Goal: Transaction & Acquisition: Purchase product/service

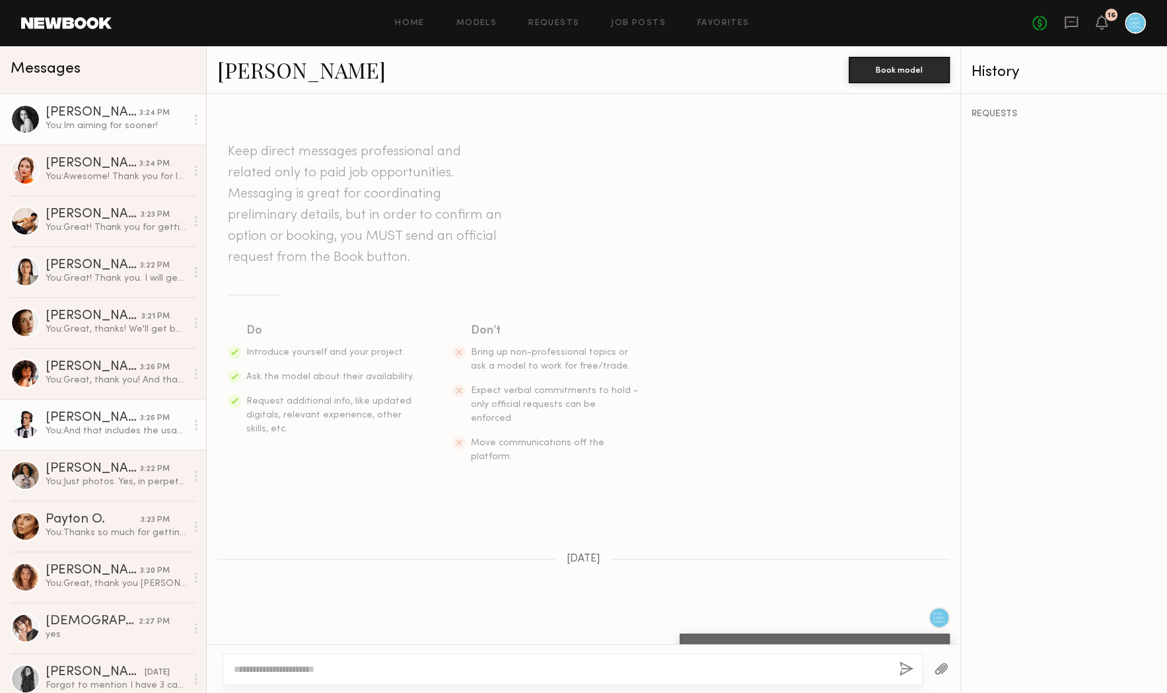
scroll to position [528, 0]
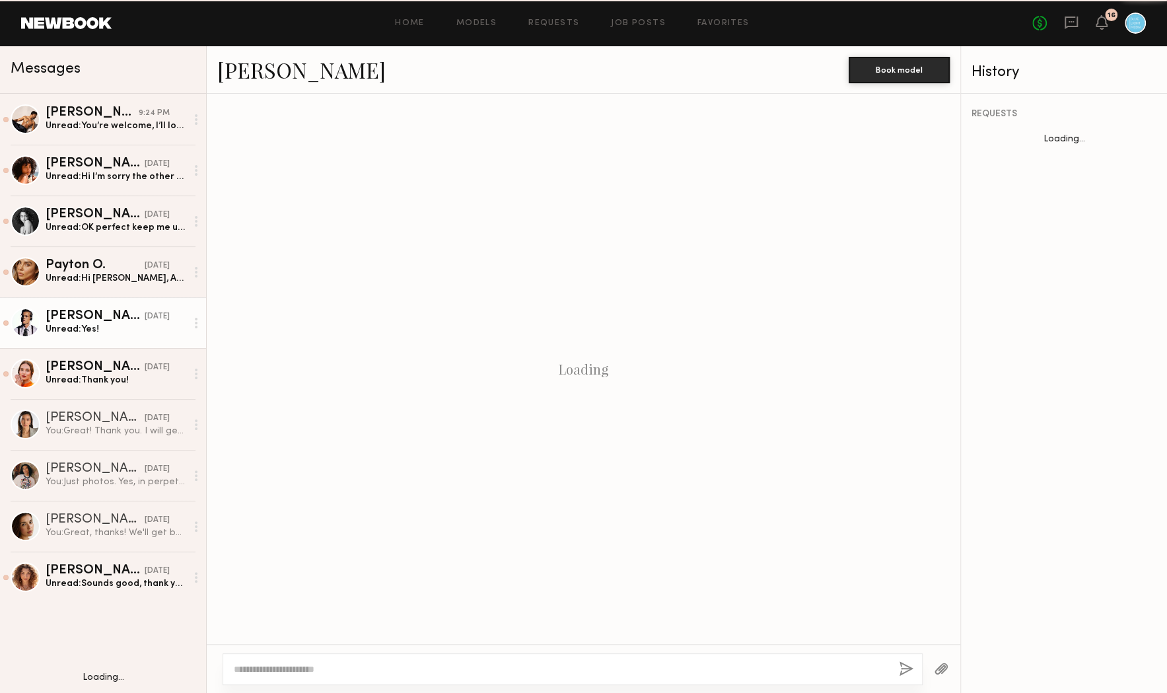
scroll to position [691, 0]
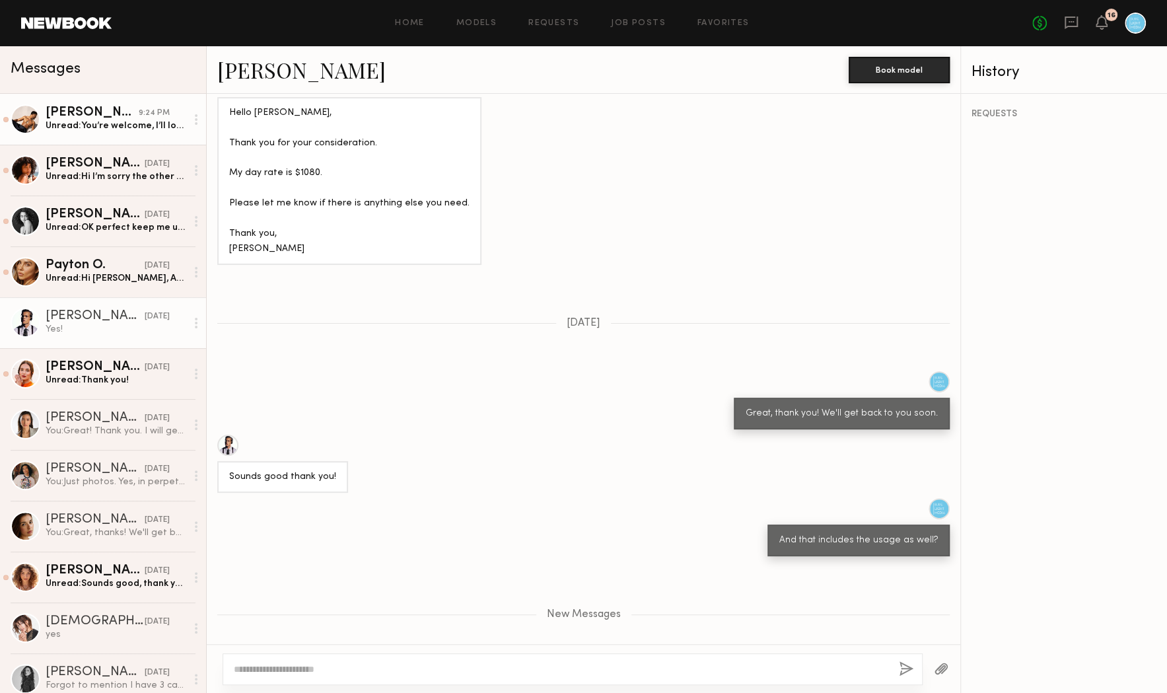
click at [108, 112] on div "[PERSON_NAME]" at bounding box center [92, 112] width 93 height 13
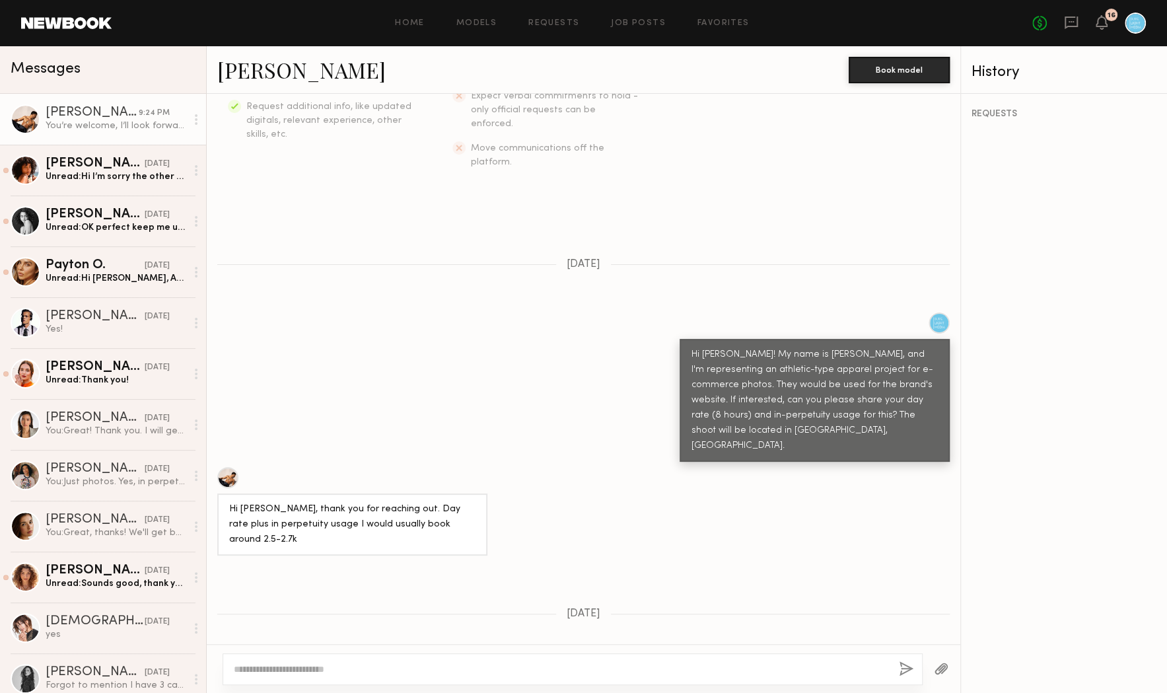
scroll to position [358, 0]
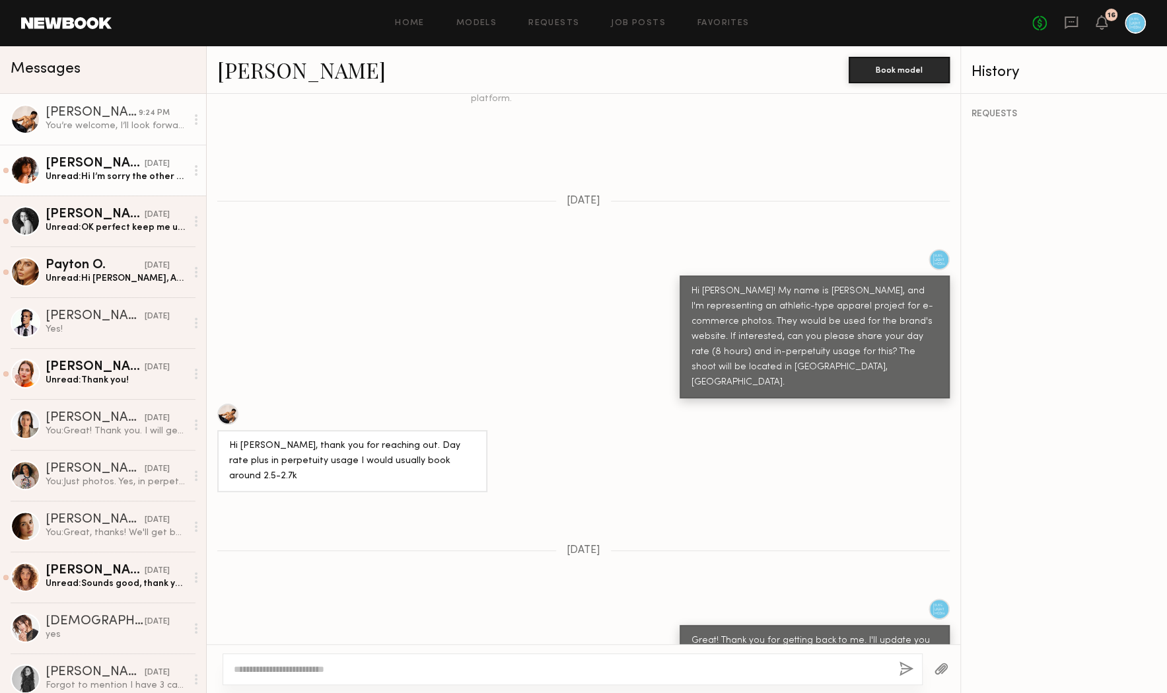
click at [123, 164] on div "[PERSON_NAME]" at bounding box center [95, 163] width 99 height 13
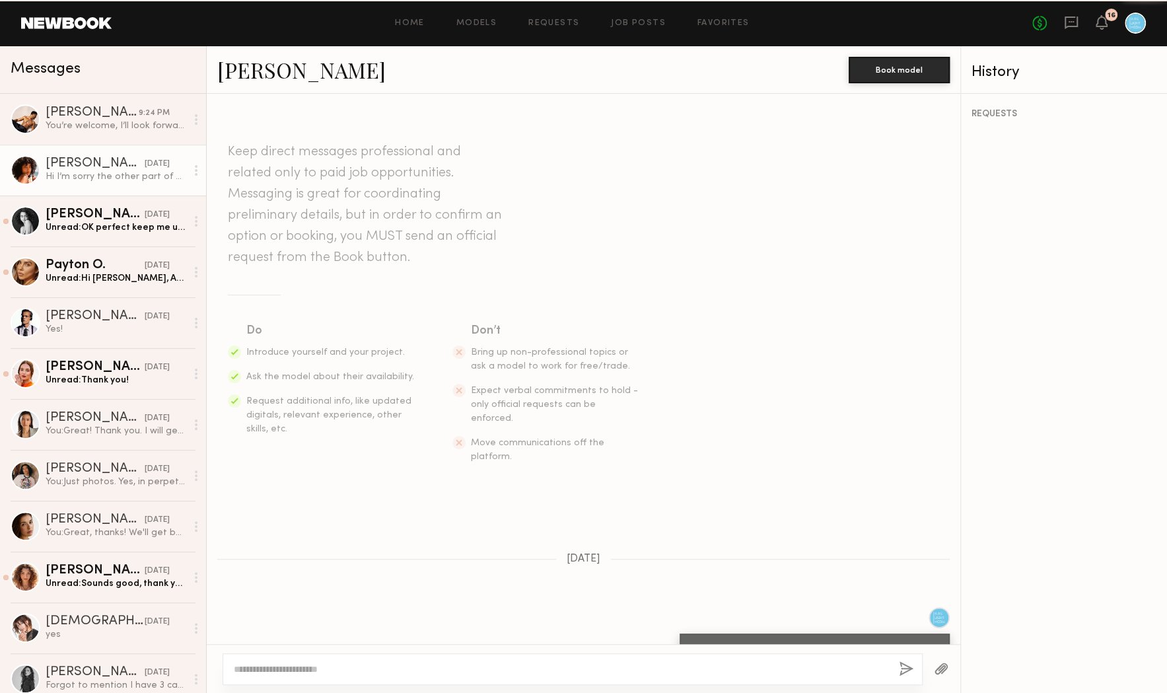
scroll to position [388, 0]
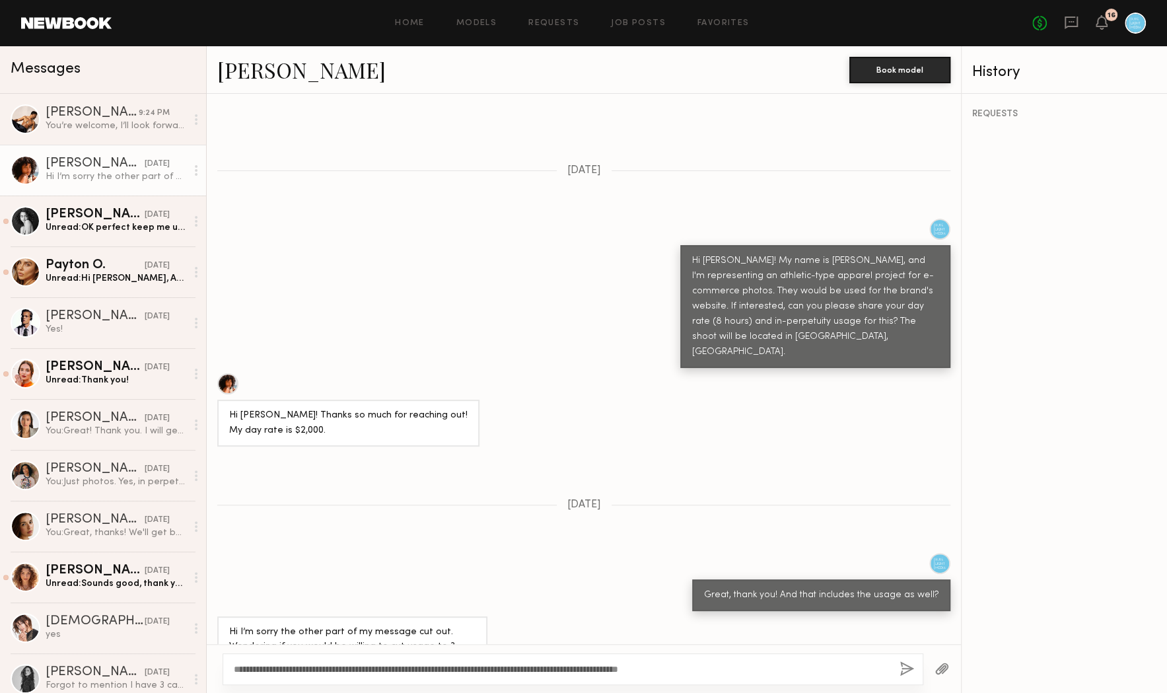
type textarea "**********"
click at [906, 670] on button "button" at bounding box center [907, 669] width 15 height 17
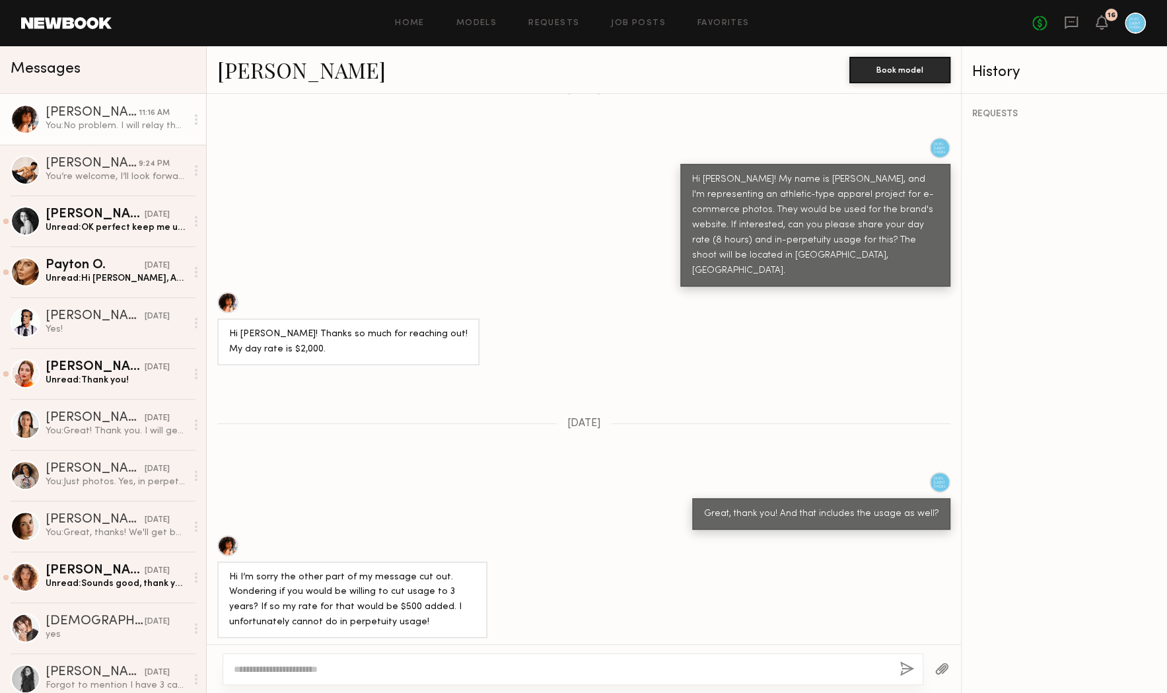
scroll to position [667, 0]
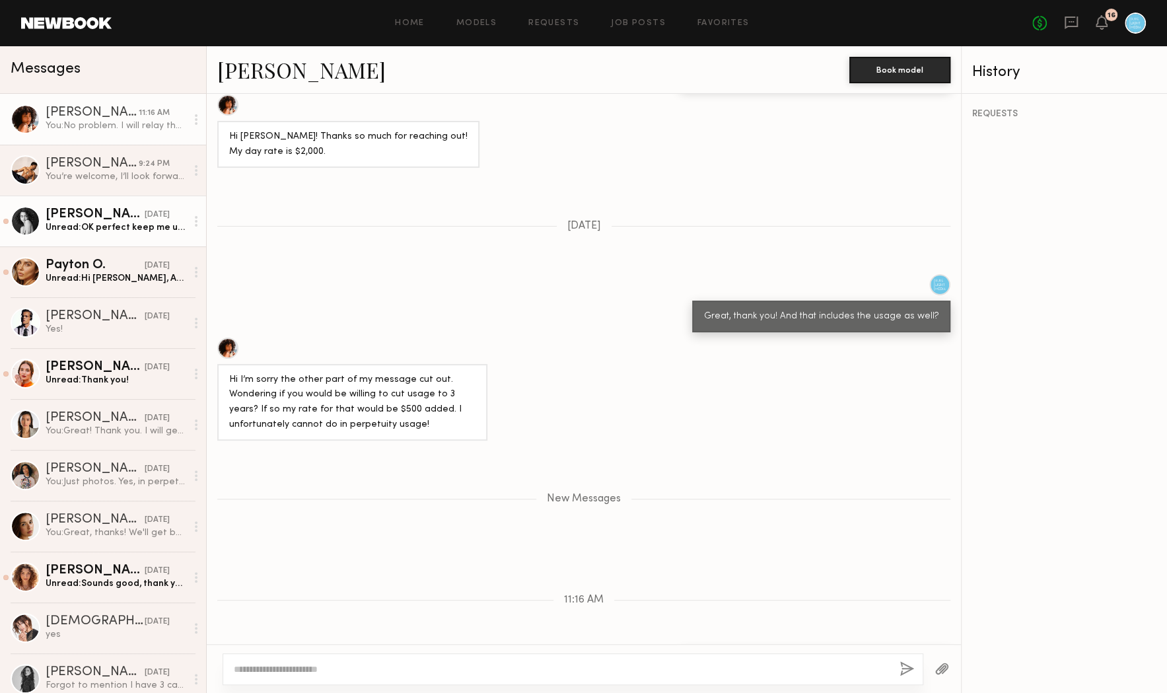
click at [110, 218] on div "[PERSON_NAME]" at bounding box center [95, 214] width 99 height 13
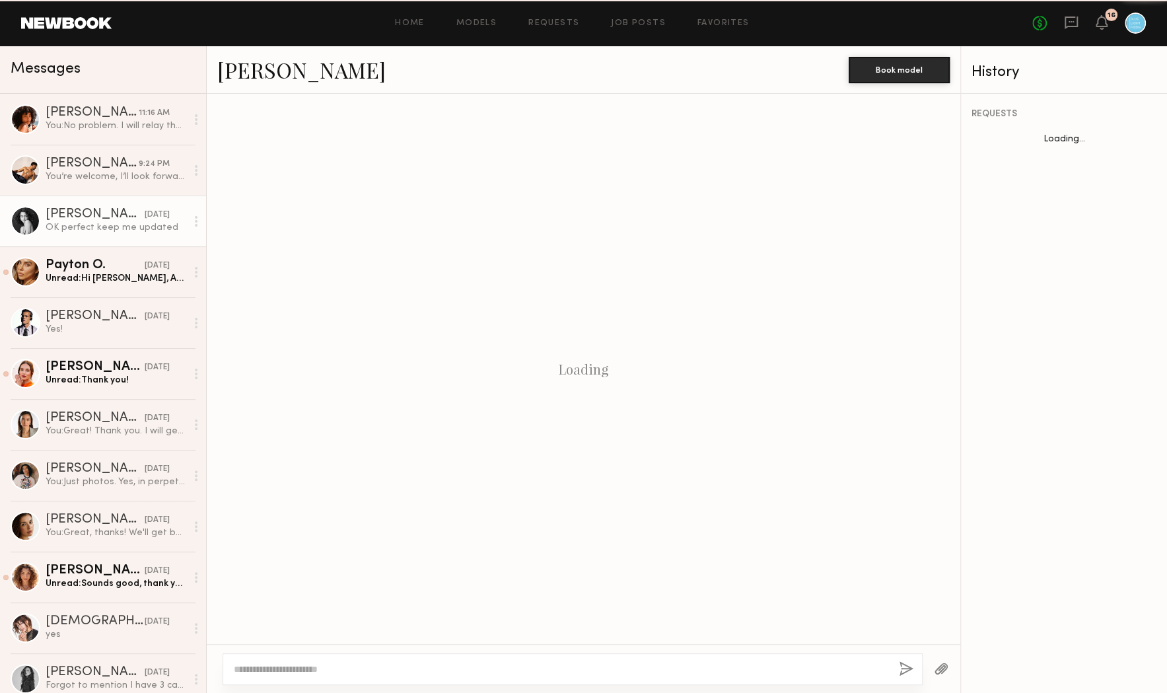
scroll to position [626, 0]
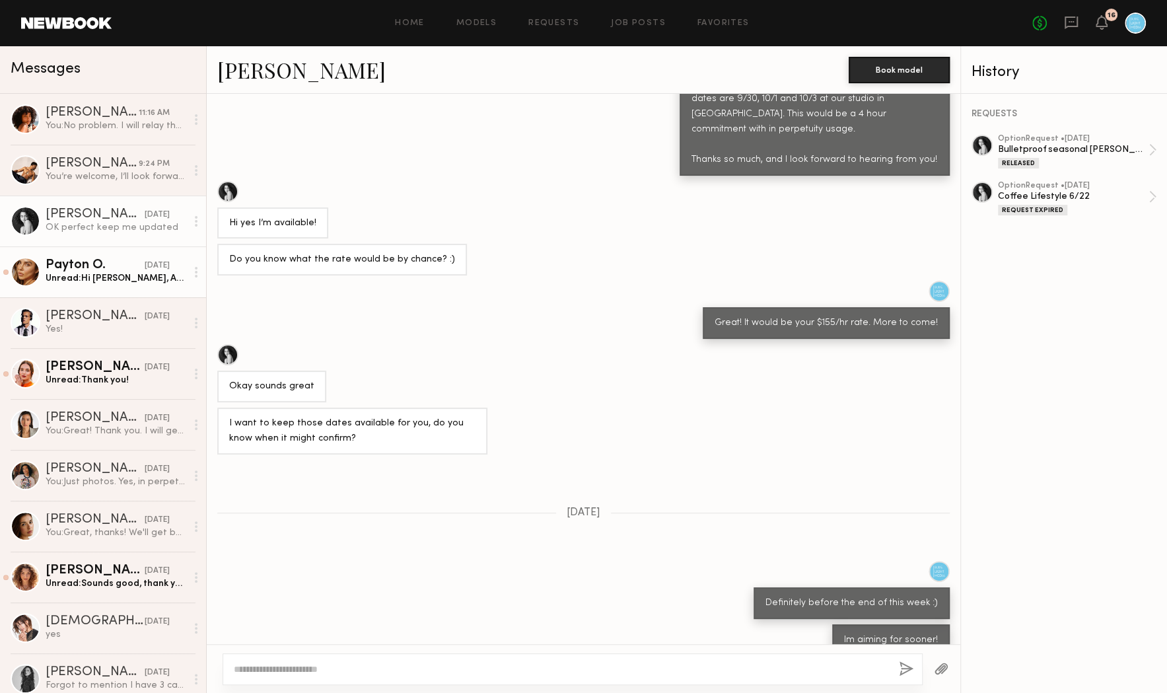
click at [91, 268] on div "Payton O." at bounding box center [95, 265] width 99 height 13
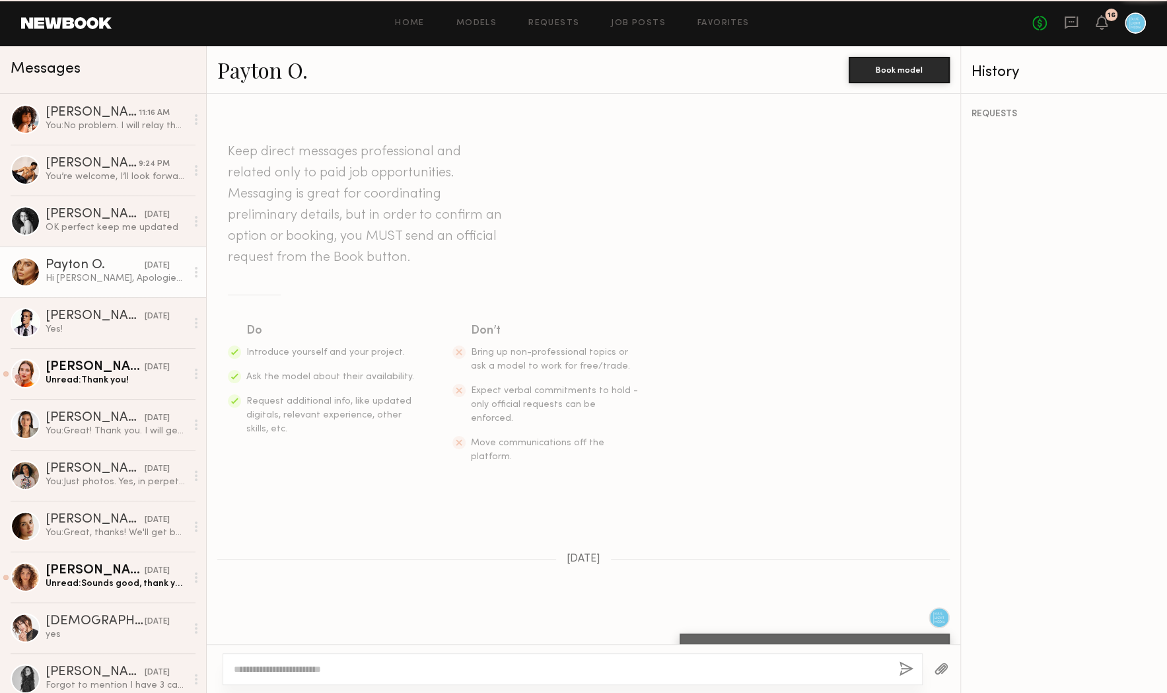
scroll to position [571, 0]
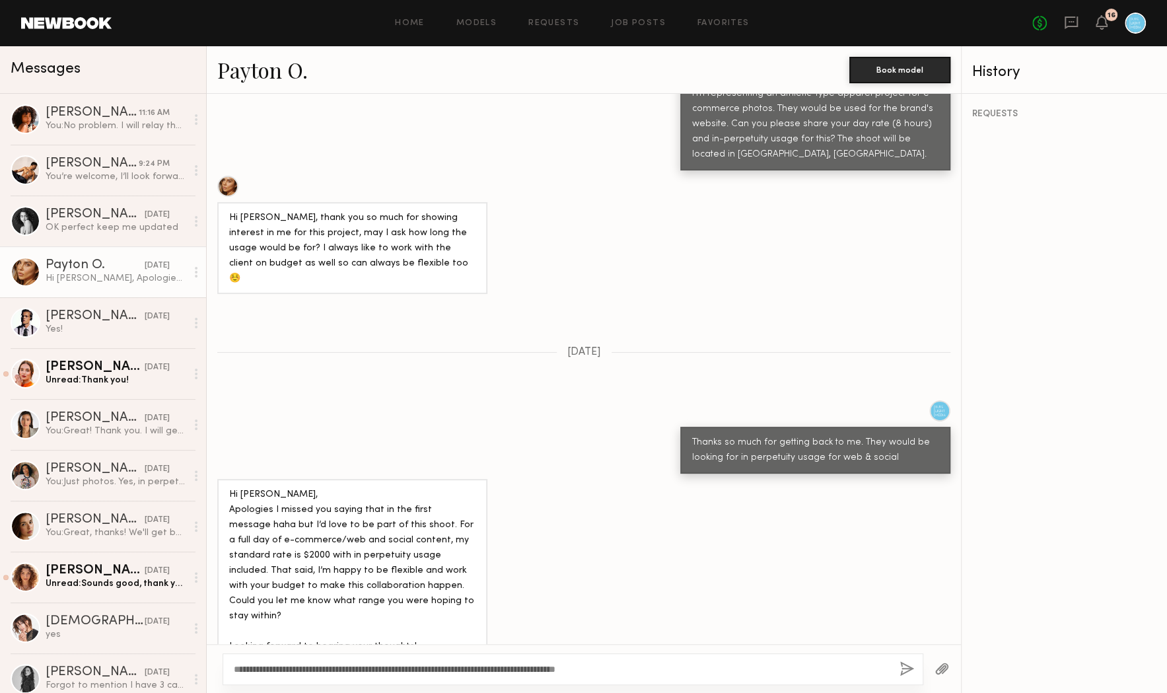
click at [260, 668] on textarea "**********" at bounding box center [561, 669] width 655 height 13
click at [268, 671] on textarea "**********" at bounding box center [561, 669] width 655 height 13
type textarea "**********"
click at [904, 668] on button "button" at bounding box center [907, 669] width 15 height 17
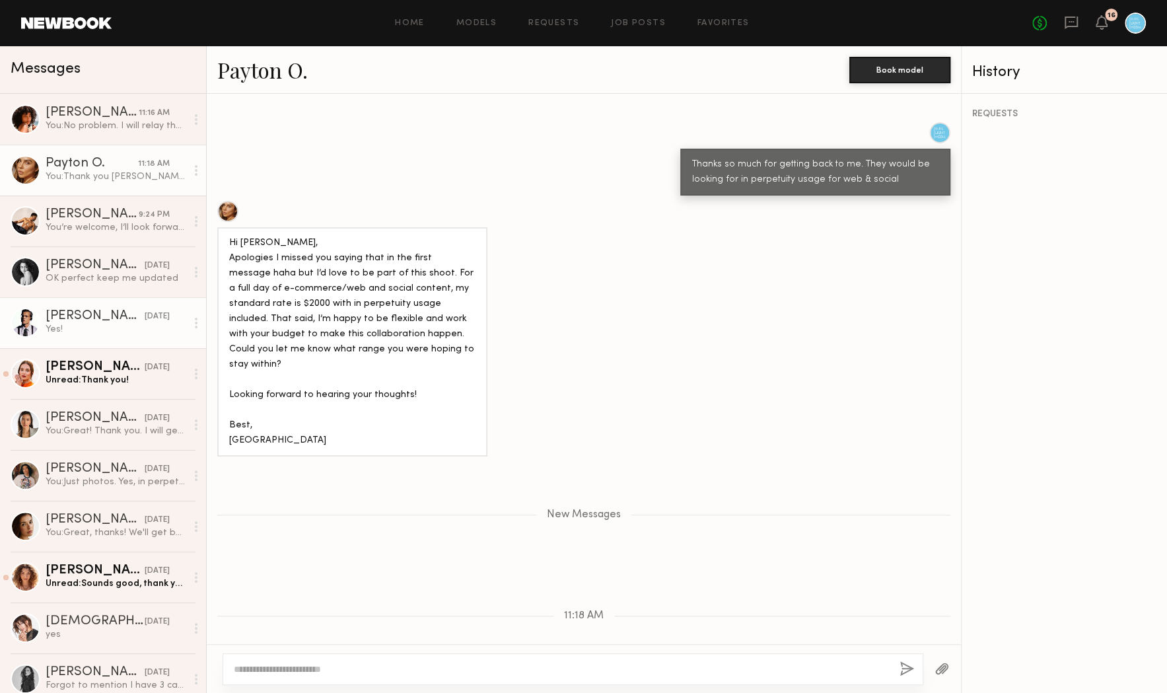
scroll to position [9, 0]
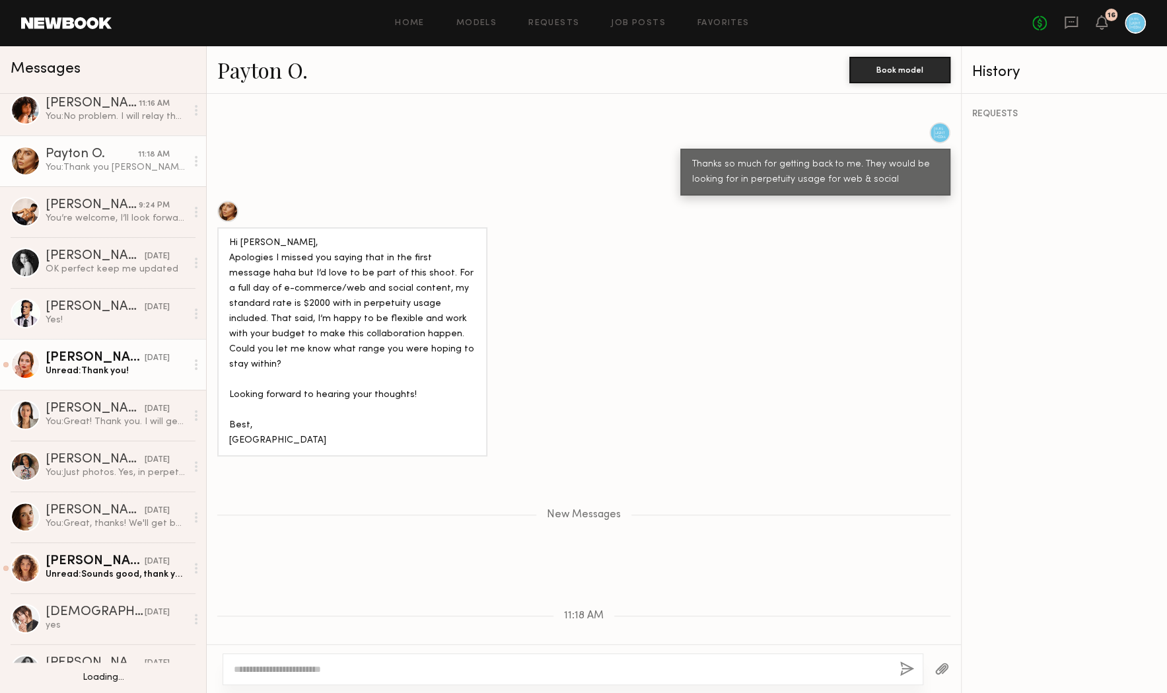
click at [115, 355] on div "Jules H." at bounding box center [95, 357] width 99 height 13
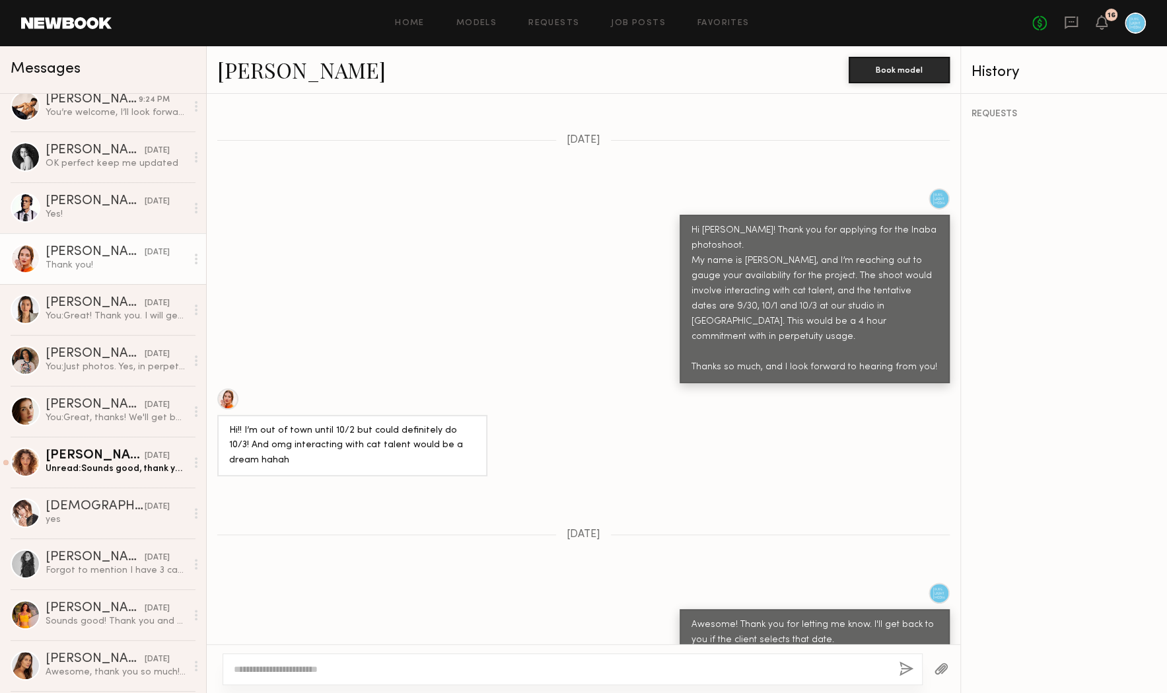
scroll to position [124, 0]
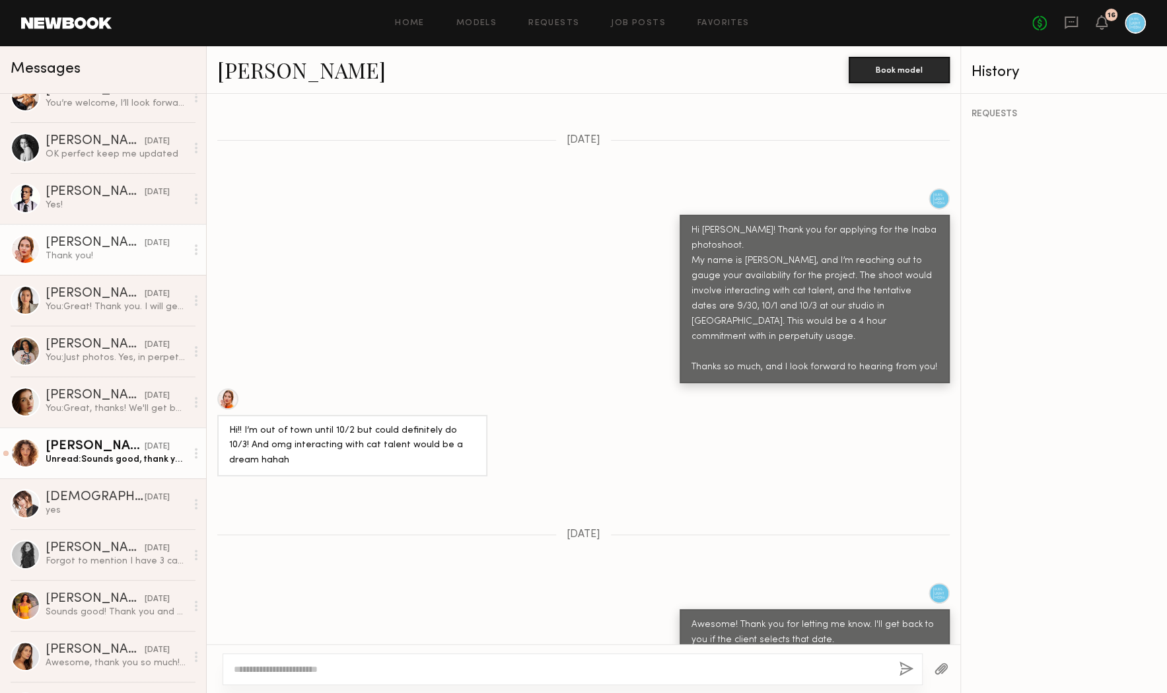
click at [110, 445] on div "Rachel G." at bounding box center [95, 446] width 99 height 13
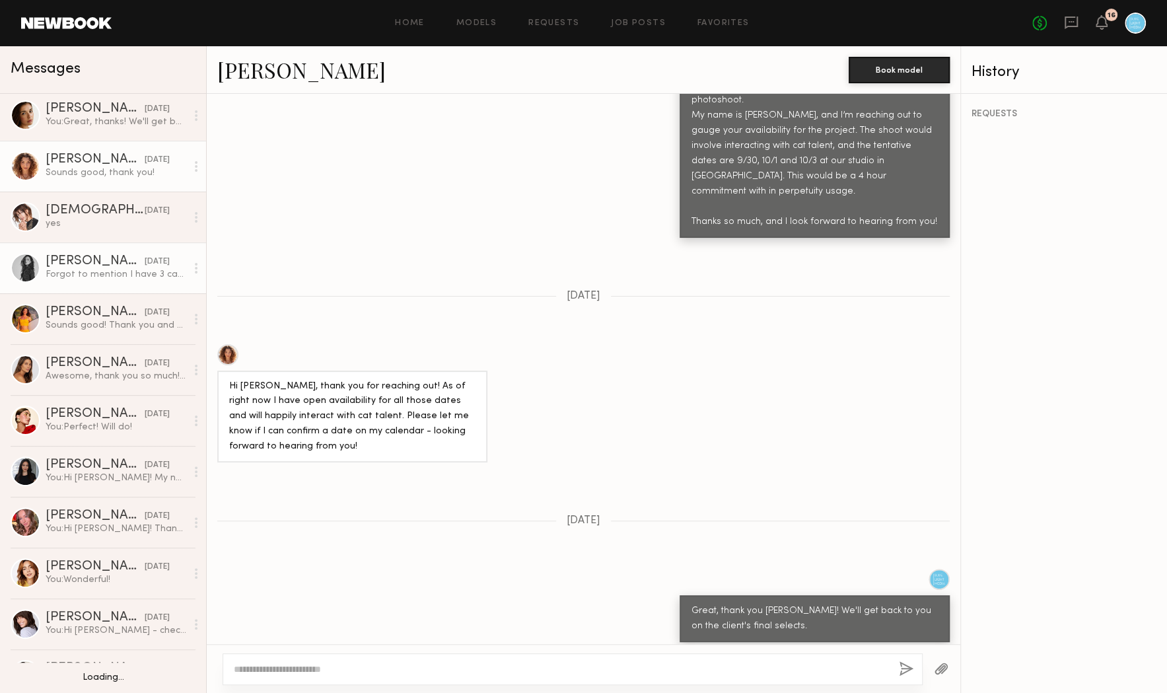
scroll to position [426, 0]
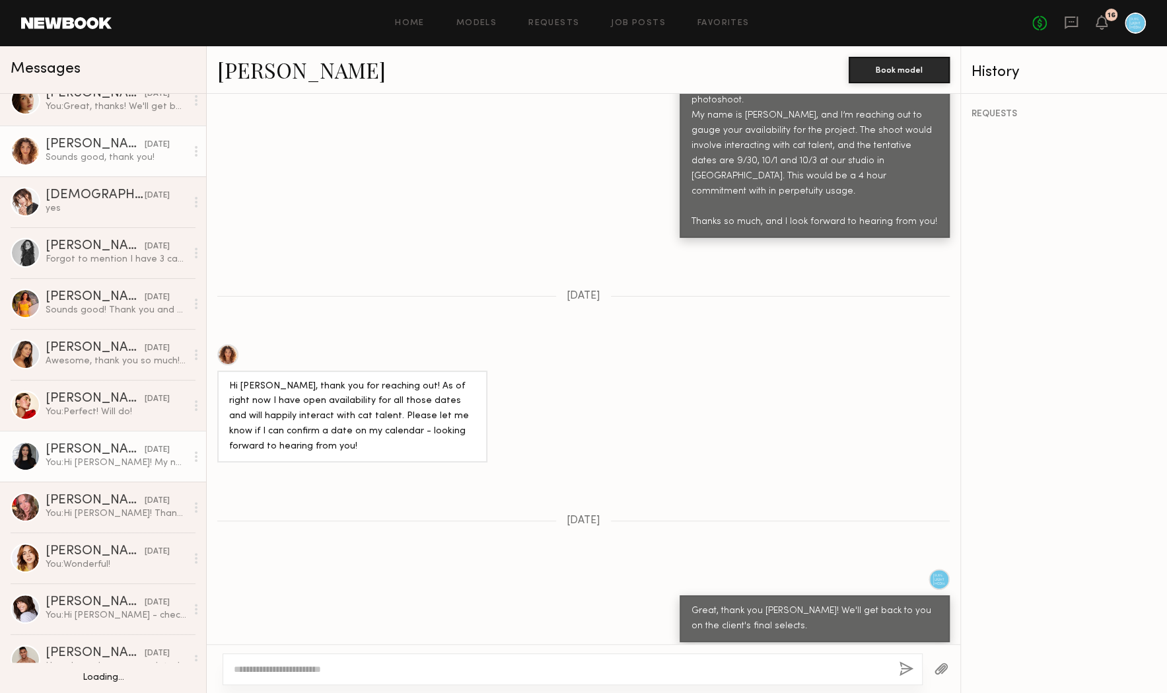
click at [90, 442] on link "Haley A. 09/12/2025 You: Hi Haley! My name is Karlie, and I'm representing an a…" at bounding box center [103, 456] width 206 height 51
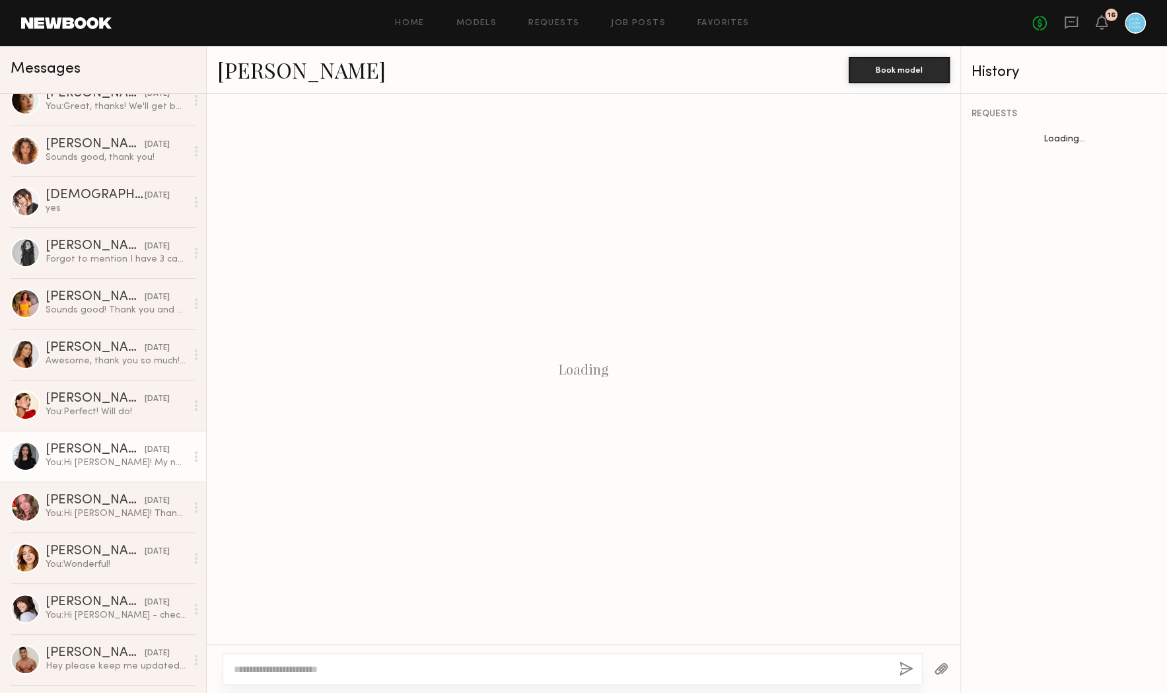
scroll to position [64, 0]
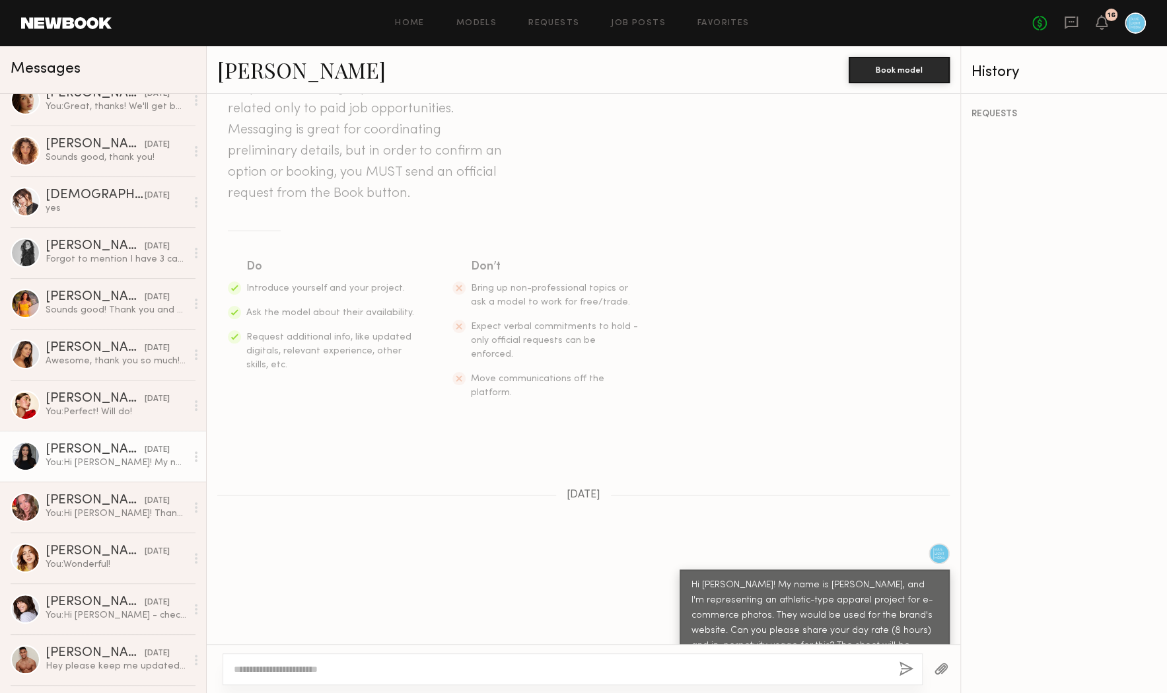
click at [314, 667] on textarea at bounding box center [561, 669] width 655 height 13
type textarea "**********"
click at [909, 671] on button "button" at bounding box center [907, 669] width 15 height 17
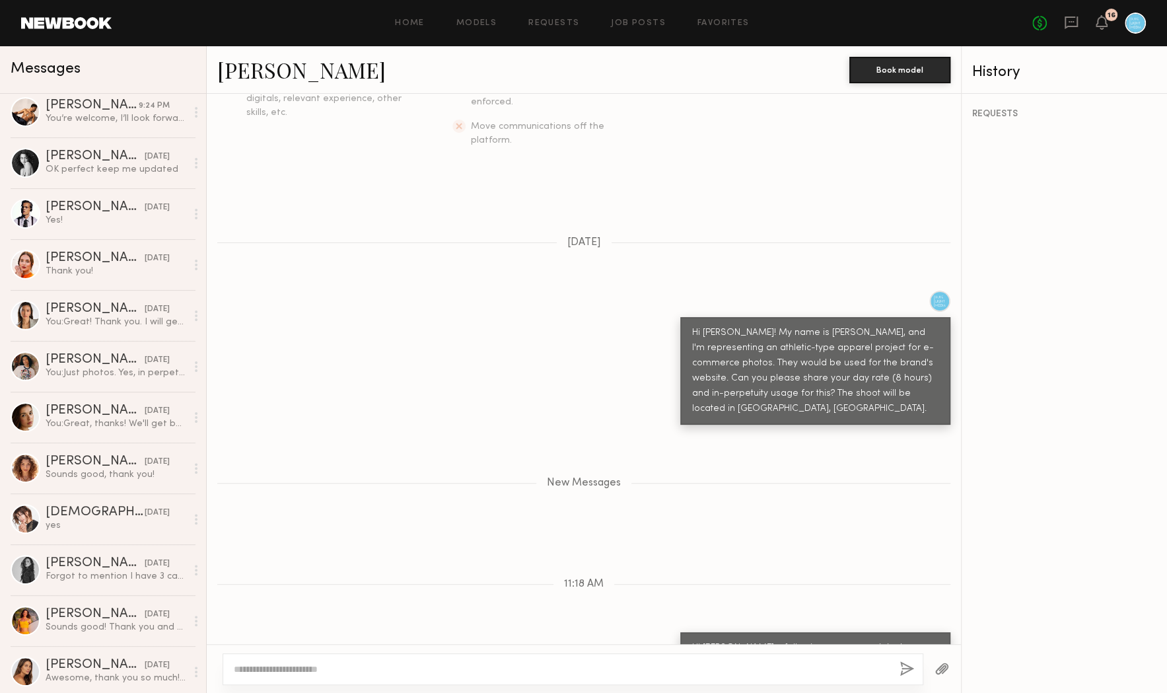
scroll to position [189, 0]
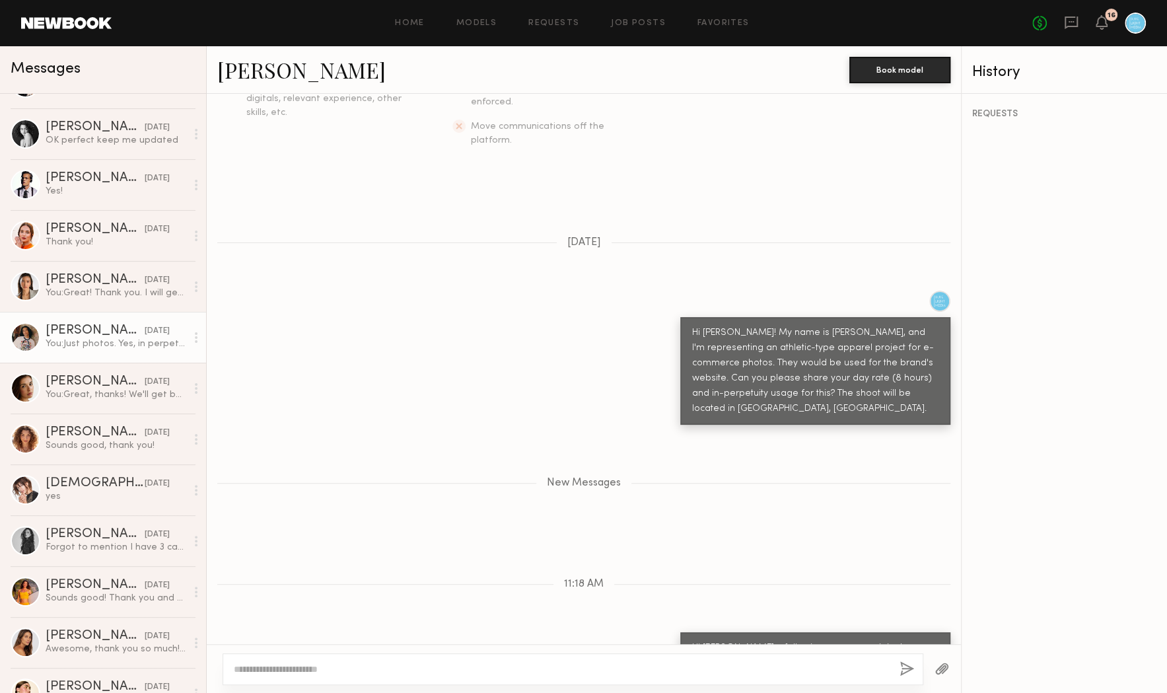
click at [97, 336] on div "Kenan-Eames S." at bounding box center [95, 330] width 99 height 13
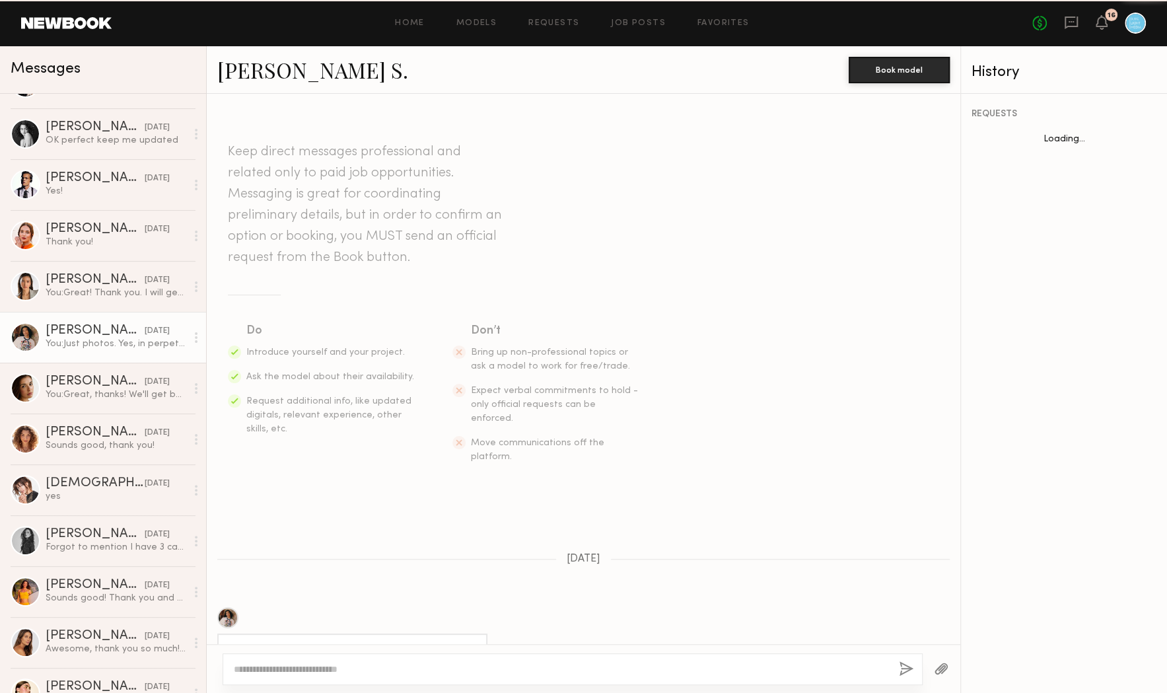
scroll to position [1192, 0]
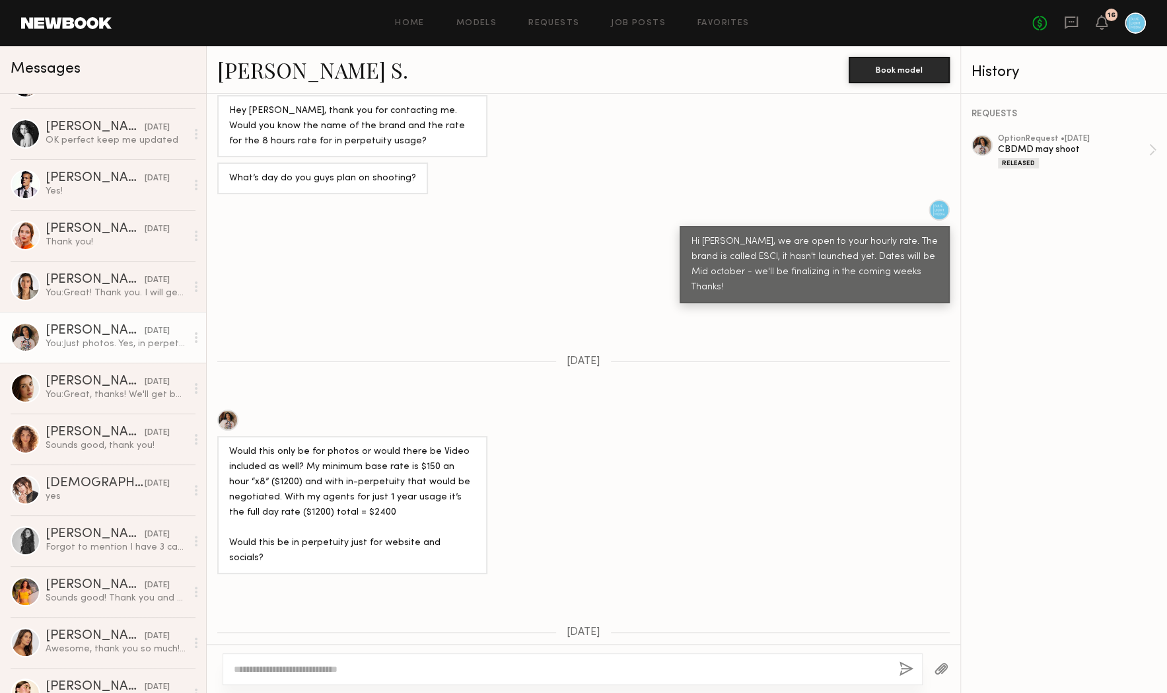
click at [362, 670] on textarea at bounding box center [561, 669] width 655 height 13
type textarea "**********"
click at [907, 666] on button "button" at bounding box center [907, 669] width 15 height 17
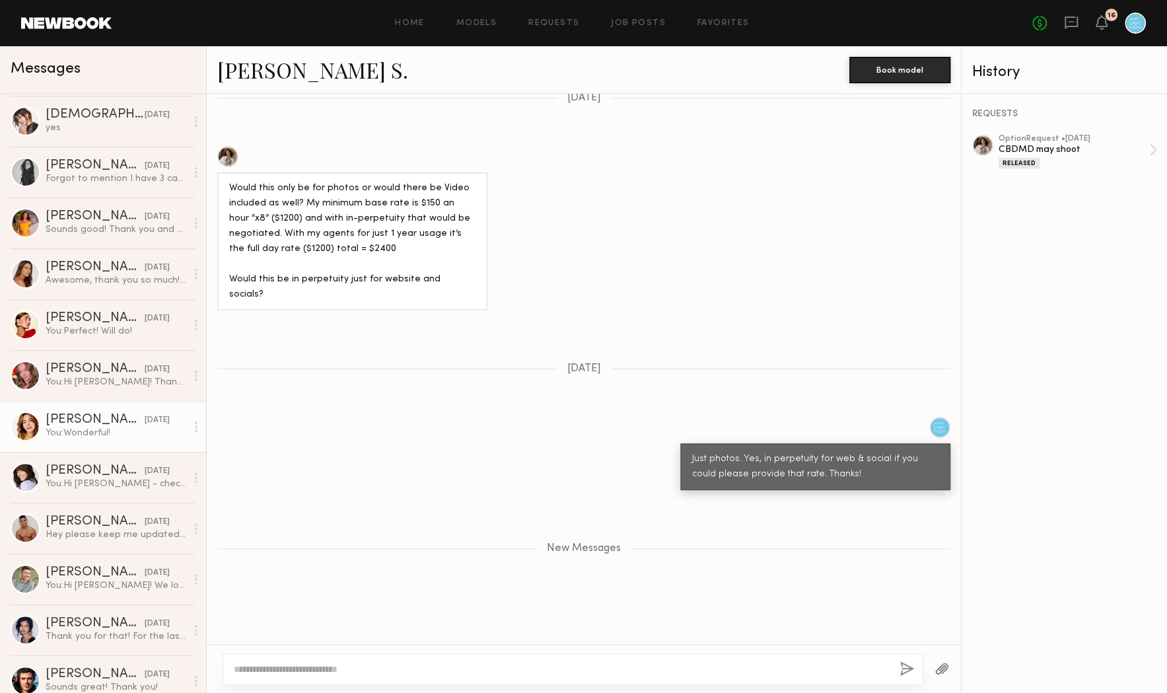
scroll to position [563, 0]
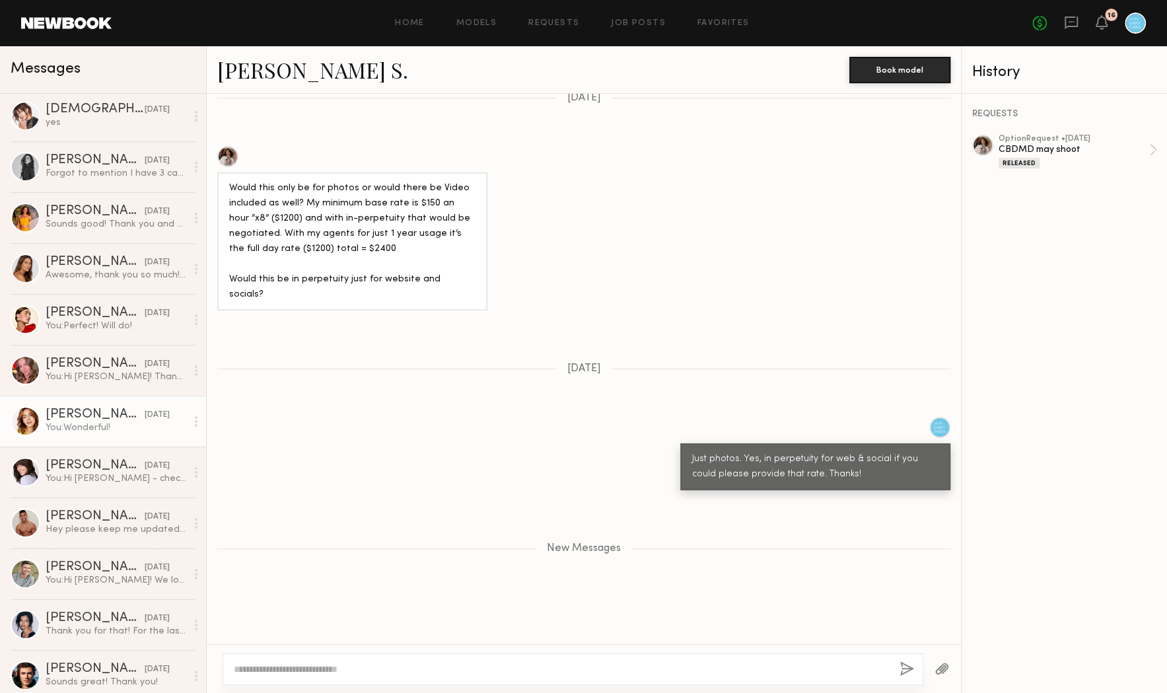
click at [90, 419] on div "Haley G." at bounding box center [95, 414] width 99 height 13
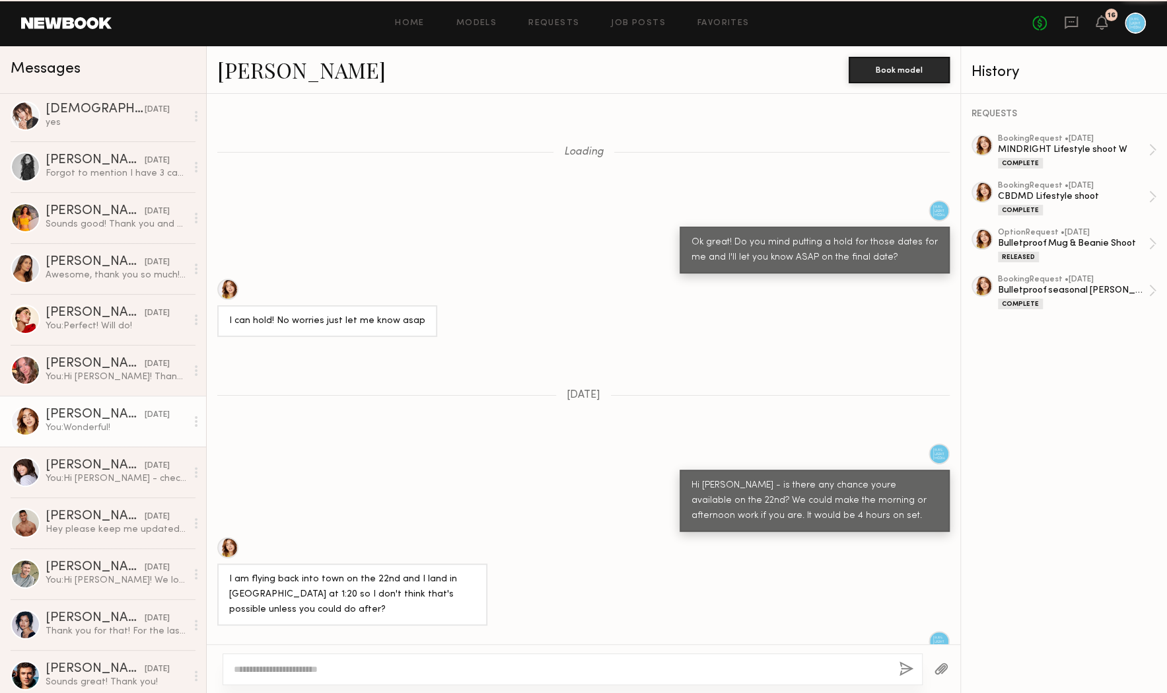
scroll to position [493, 0]
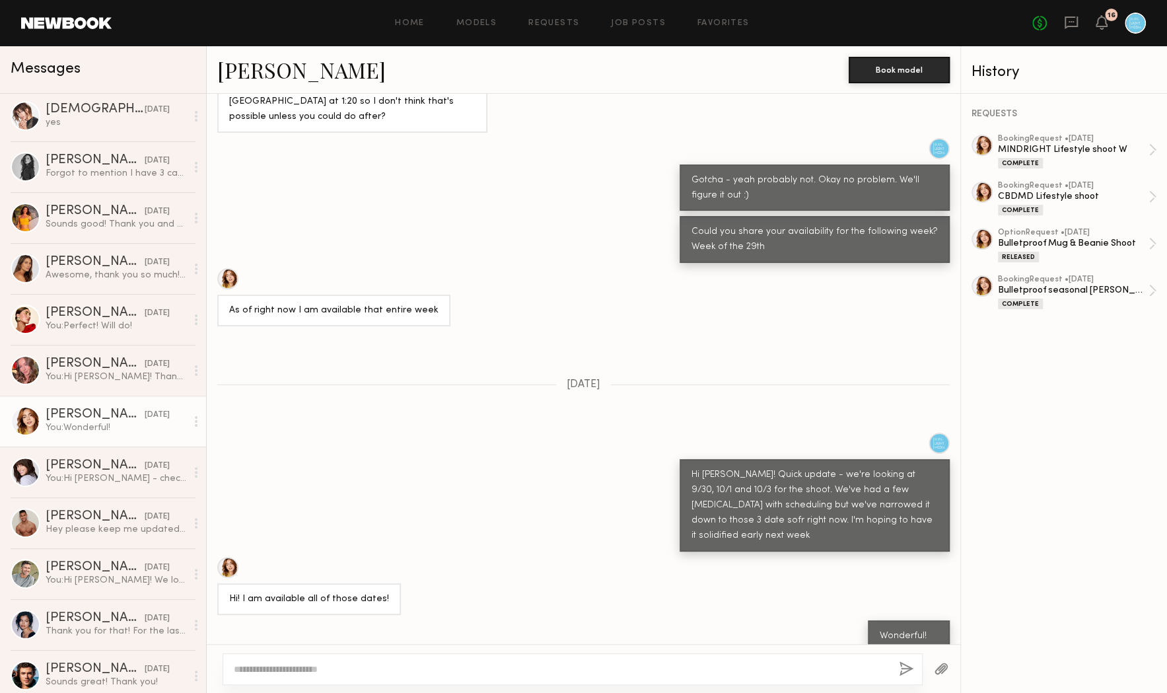
click at [275, 71] on link "Haley G." at bounding box center [301, 69] width 168 height 28
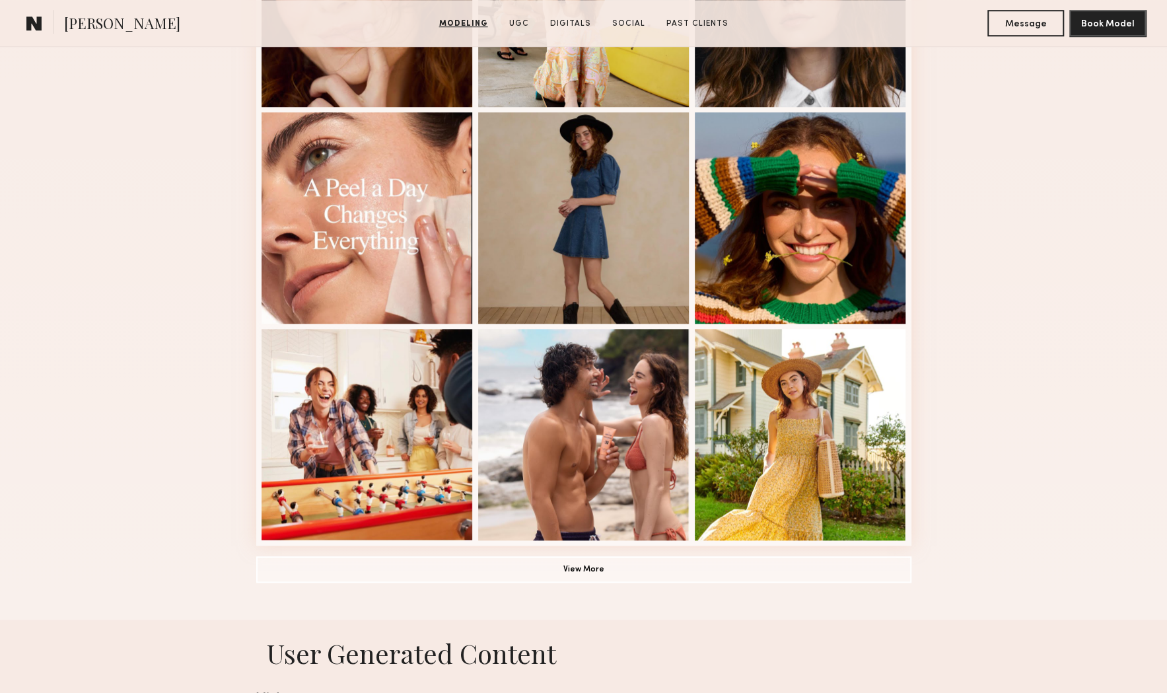
scroll to position [715, 0]
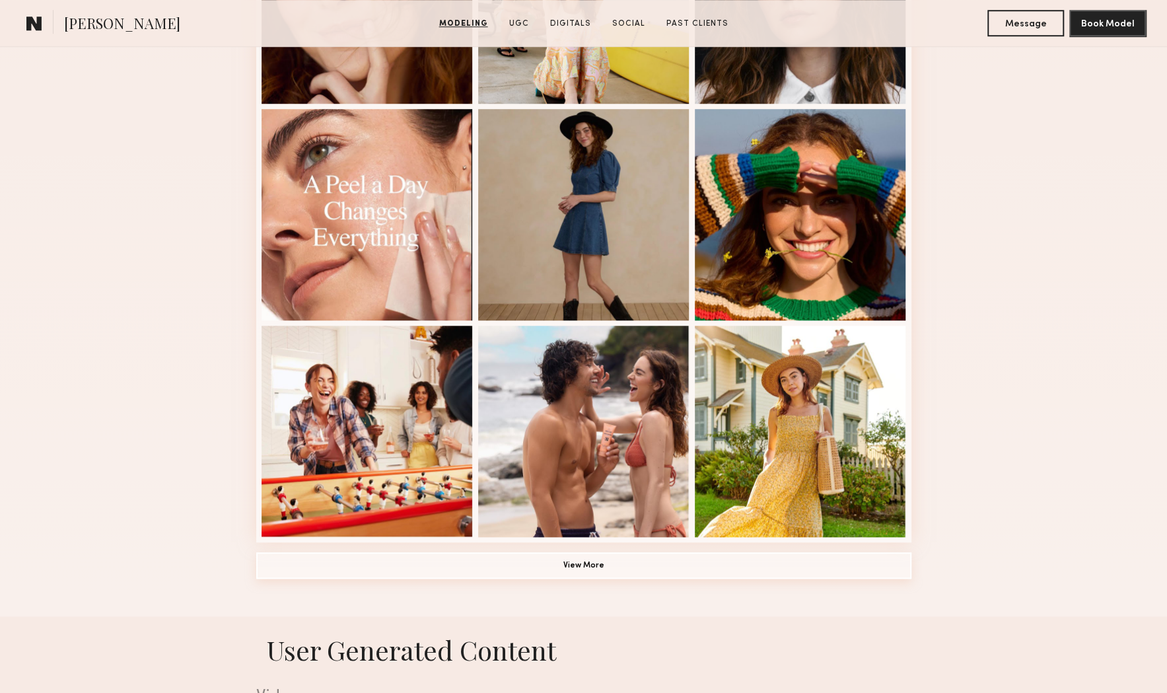
click at [622, 563] on button "View More" at bounding box center [583, 565] width 655 height 26
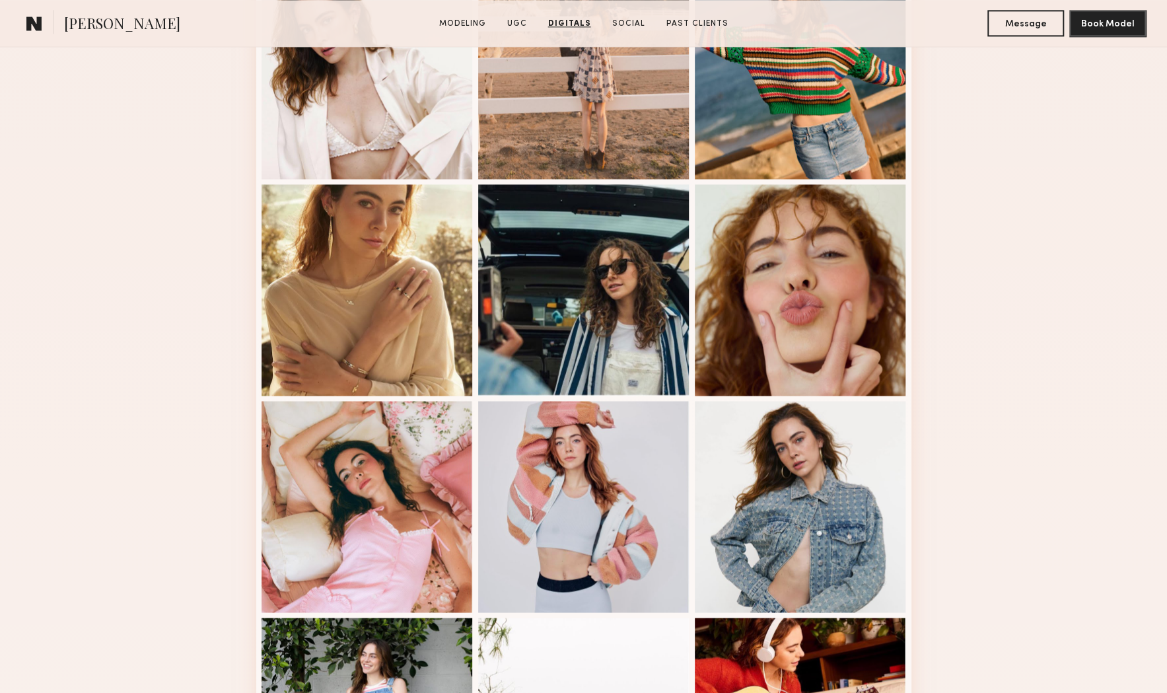
scroll to position [1282, 0]
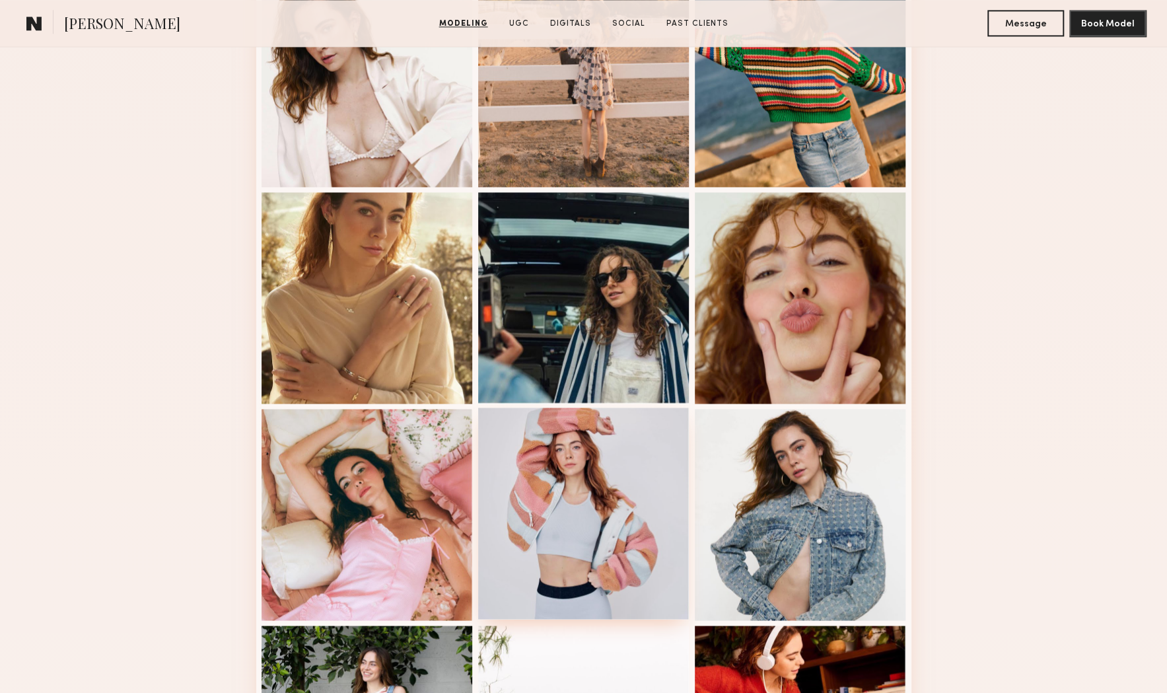
click at [604, 464] on div at bounding box center [583, 513] width 211 height 211
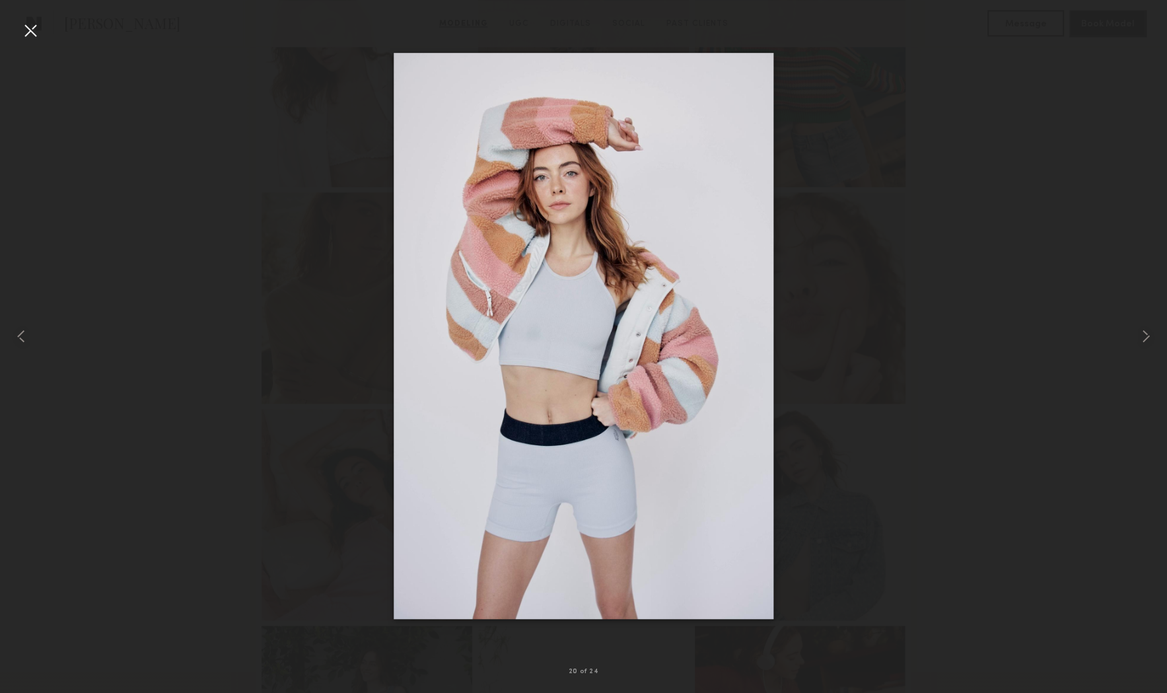
click at [33, 34] on div at bounding box center [30, 30] width 21 height 21
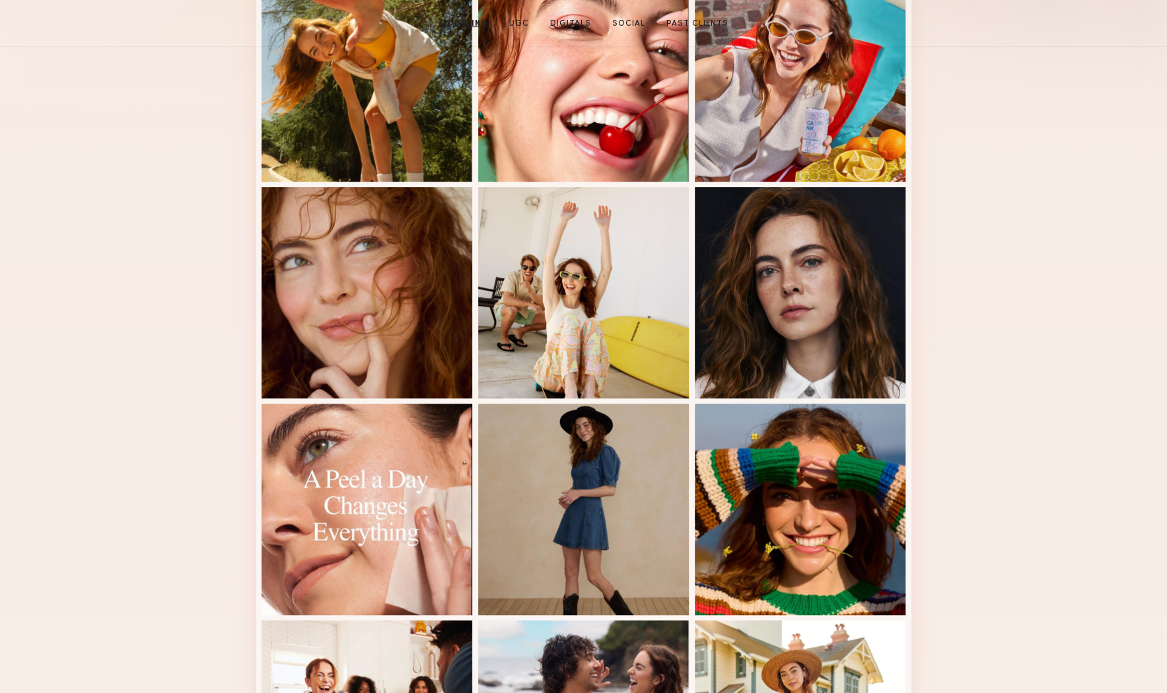
scroll to position [0, 0]
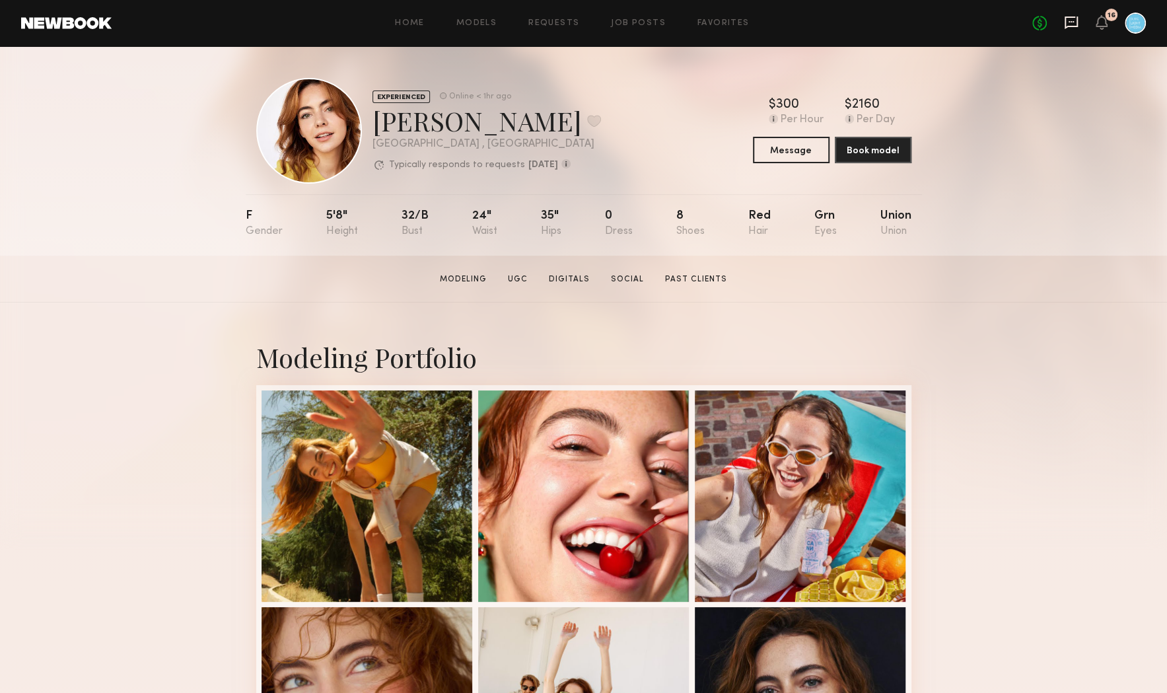
click at [1071, 25] on icon at bounding box center [1071, 23] width 13 height 13
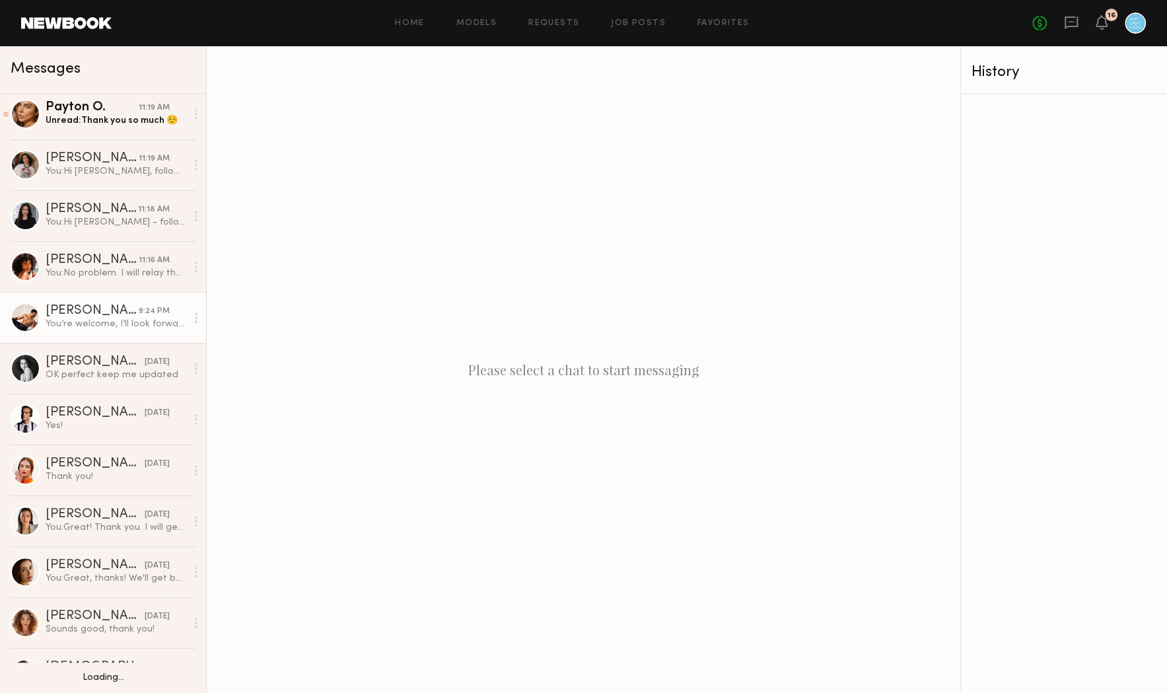
scroll to position [24, 0]
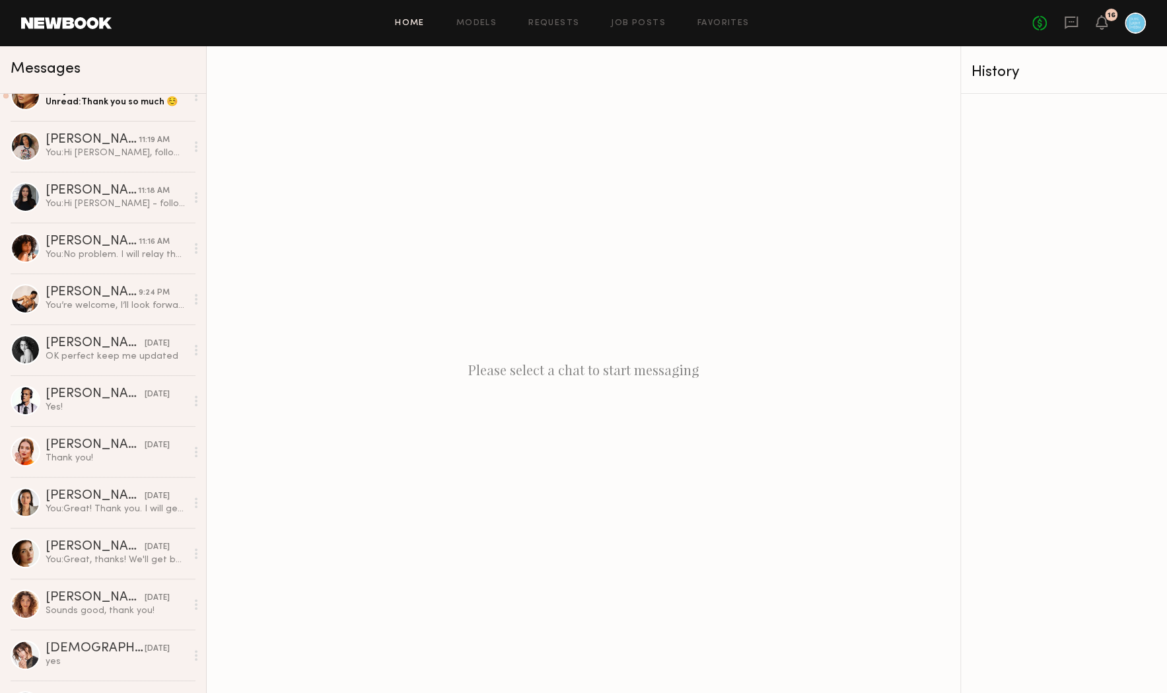
click at [410, 24] on link "Home" at bounding box center [410, 23] width 30 height 9
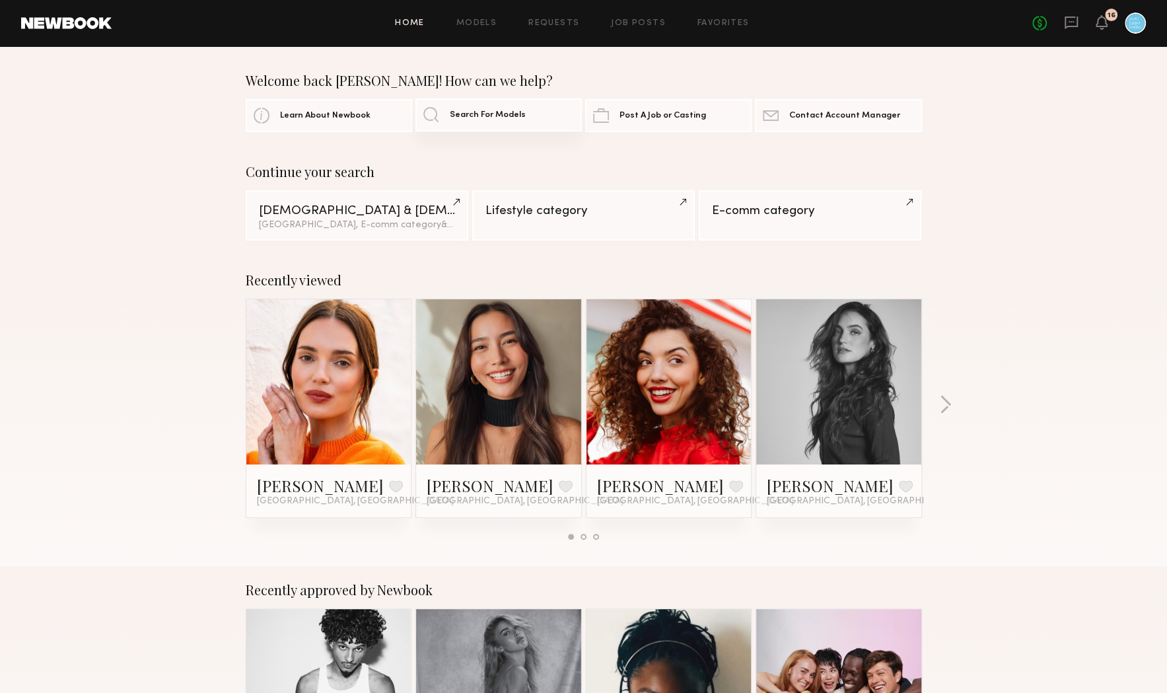
click at [506, 114] on span "Search For Models" at bounding box center [488, 115] width 76 height 9
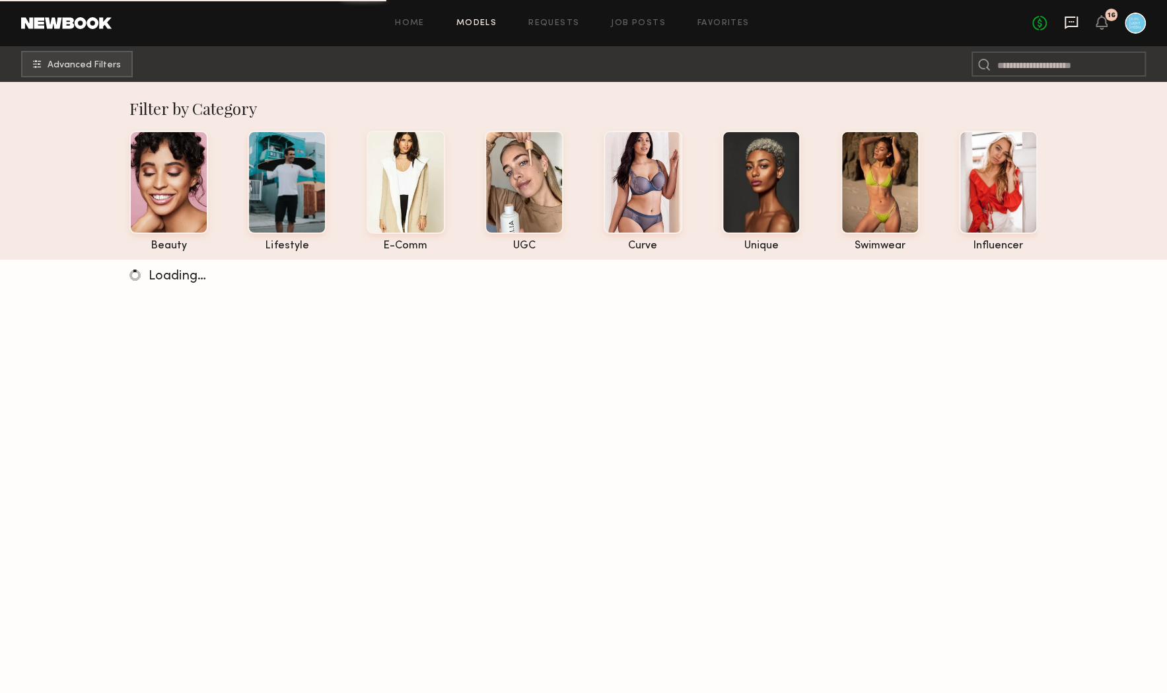
click at [1070, 23] on icon at bounding box center [1071, 22] width 15 height 15
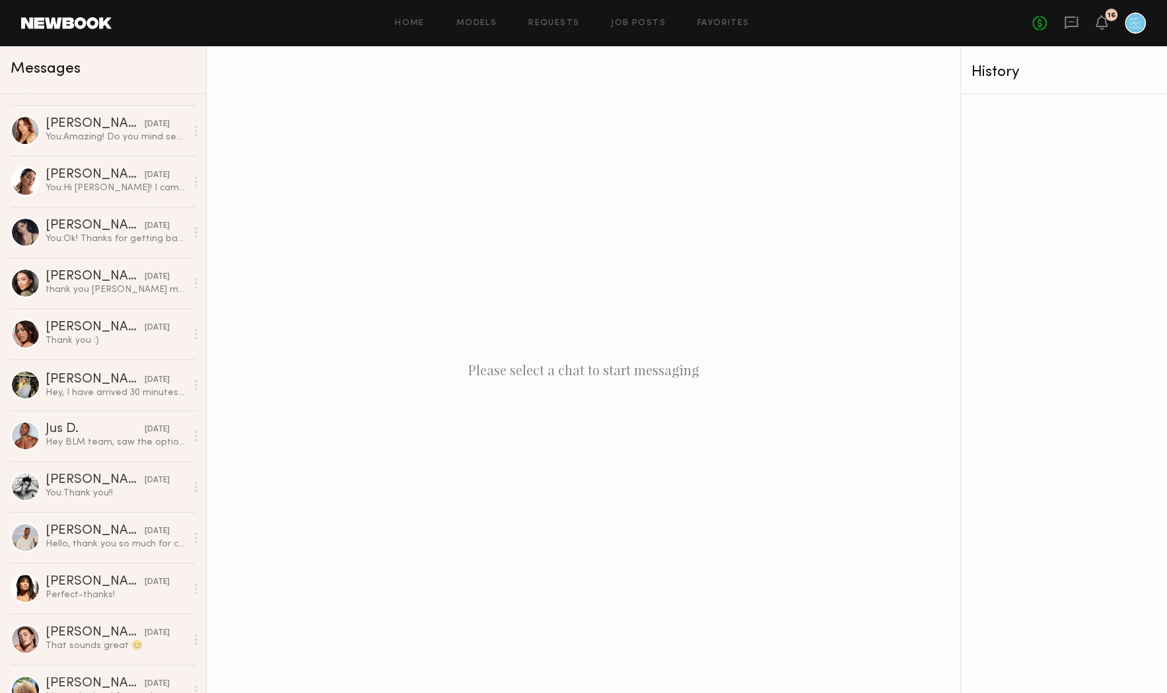
scroll to position [2887, 0]
click at [89, 279] on div "Brynne E." at bounding box center [95, 278] width 99 height 13
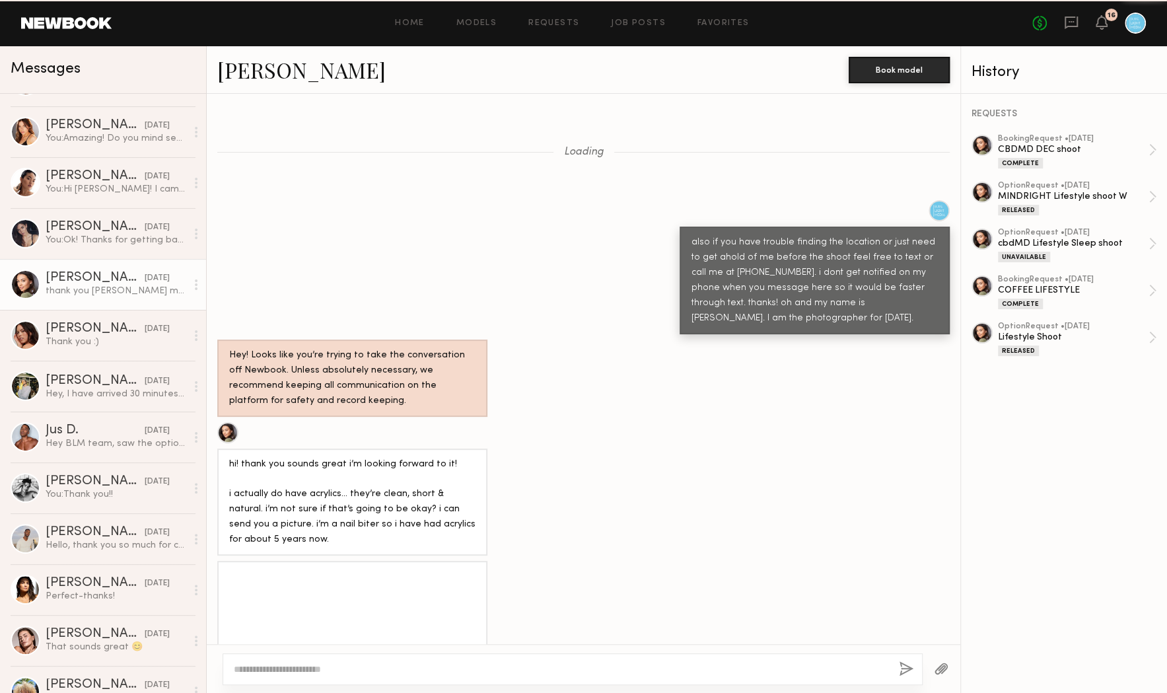
scroll to position [1327, 0]
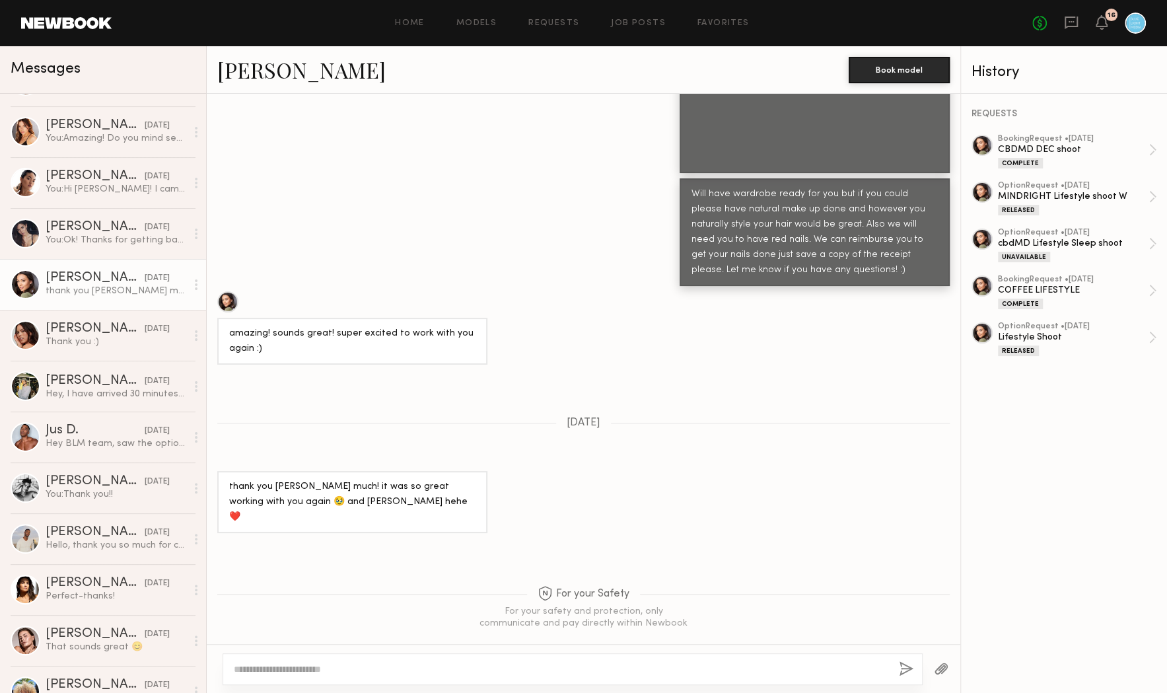
click at [258, 65] on link "Brynne E." at bounding box center [301, 69] width 168 height 28
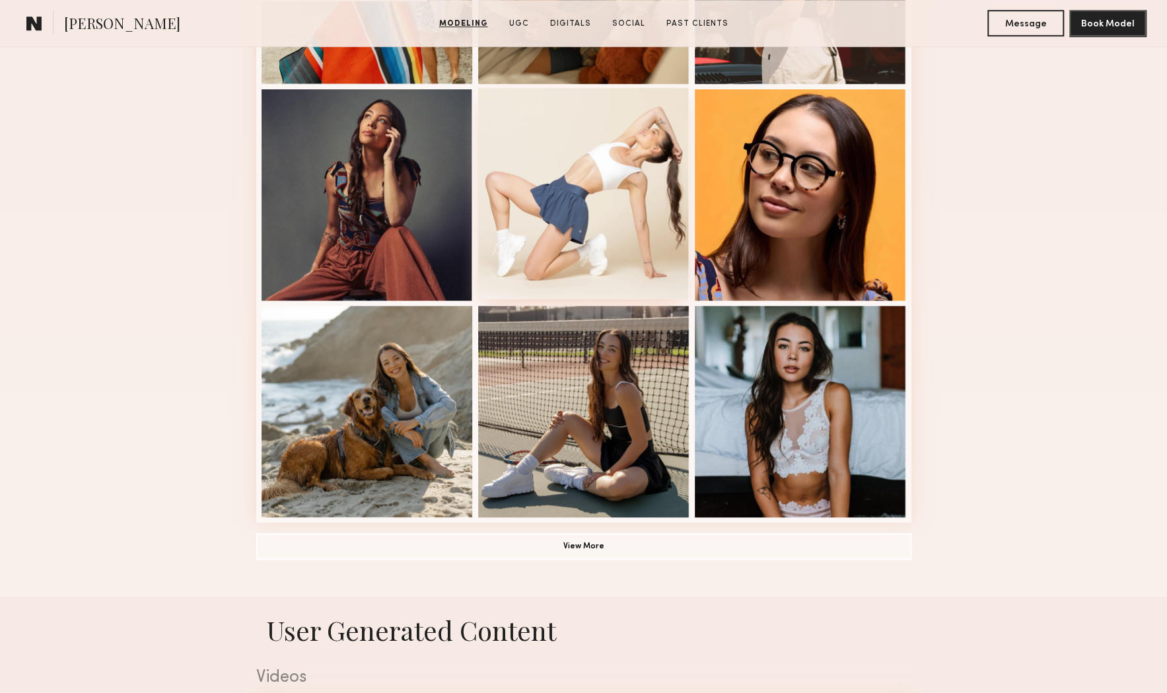
scroll to position [746, 0]
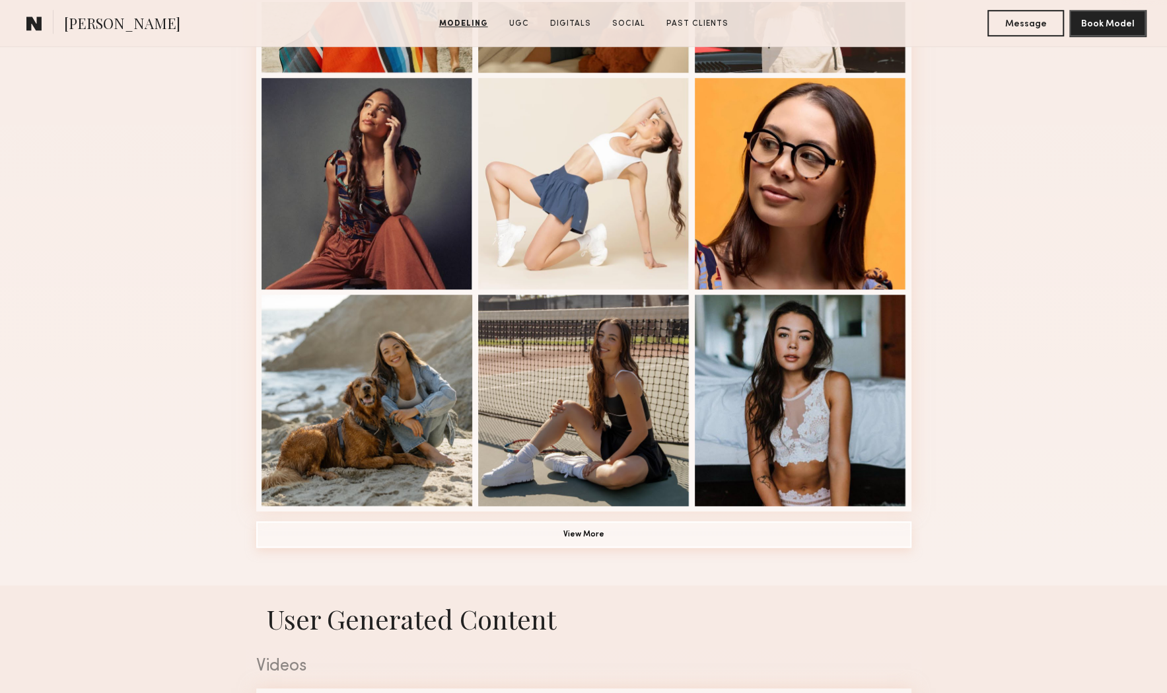
click at [614, 532] on button "View More" at bounding box center [583, 534] width 655 height 26
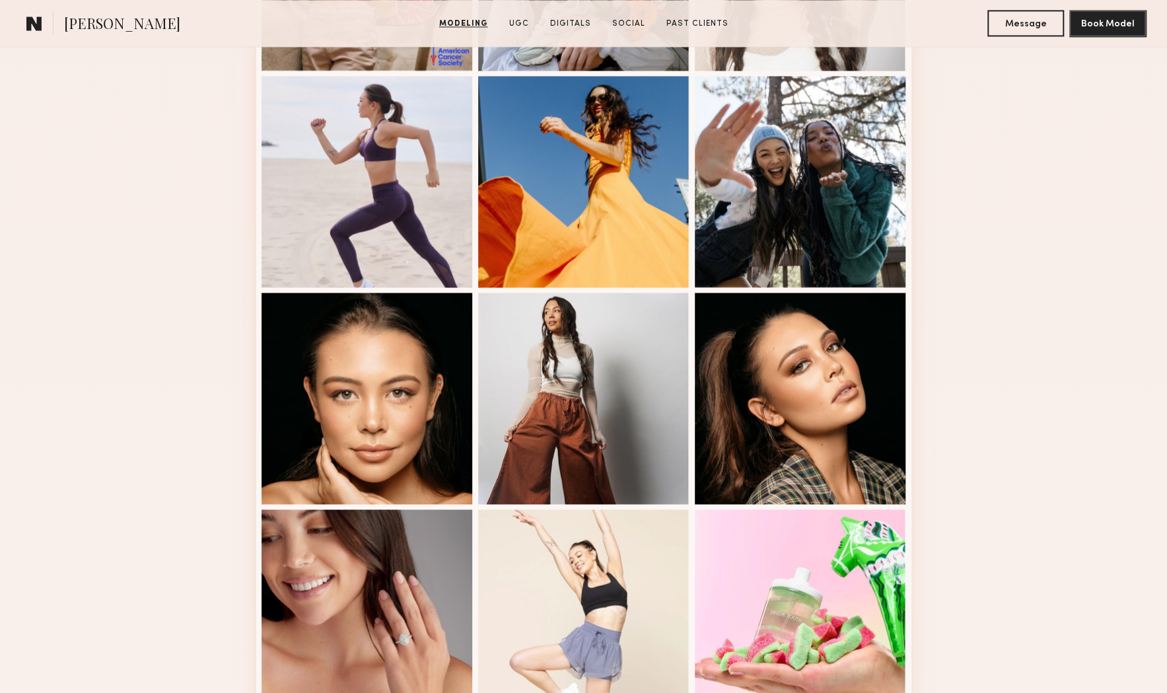
scroll to position [1346, 0]
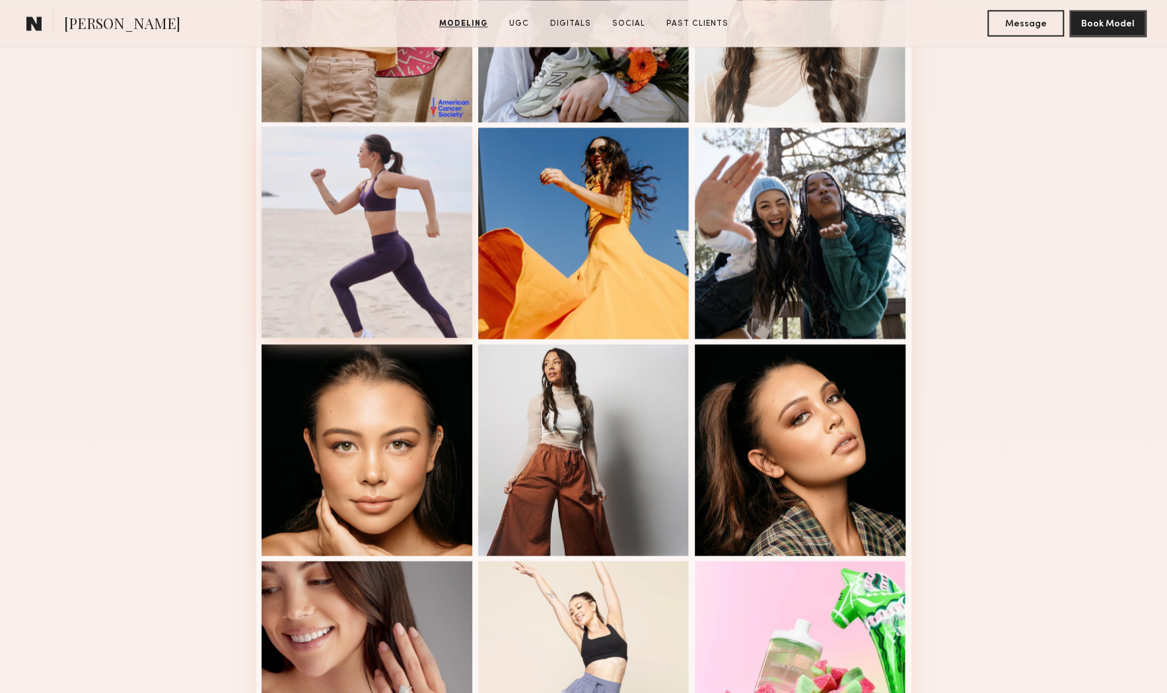
click at [385, 265] on div at bounding box center [367, 231] width 211 height 211
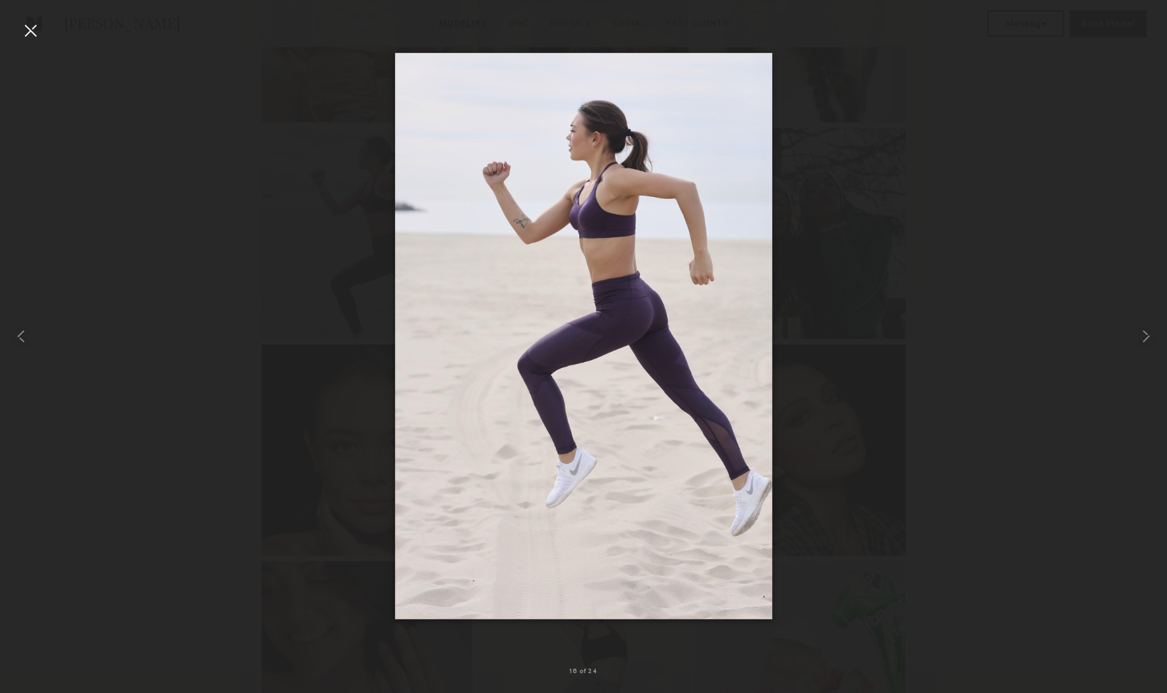
click at [30, 28] on div at bounding box center [30, 30] width 21 height 21
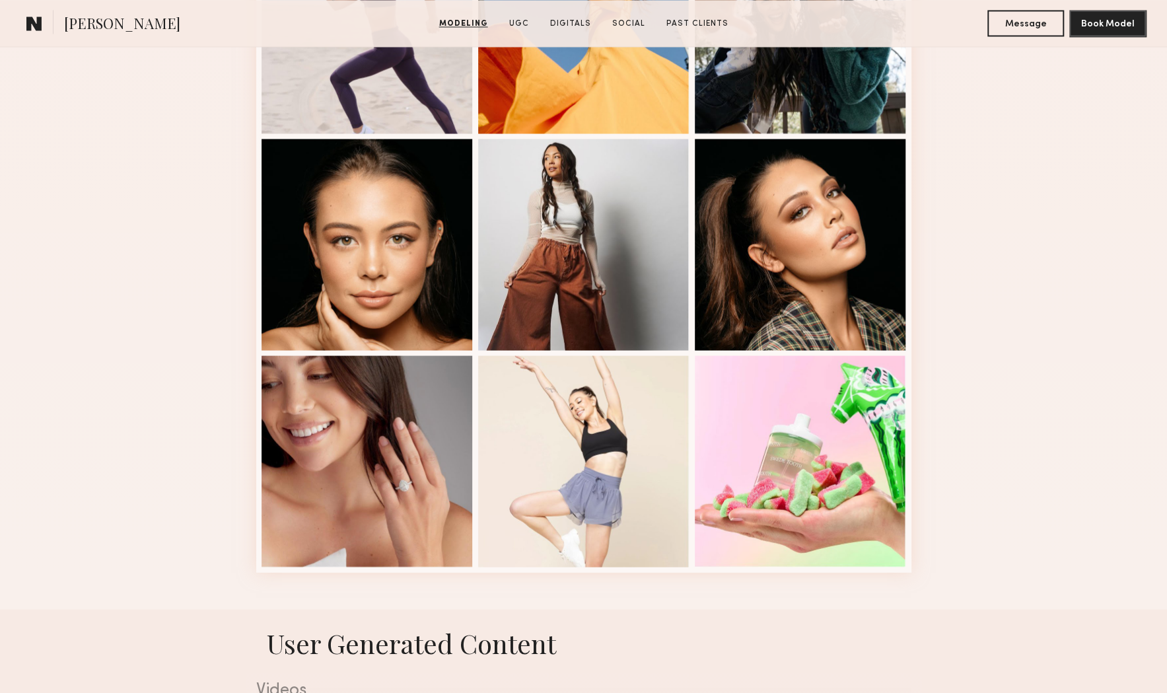
scroll to position [1554, 0]
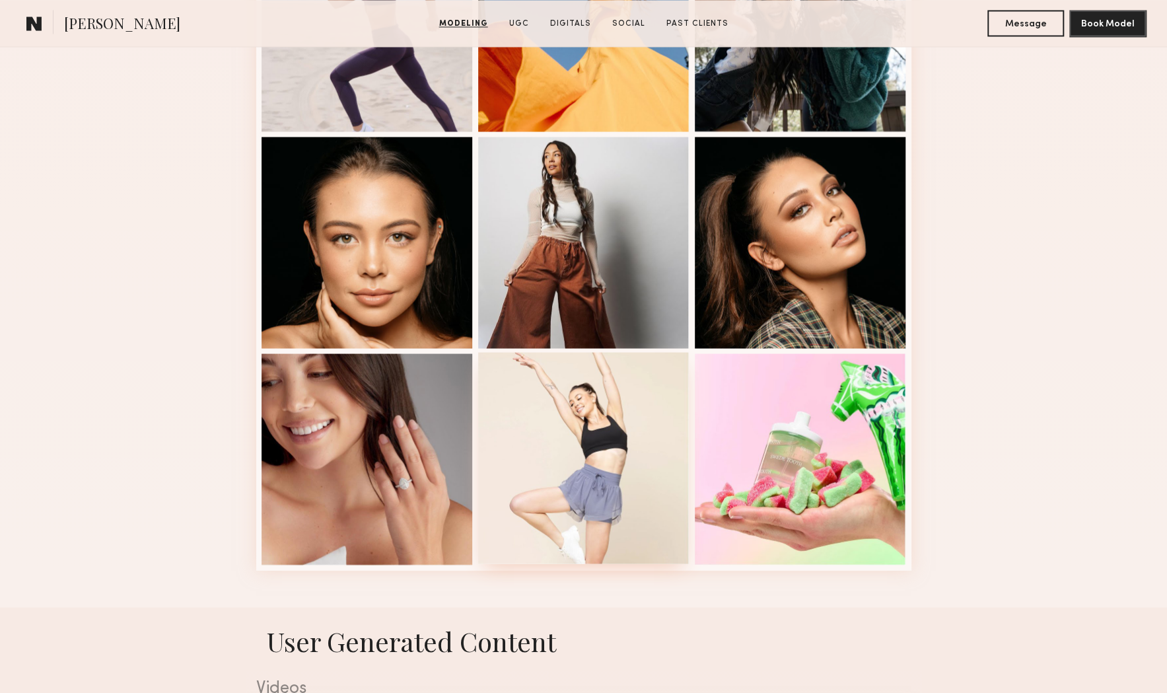
click at [626, 408] on div at bounding box center [583, 457] width 211 height 211
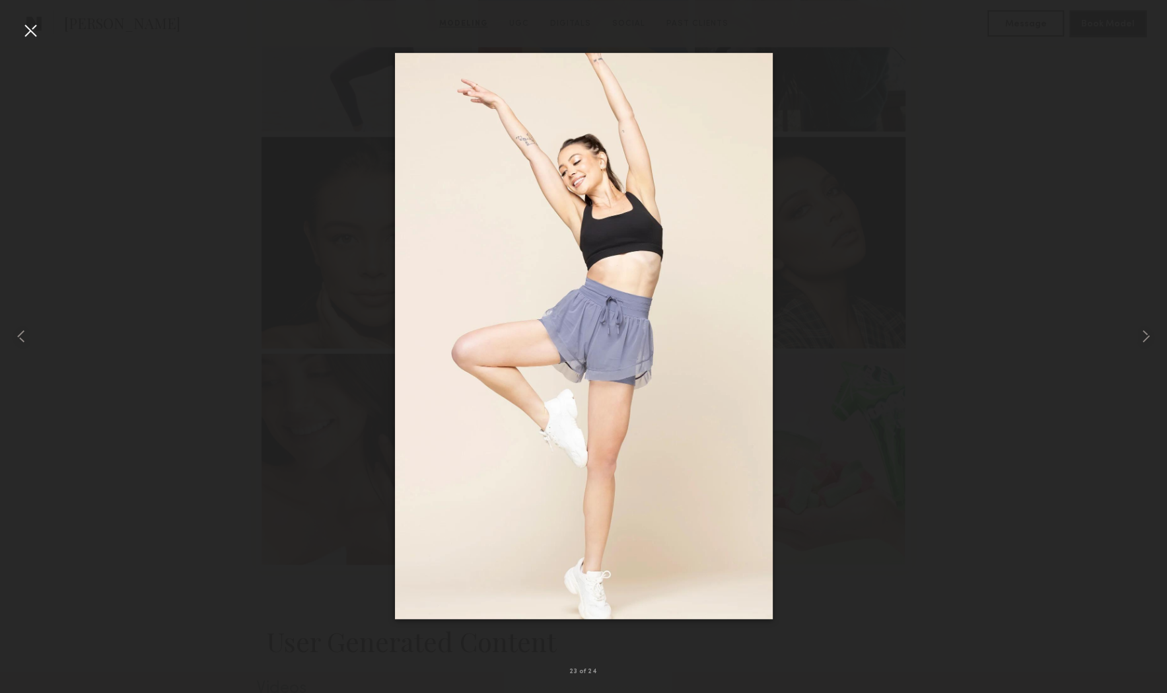
click at [31, 36] on div at bounding box center [30, 30] width 21 height 21
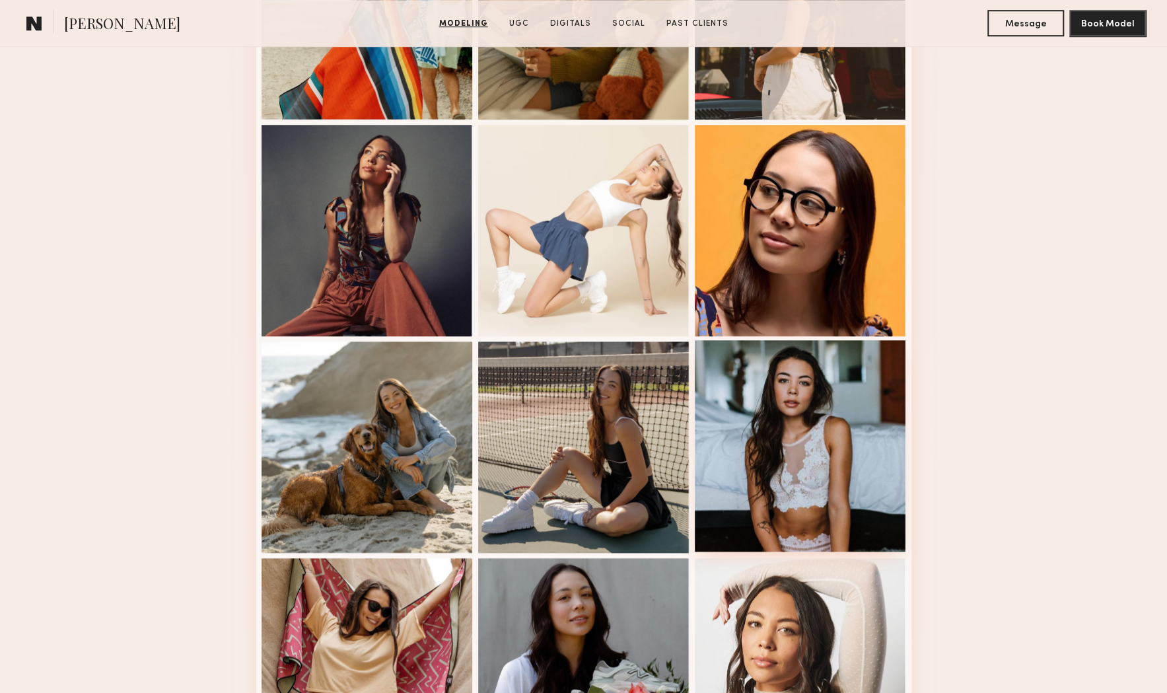
scroll to position [690, 0]
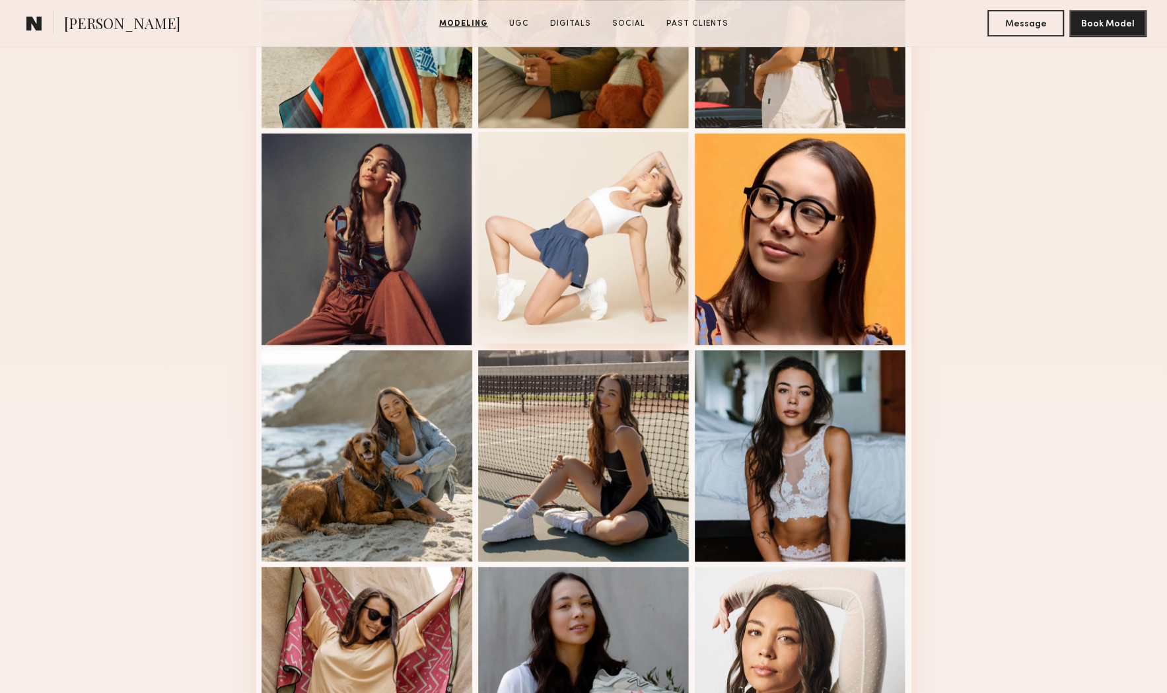
click at [653, 254] on div at bounding box center [583, 237] width 211 height 211
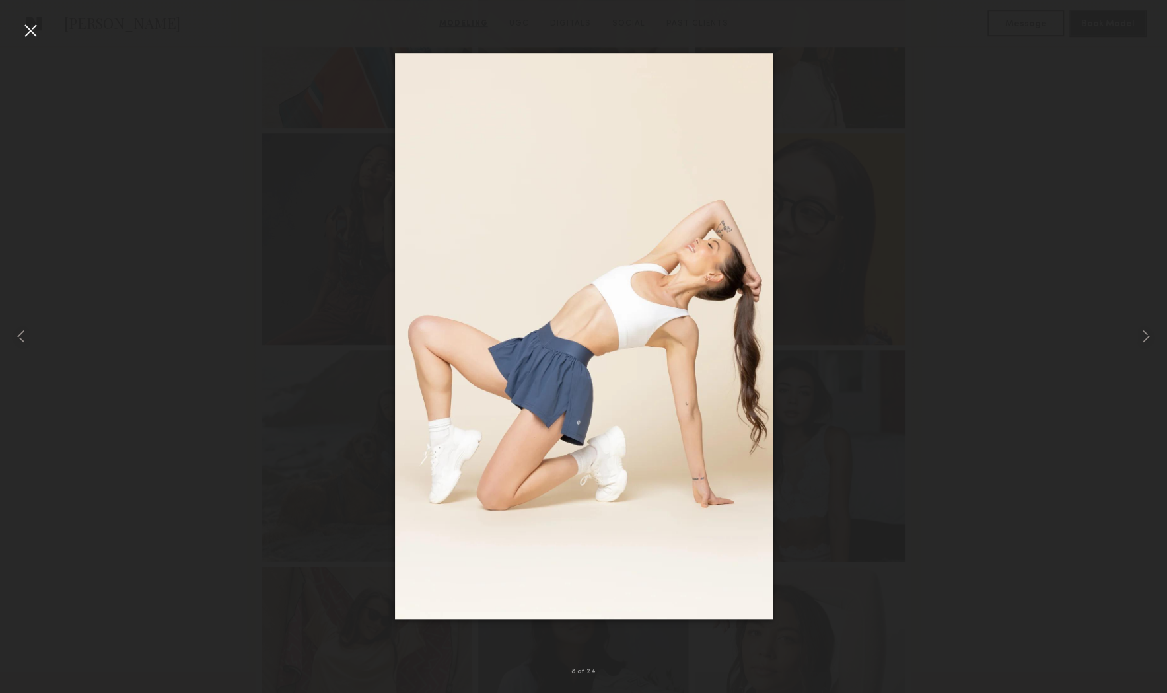
click at [980, 334] on div at bounding box center [583, 336] width 1167 height 630
click at [37, 31] on div at bounding box center [30, 30] width 21 height 21
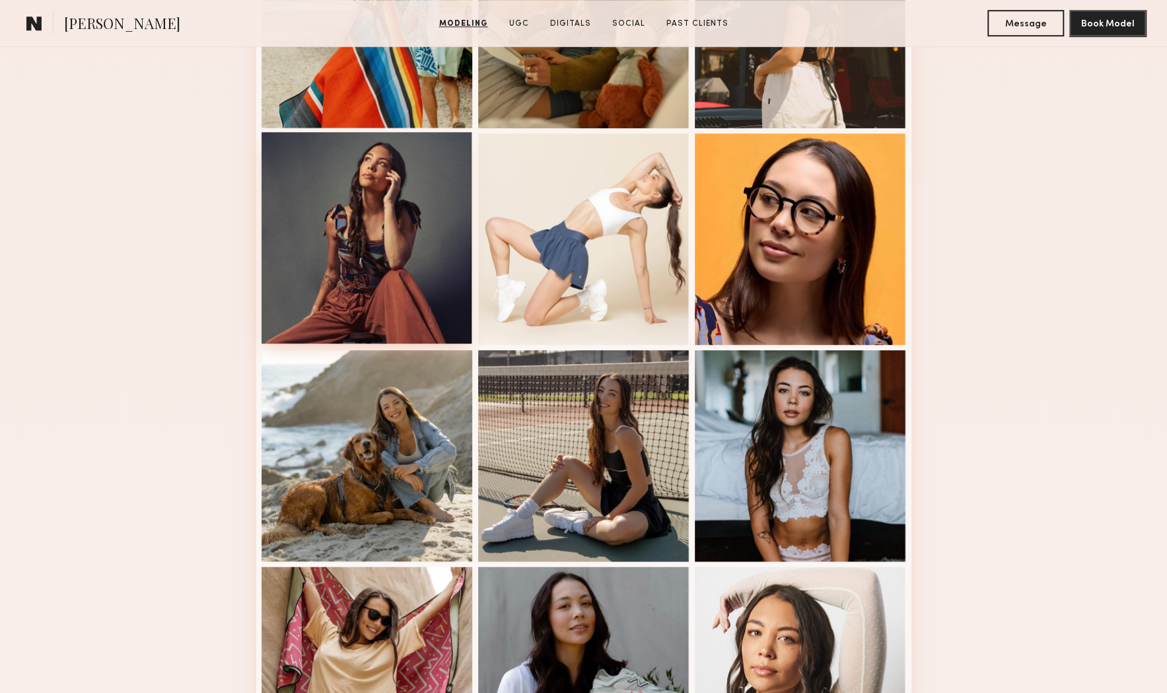
scroll to position [0, 0]
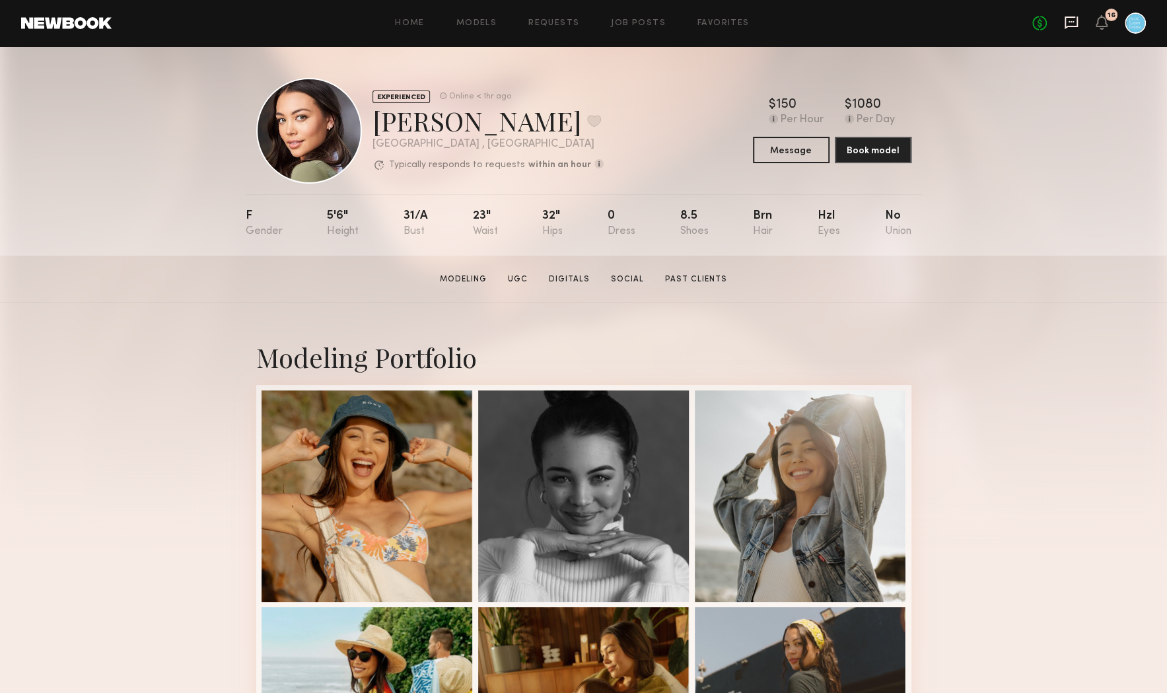
click at [1068, 23] on icon at bounding box center [1071, 22] width 15 height 15
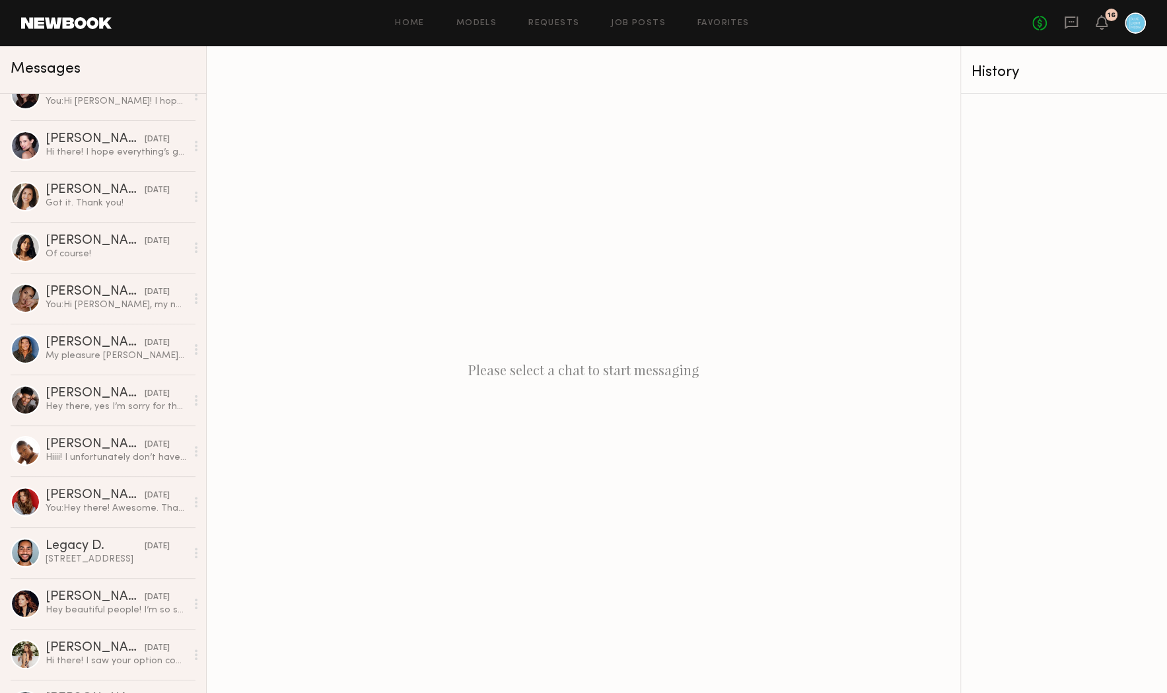
scroll to position [1710, 0]
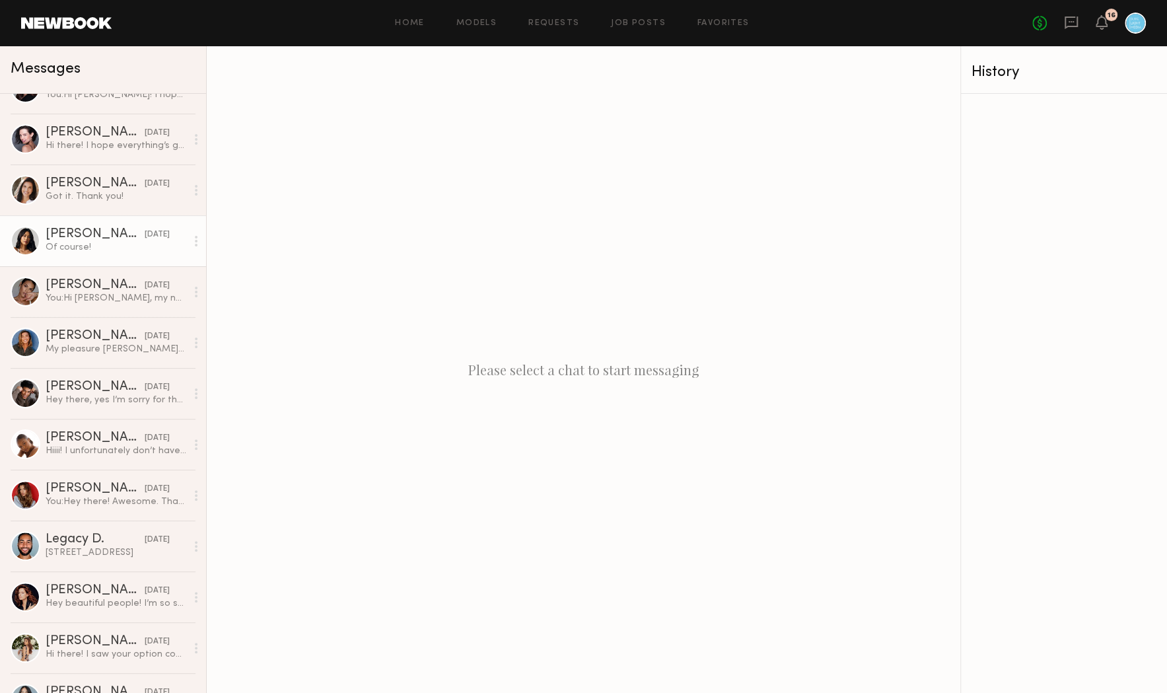
click at [97, 241] on div "Of course!" at bounding box center [116, 247] width 141 height 13
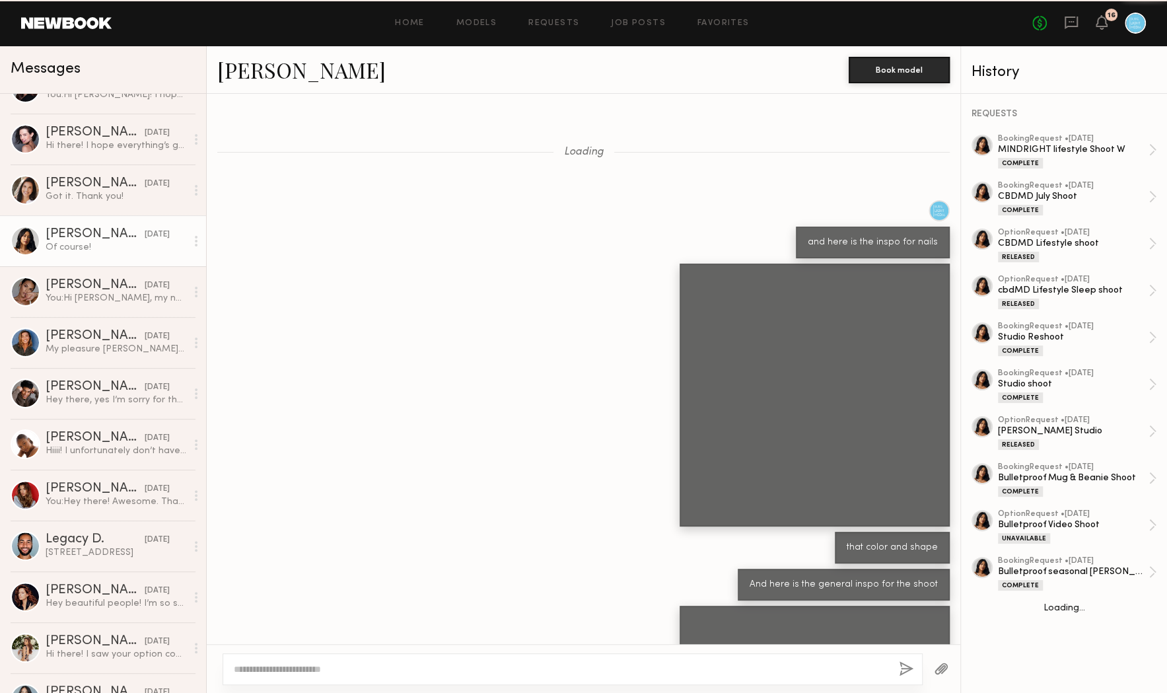
scroll to position [1017, 0]
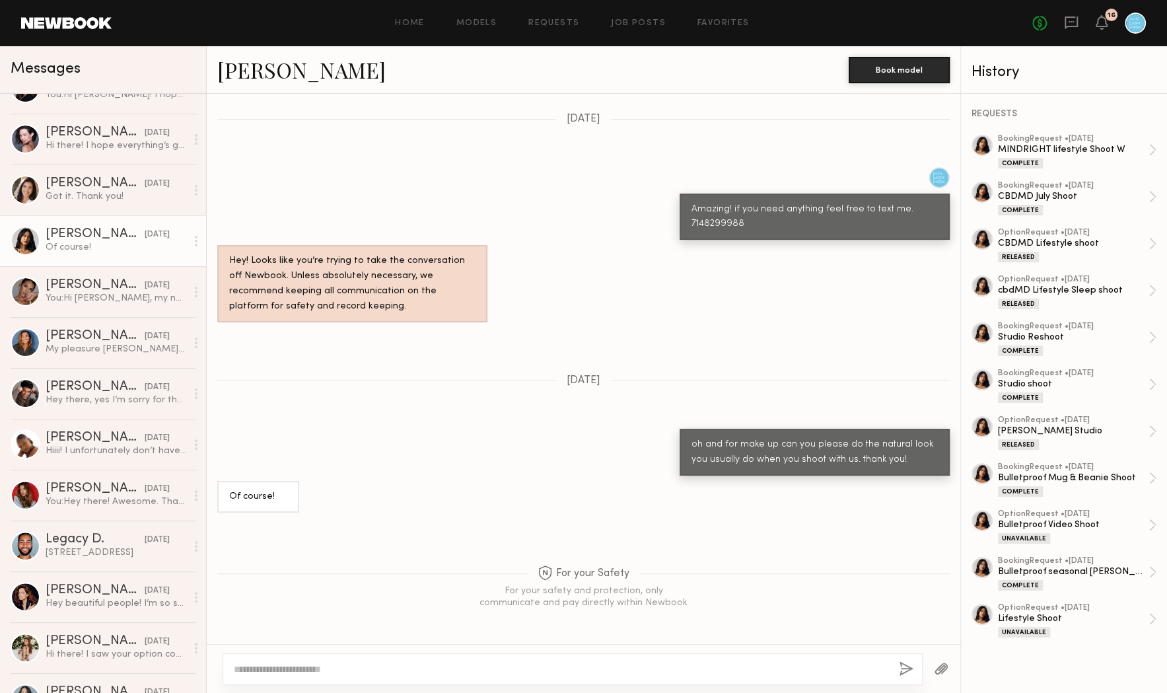
click at [252, 60] on link "Ericka B." at bounding box center [301, 69] width 168 height 28
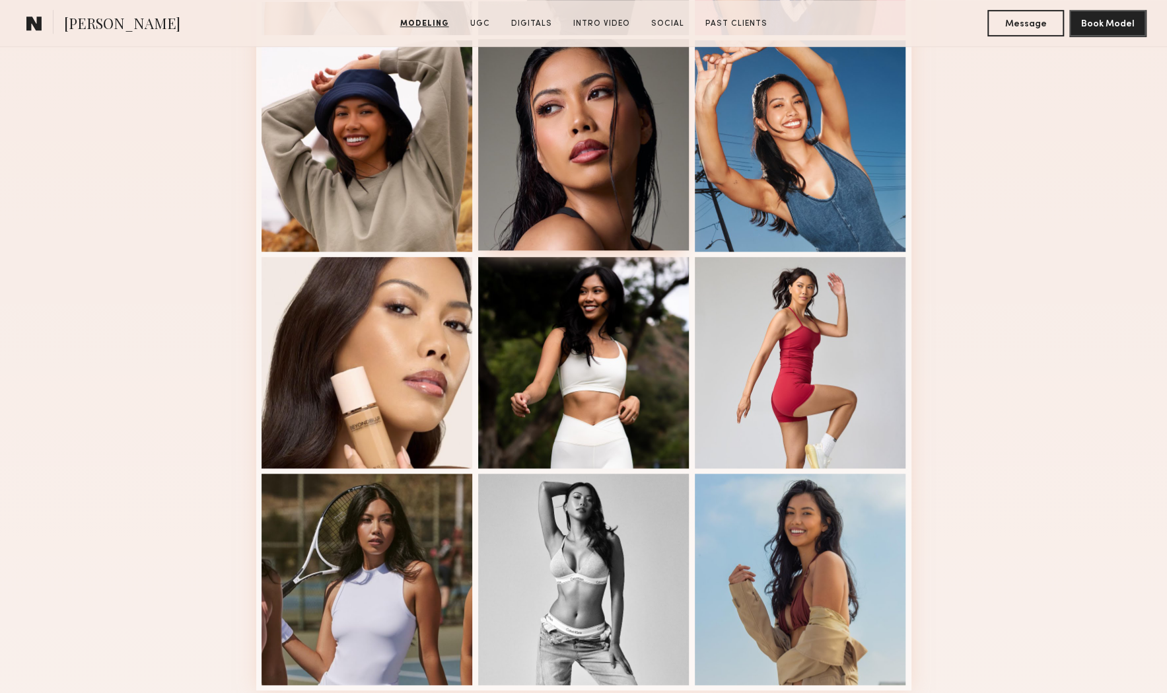
scroll to position [568, 0]
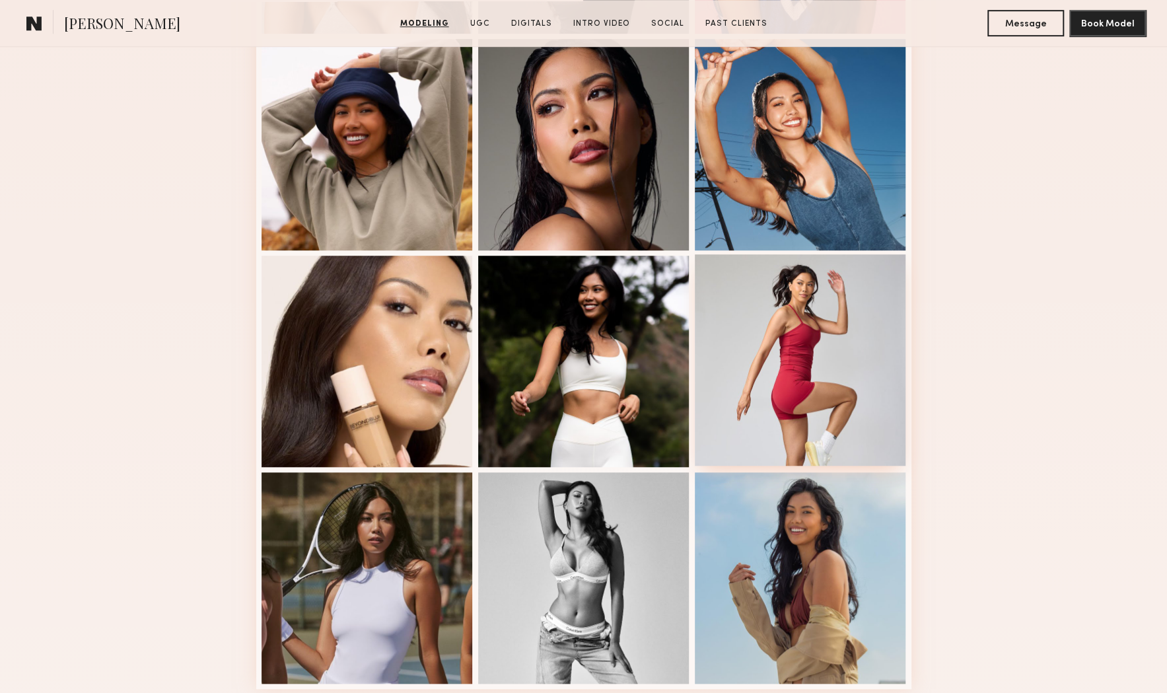
click at [789, 334] on div at bounding box center [800, 359] width 211 height 211
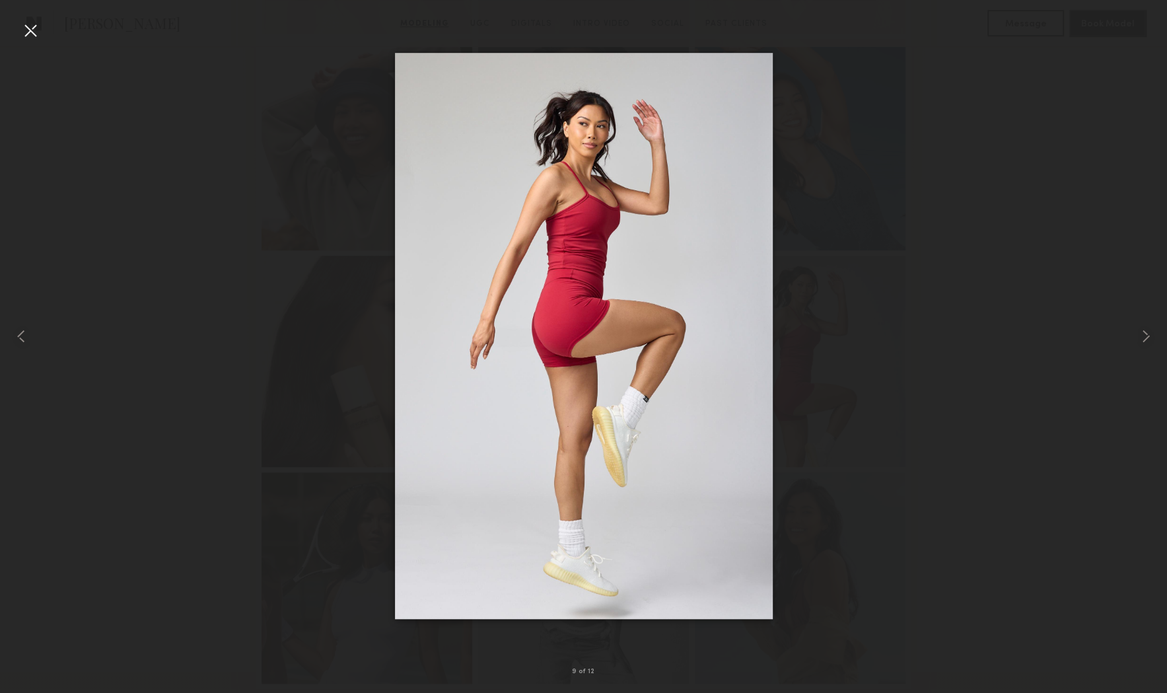
click at [944, 464] on div at bounding box center [583, 336] width 1167 height 630
click at [33, 24] on div at bounding box center [30, 30] width 21 height 21
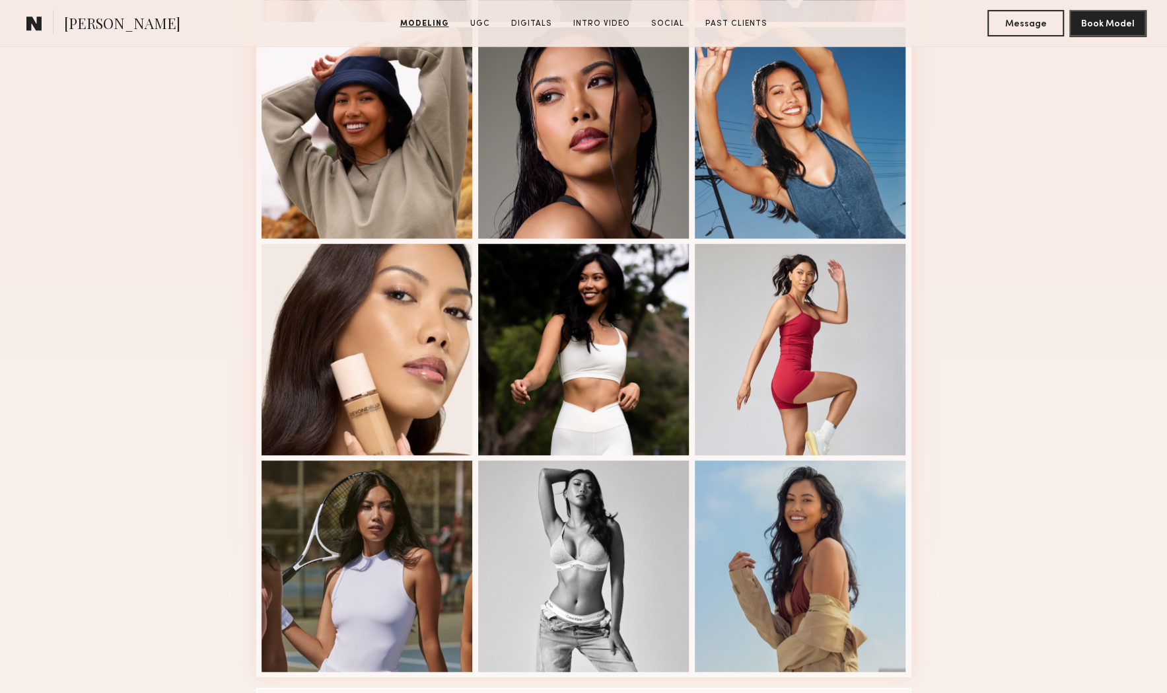
scroll to position [625, 0]
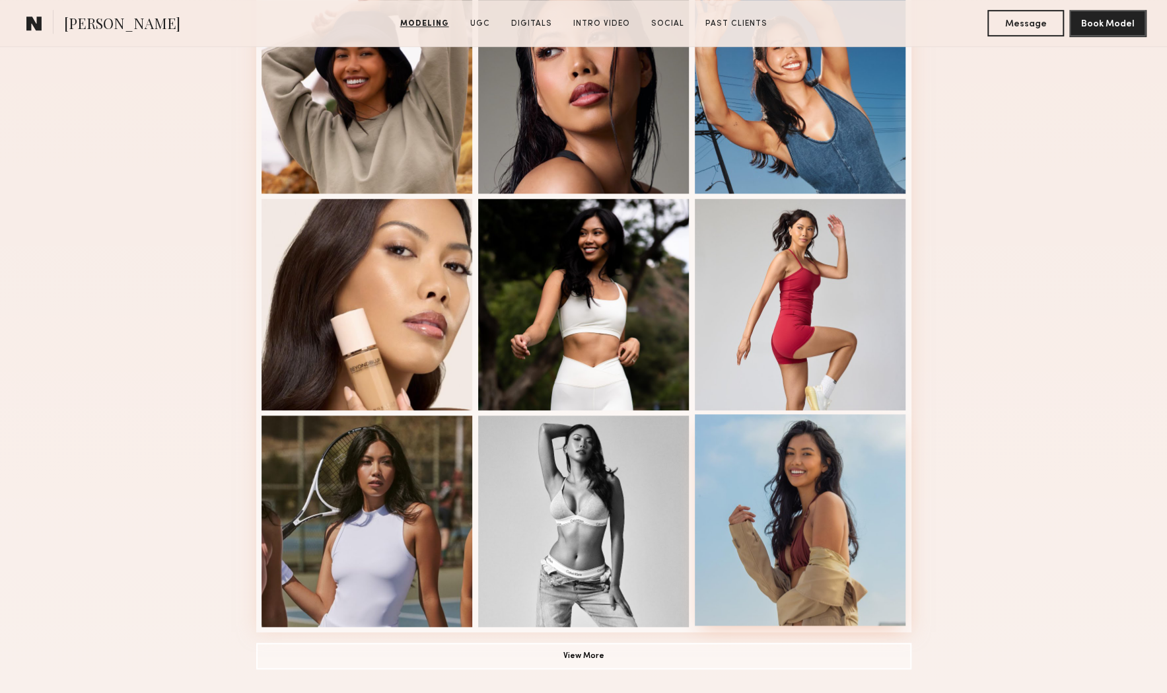
click at [764, 479] on div at bounding box center [800, 519] width 211 height 211
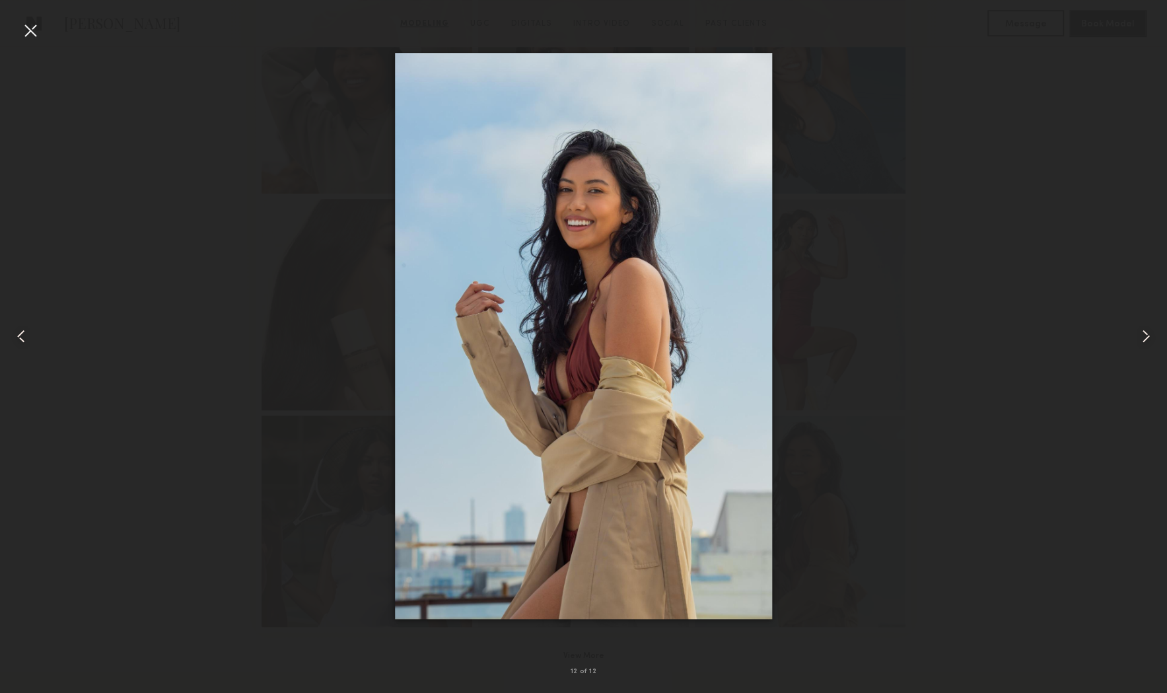
click at [887, 477] on div at bounding box center [583, 336] width 1167 height 630
click at [962, 466] on div at bounding box center [583, 336] width 1167 height 630
click at [947, 433] on div at bounding box center [583, 336] width 1167 height 630
drag, startPoint x: 947, startPoint y: 433, endPoint x: 937, endPoint y: 424, distance: 14.0
click at [946, 432] on div at bounding box center [583, 336] width 1167 height 630
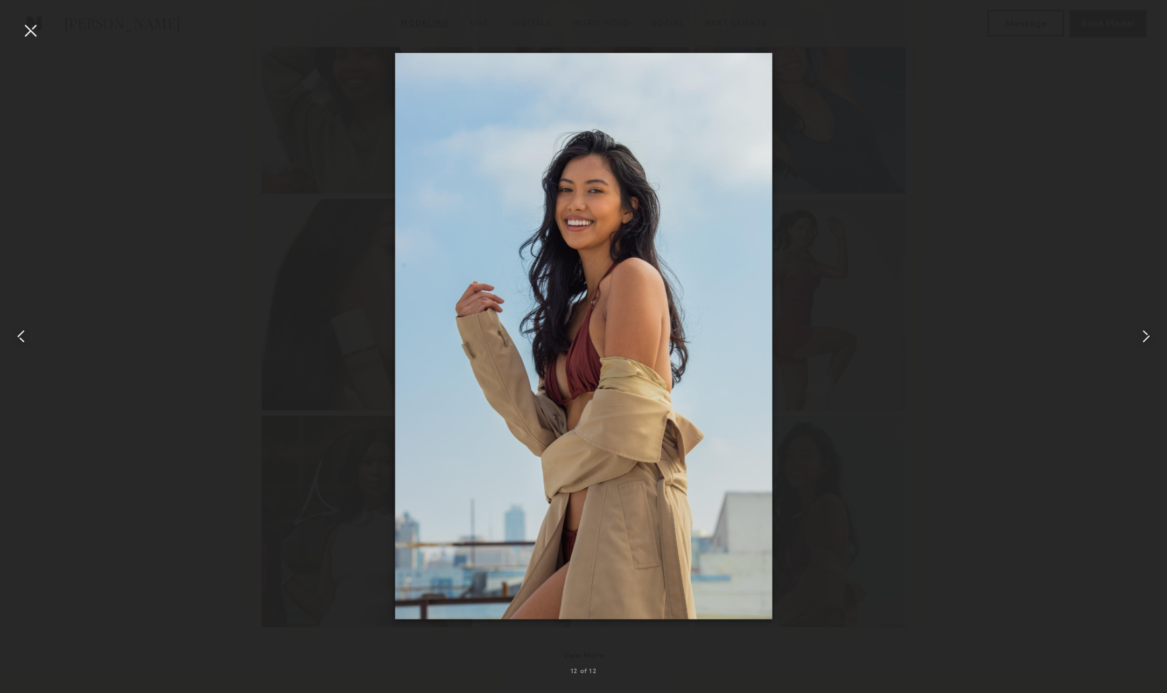
click at [32, 35] on div at bounding box center [30, 30] width 21 height 21
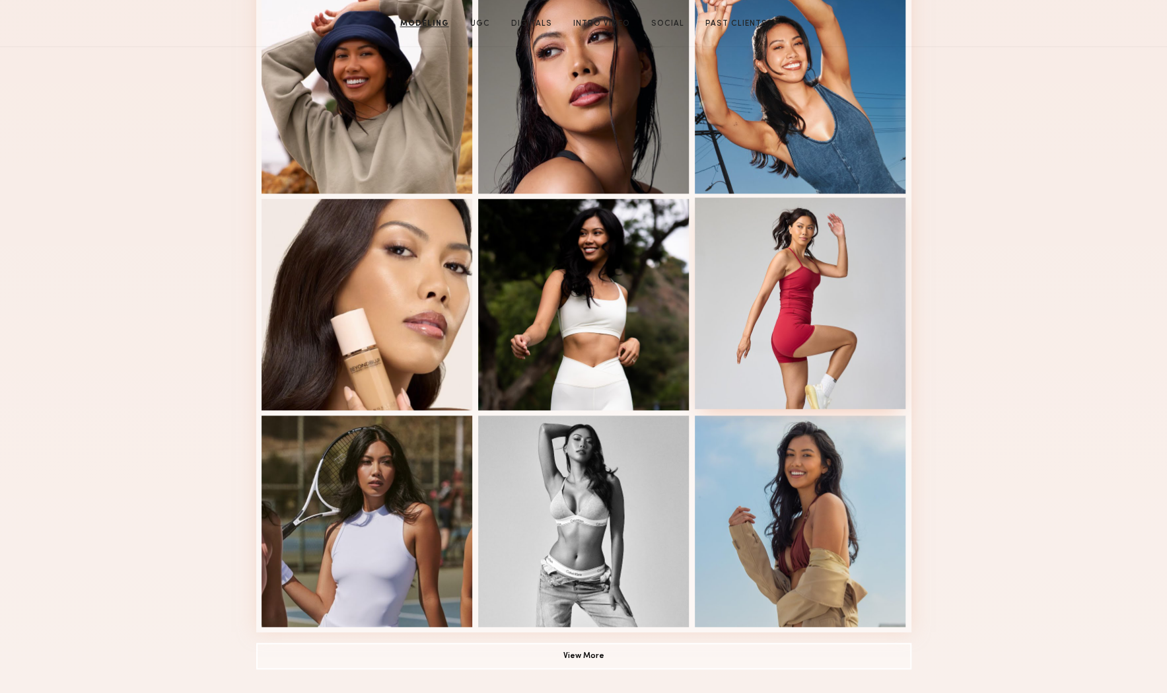
scroll to position [0, 0]
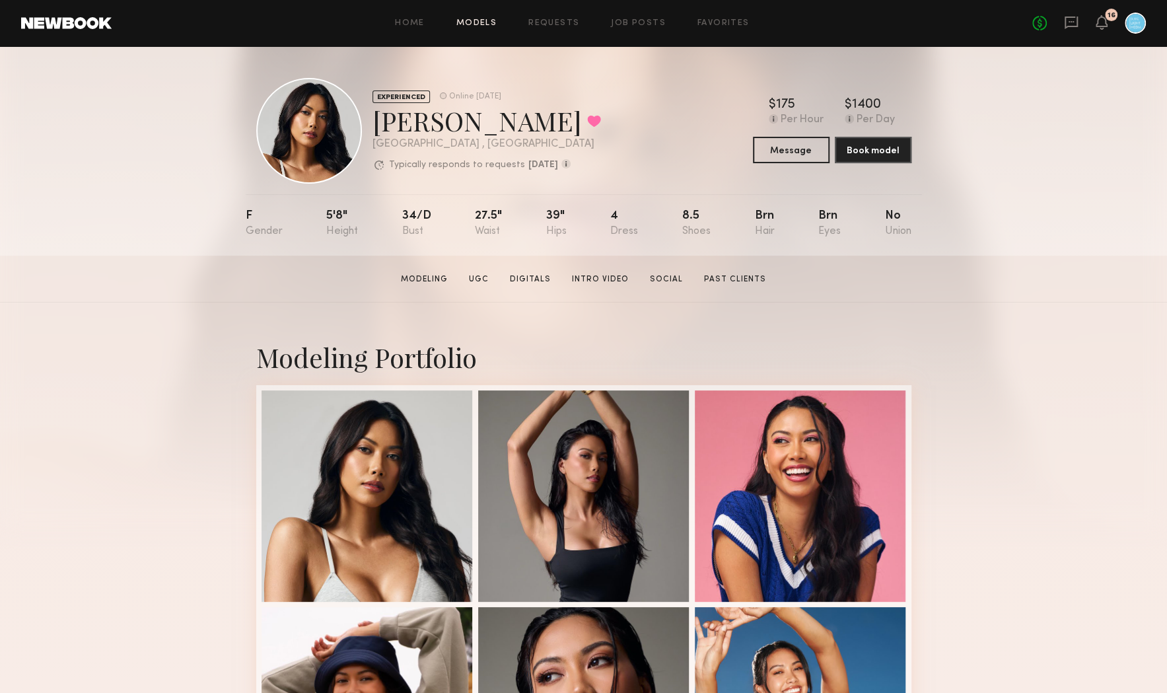
click at [478, 22] on link "Models" at bounding box center [476, 23] width 40 height 9
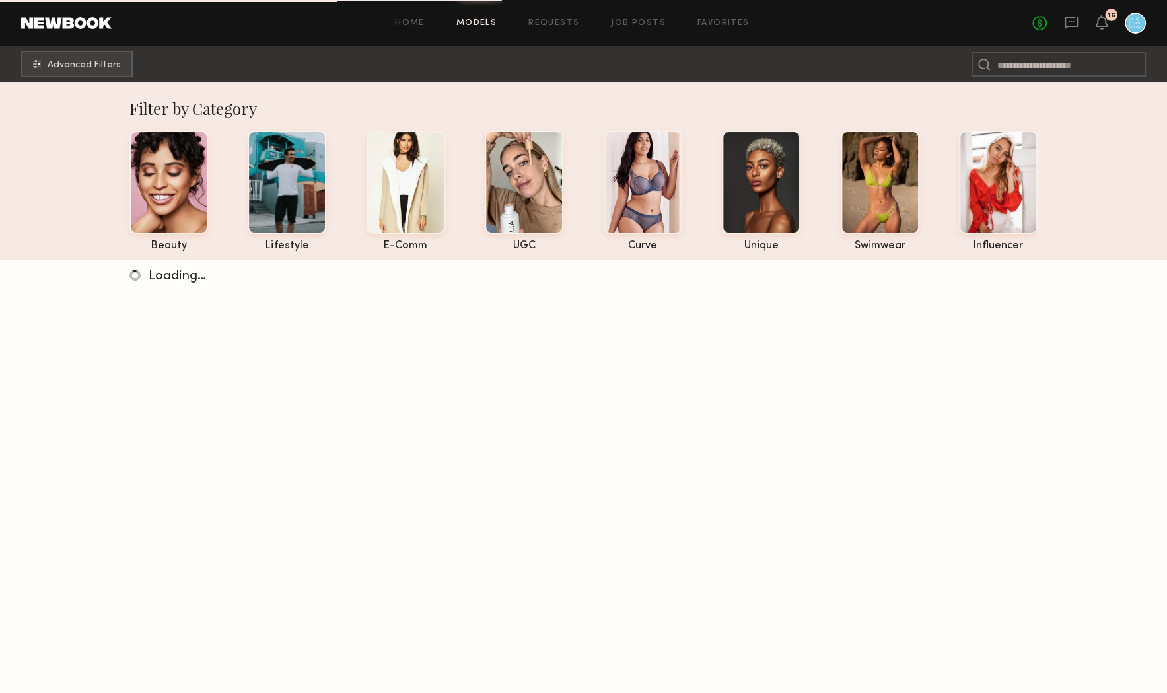
click at [1062, 25] on div "No fees up to $5,000 16" at bounding box center [1090, 23] width 114 height 21
click at [1071, 21] on icon at bounding box center [1071, 21] width 5 height 1
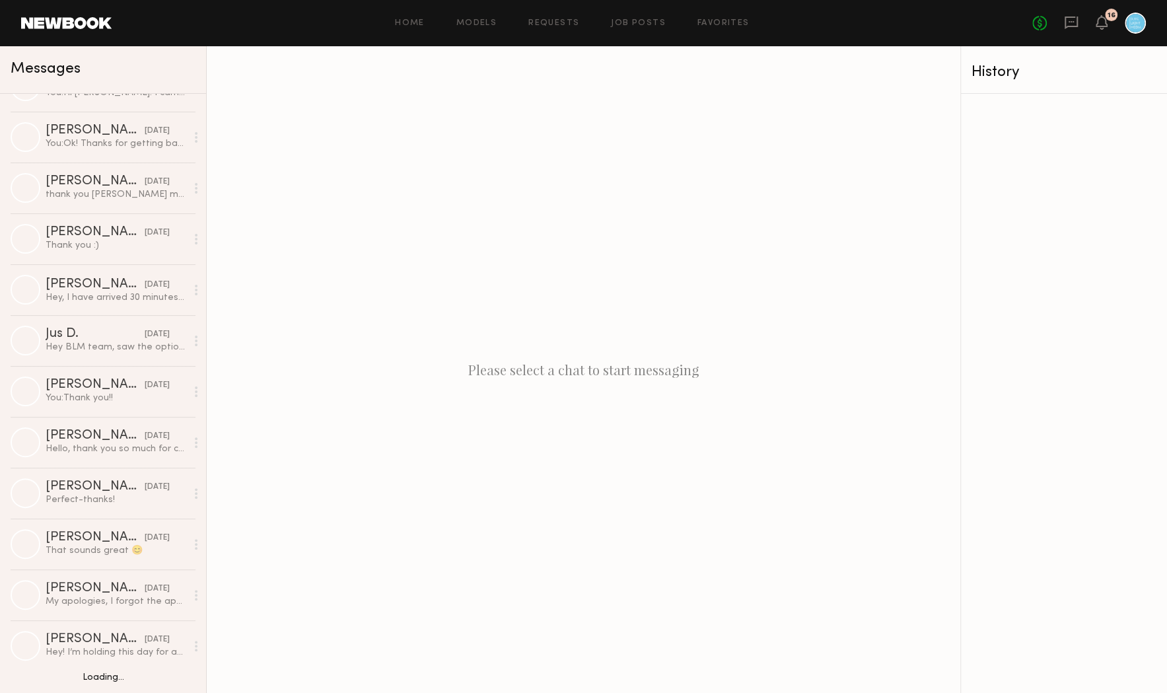
scroll to position [2984, 0]
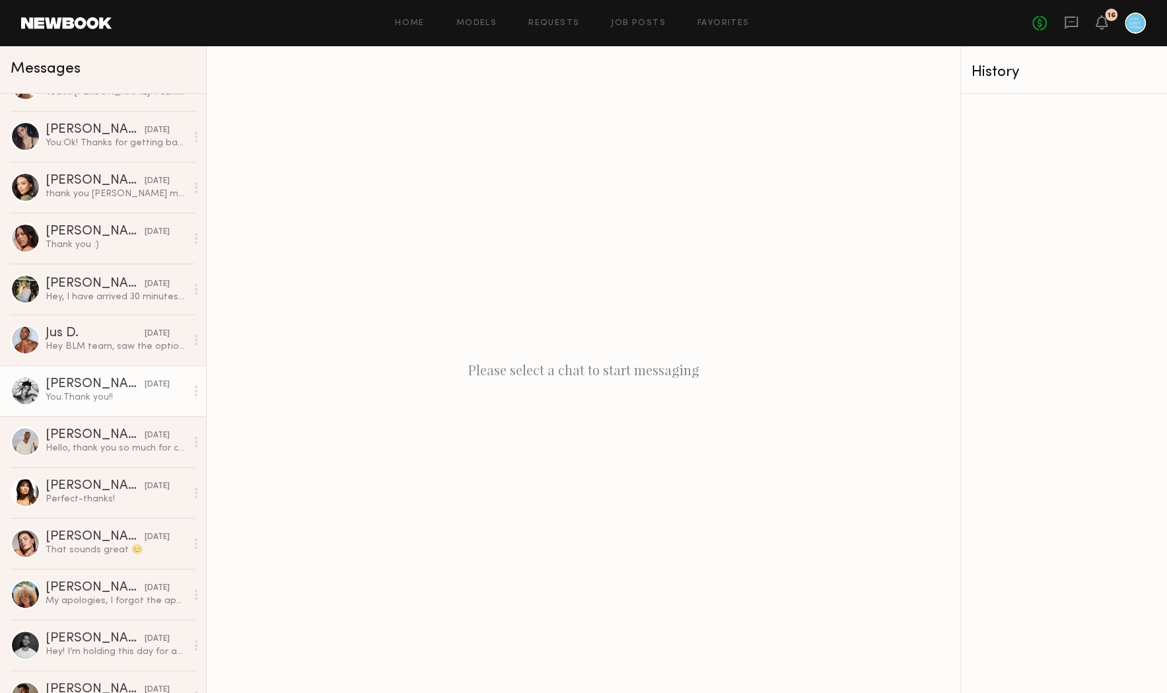
click at [125, 394] on div "You: Thank you!!" at bounding box center [116, 397] width 141 height 13
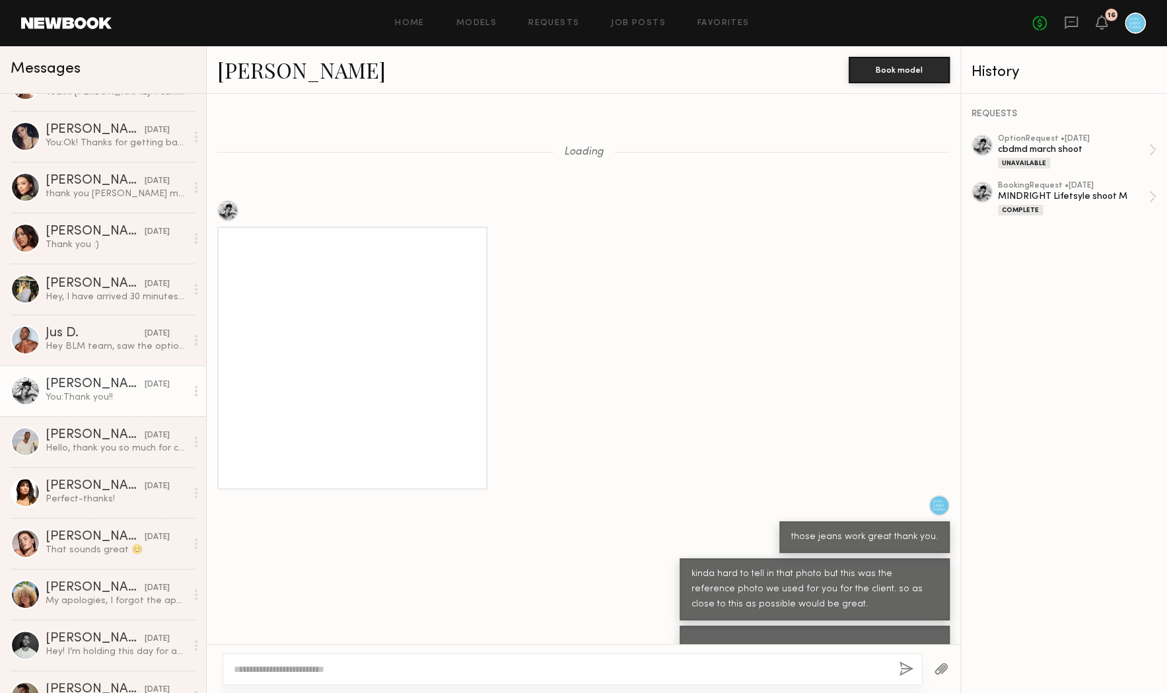
scroll to position [806, 0]
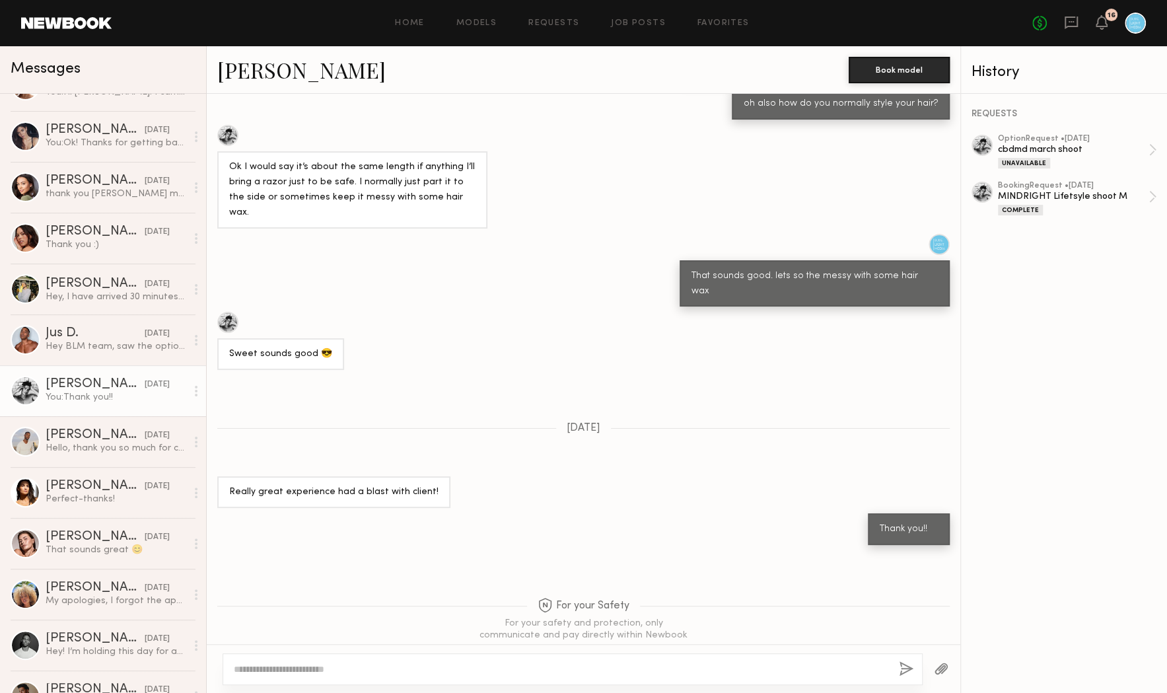
click at [257, 74] on link "[PERSON_NAME]" at bounding box center [301, 69] width 168 height 28
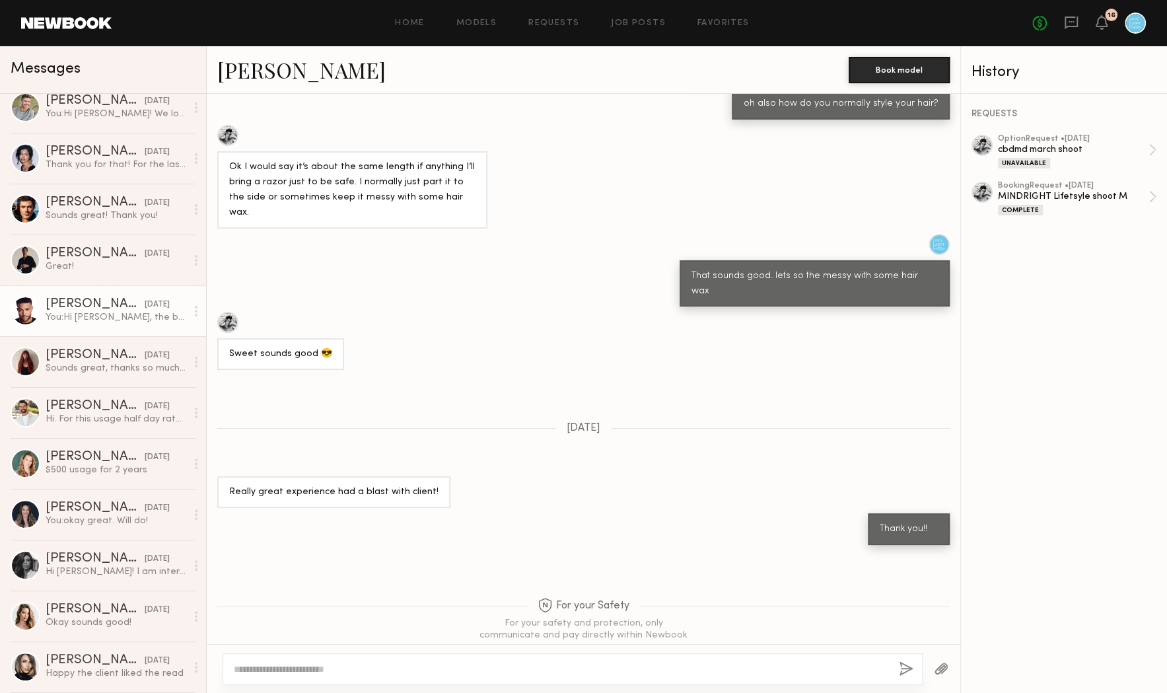
scroll to position [1024, 0]
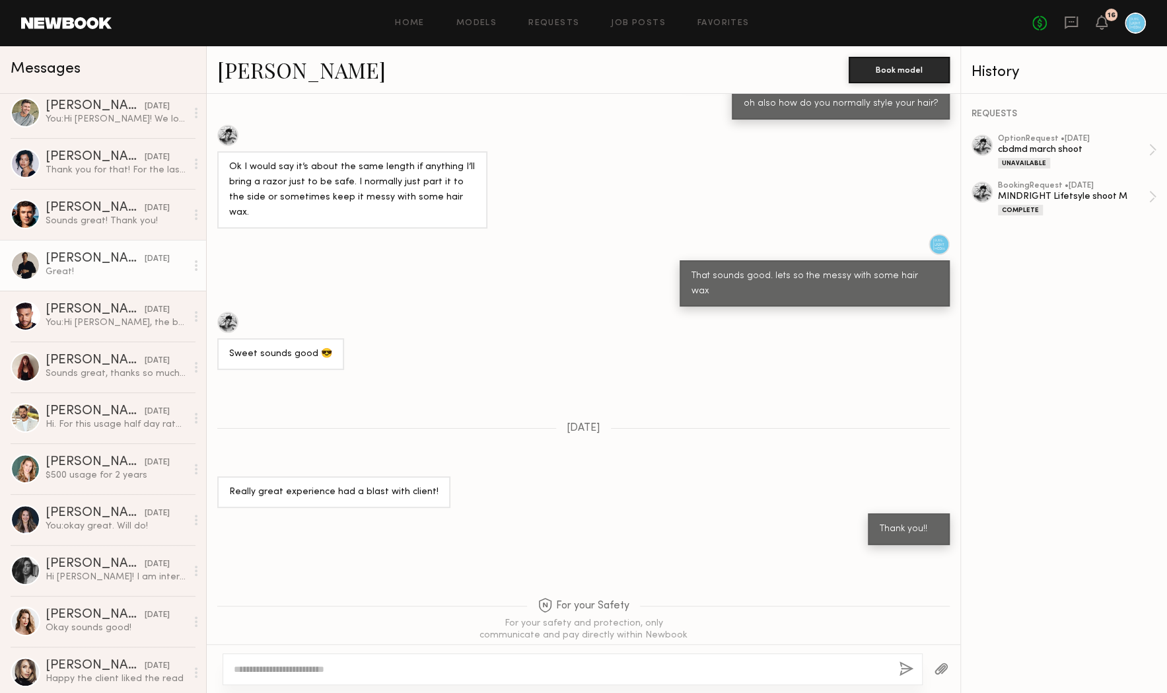
click at [107, 269] on div "Great!" at bounding box center [116, 272] width 141 height 13
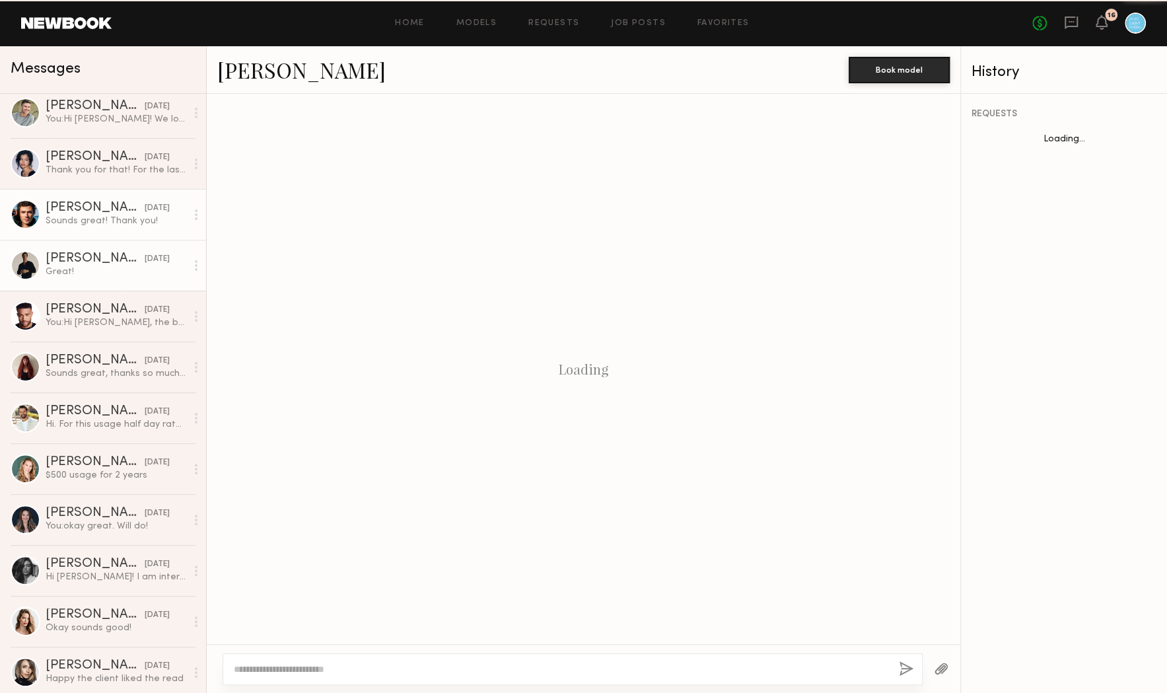
scroll to position [698, 0]
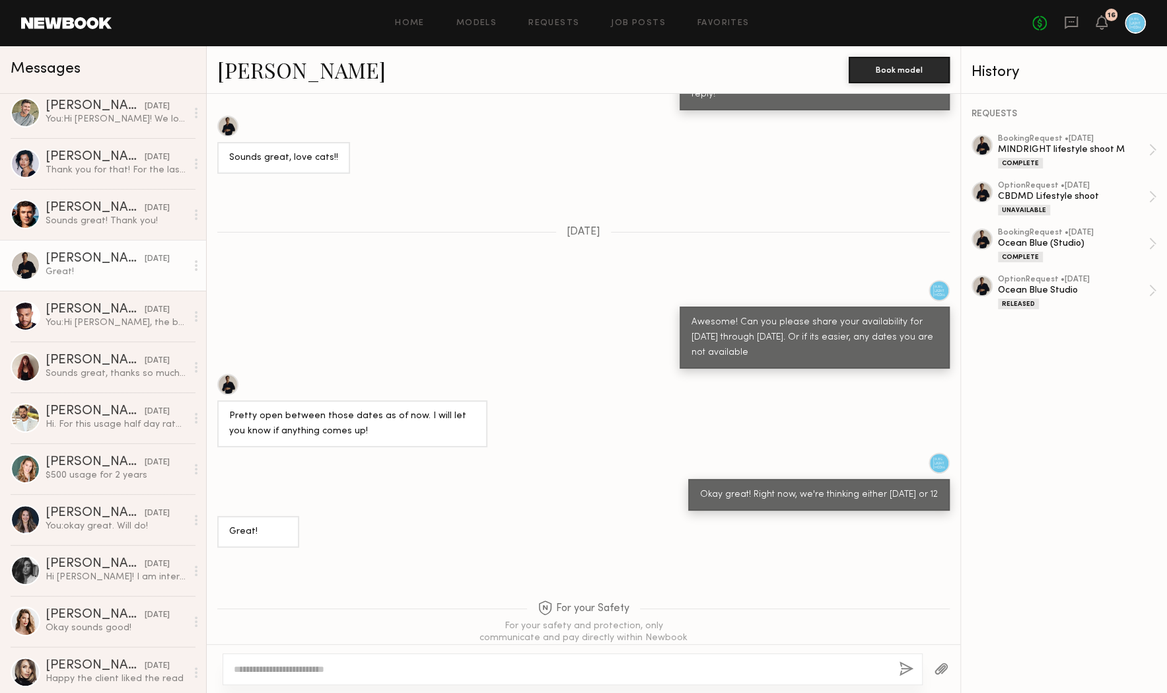
click at [277, 73] on link "[PERSON_NAME]" at bounding box center [301, 69] width 168 height 28
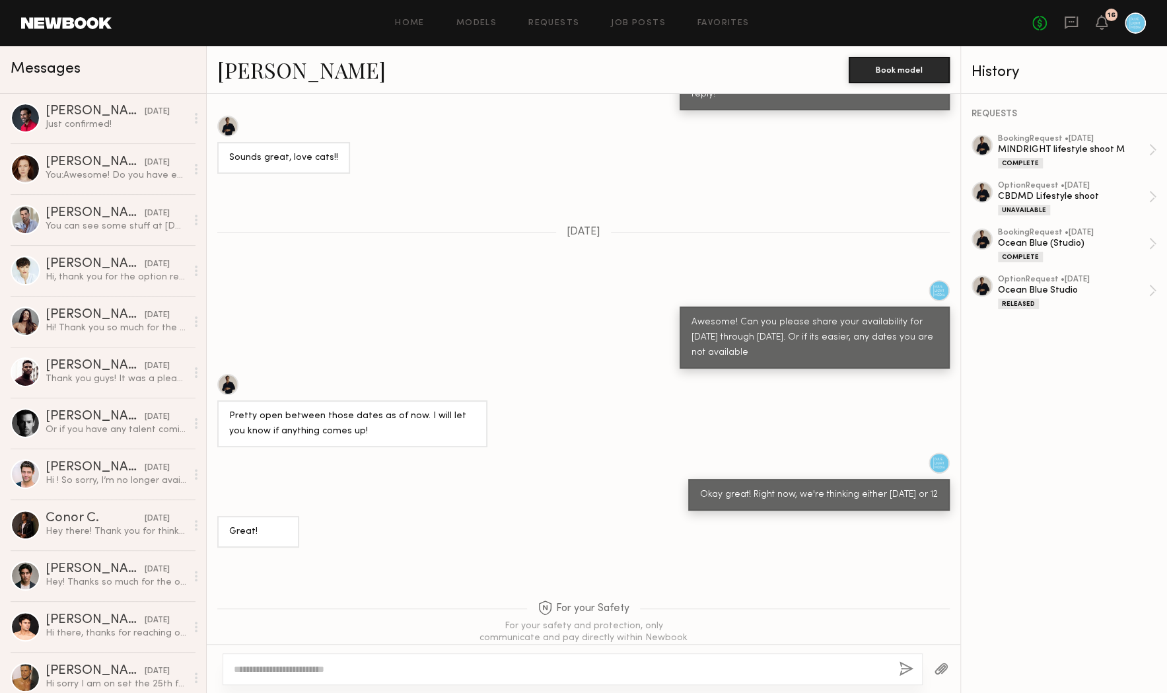
scroll to position [4025, 0]
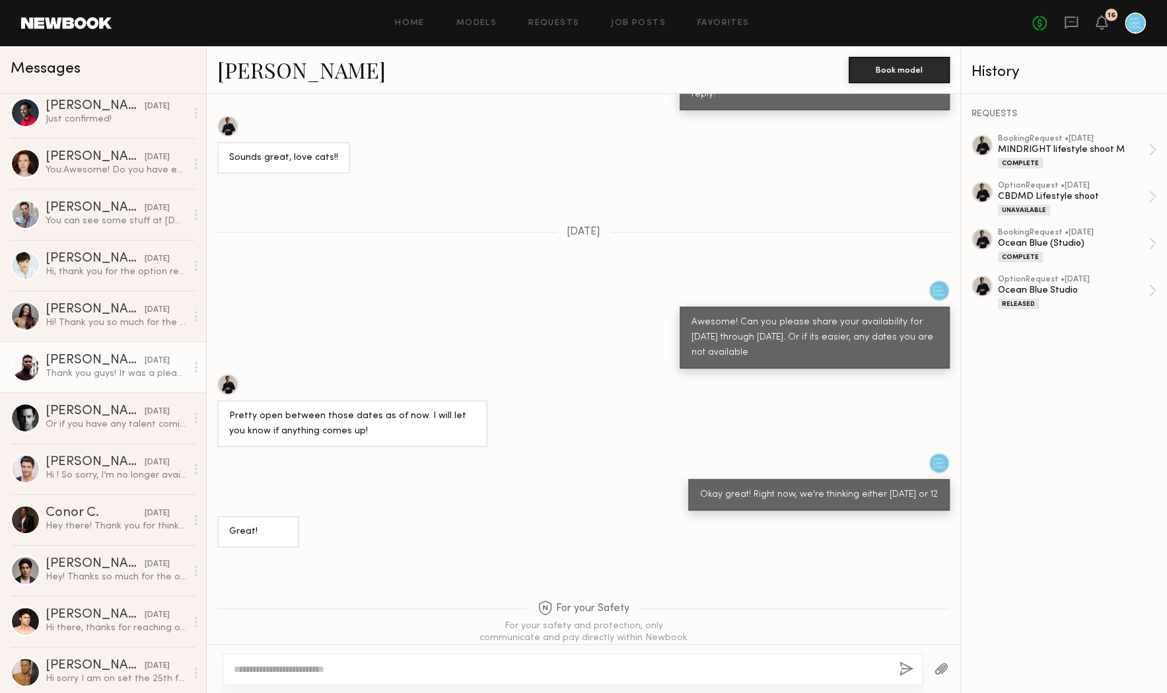
click at [103, 358] on div "[PERSON_NAME]" at bounding box center [95, 360] width 99 height 13
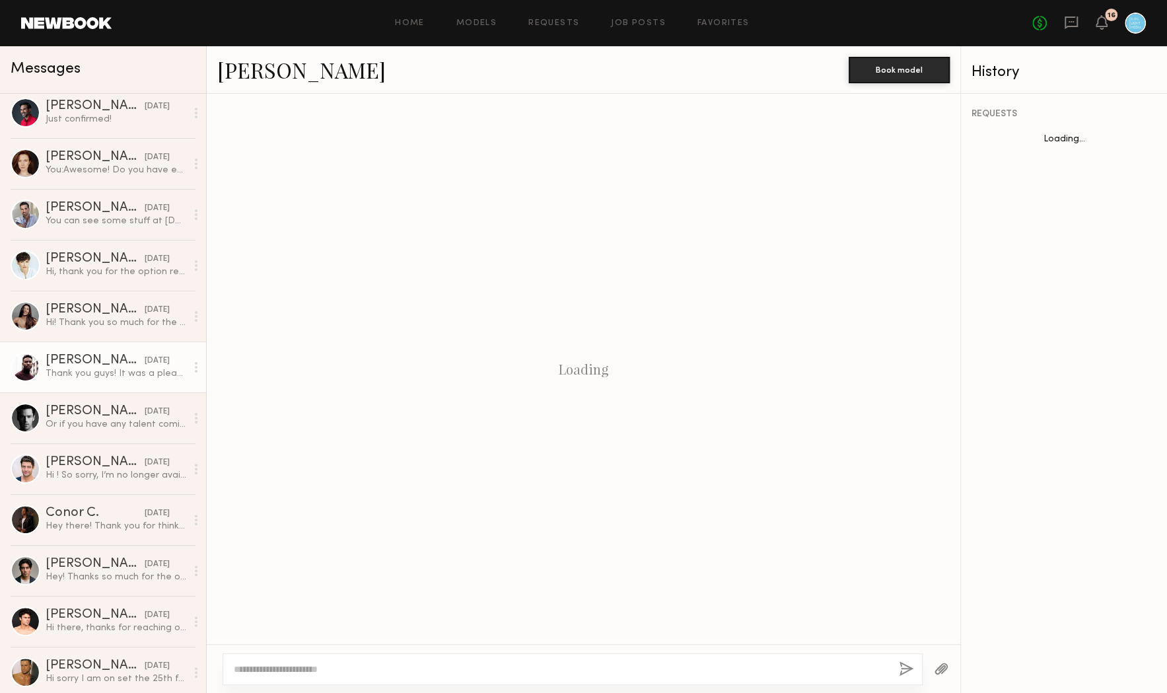
scroll to position [778, 0]
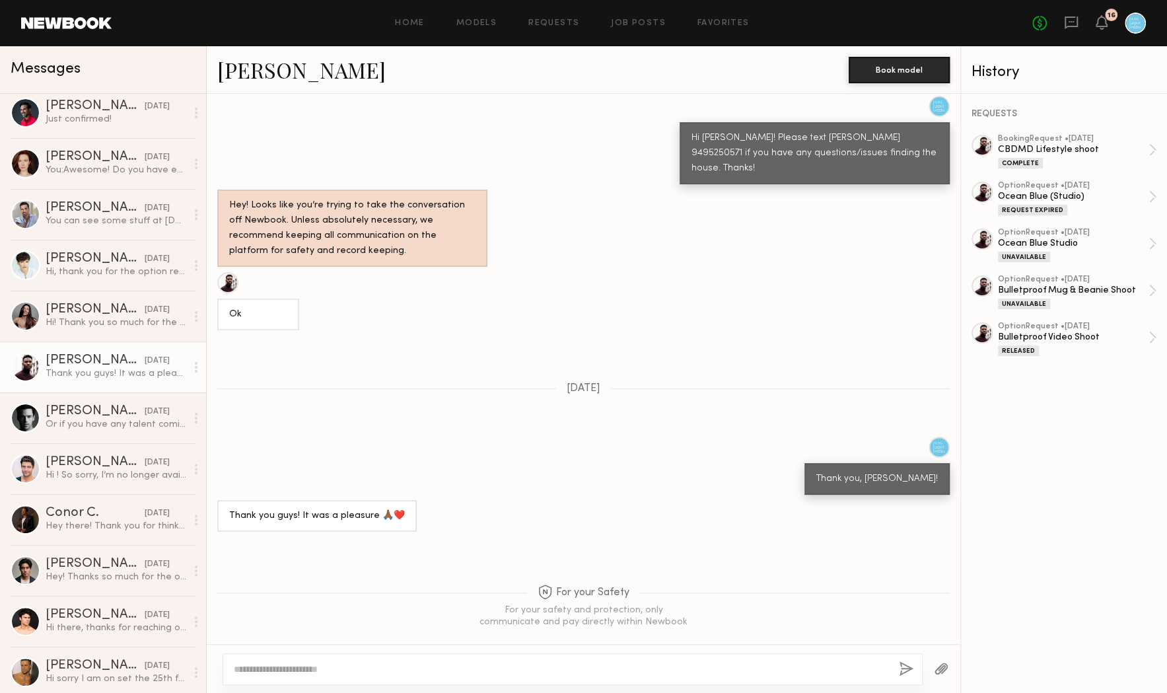
click at [255, 74] on link "[PERSON_NAME]" at bounding box center [301, 69] width 168 height 28
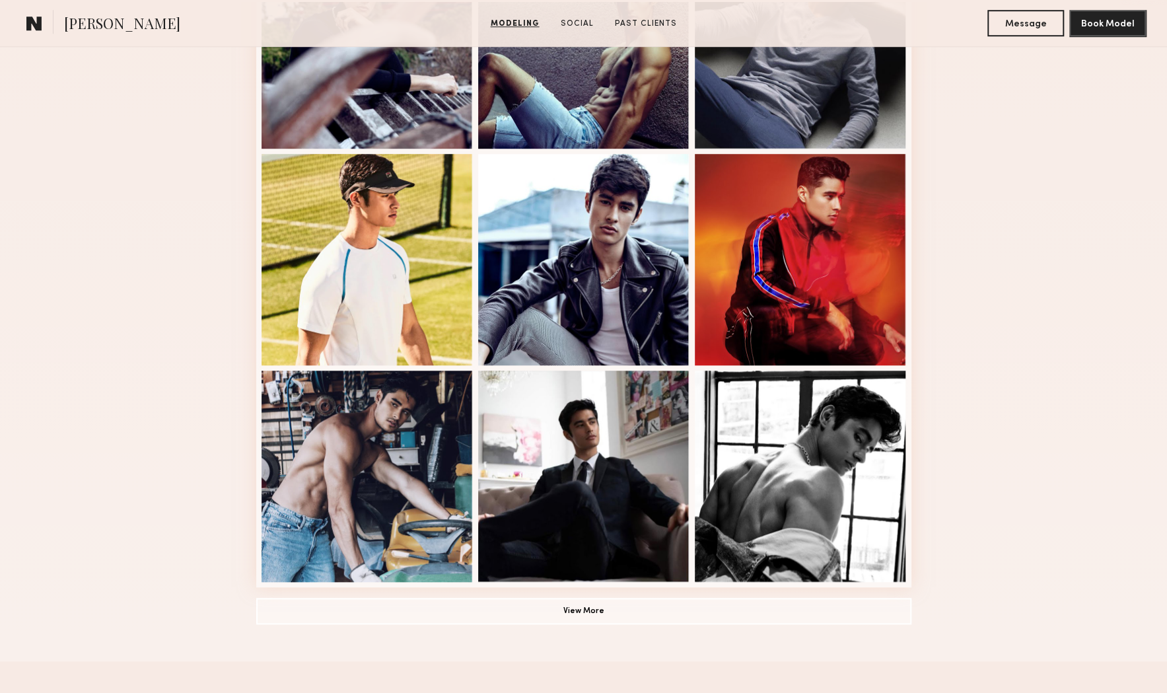
scroll to position [733, 0]
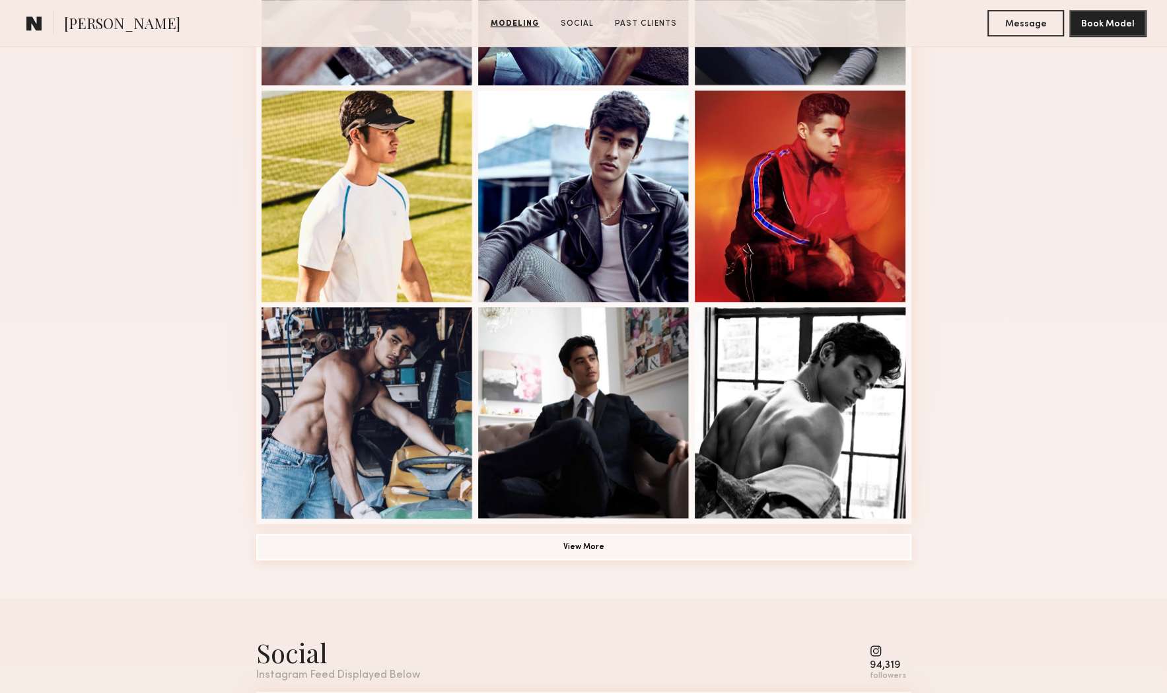
click at [636, 536] on button "View More" at bounding box center [583, 547] width 655 height 26
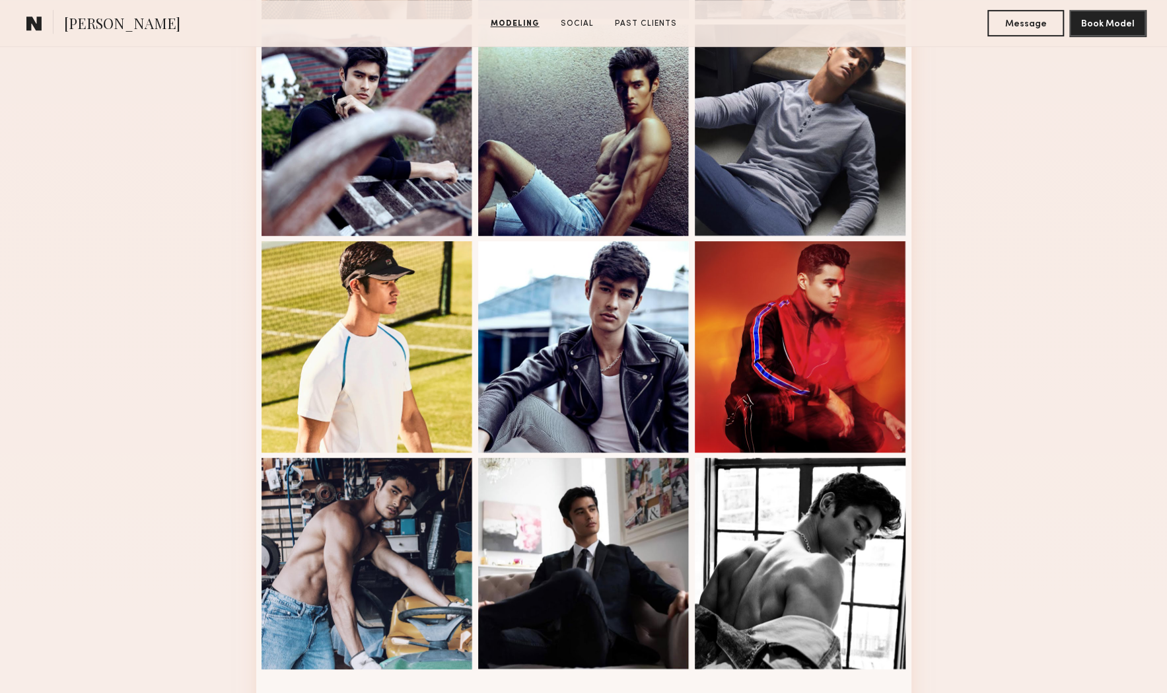
scroll to position [572, 0]
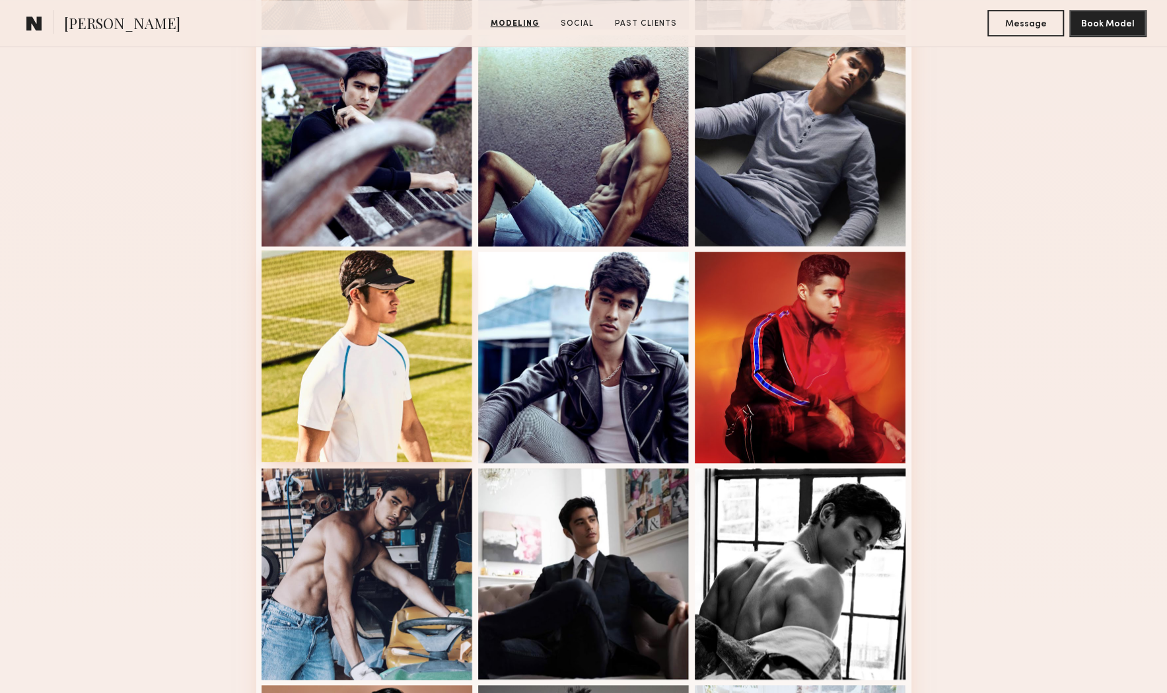
click at [412, 311] on div at bounding box center [367, 355] width 211 height 211
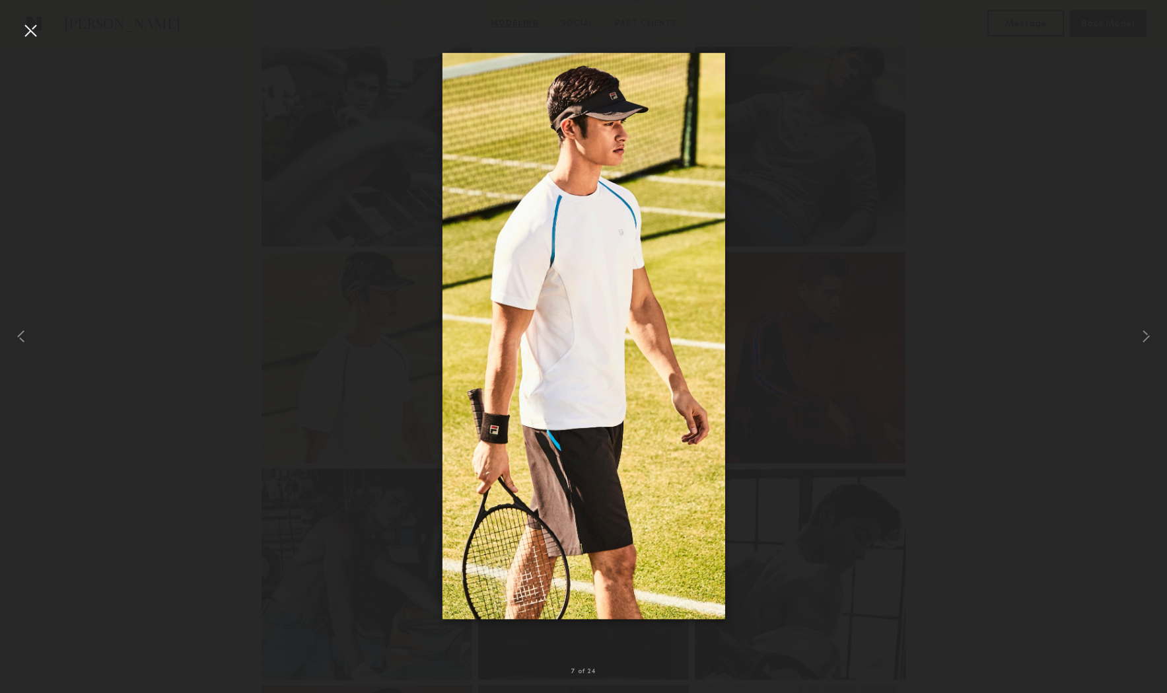
click at [897, 179] on div at bounding box center [583, 336] width 1167 height 630
click at [32, 34] on div at bounding box center [30, 30] width 21 height 21
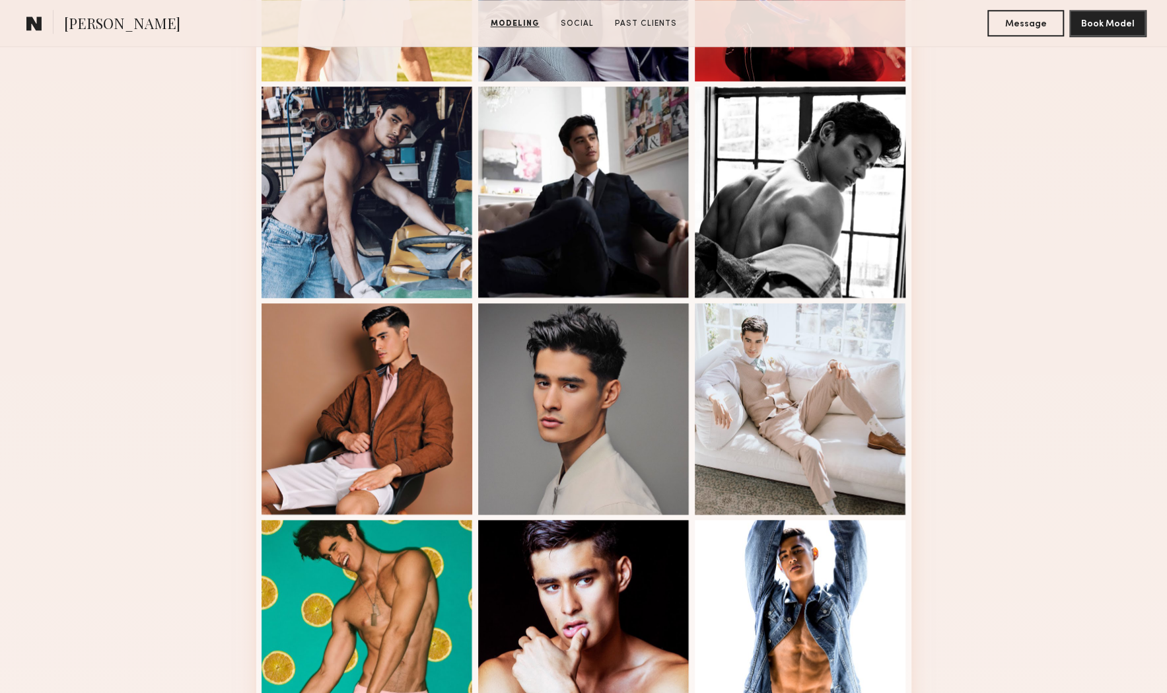
scroll to position [1016, 0]
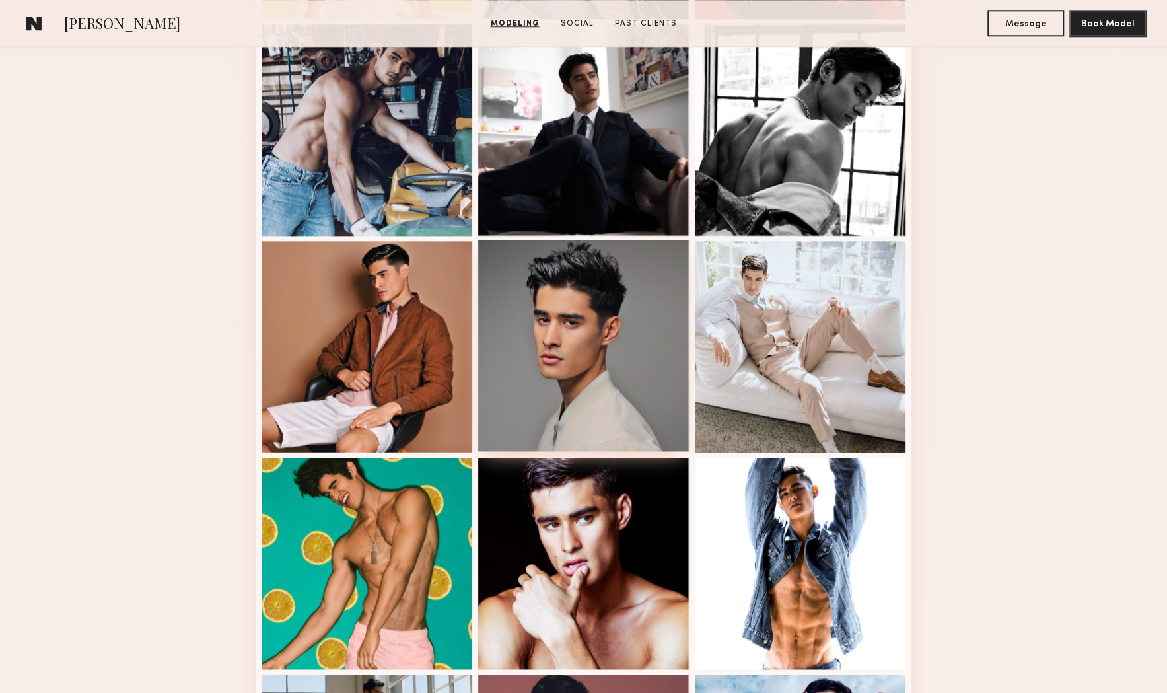
click at [653, 301] on div at bounding box center [583, 345] width 211 height 211
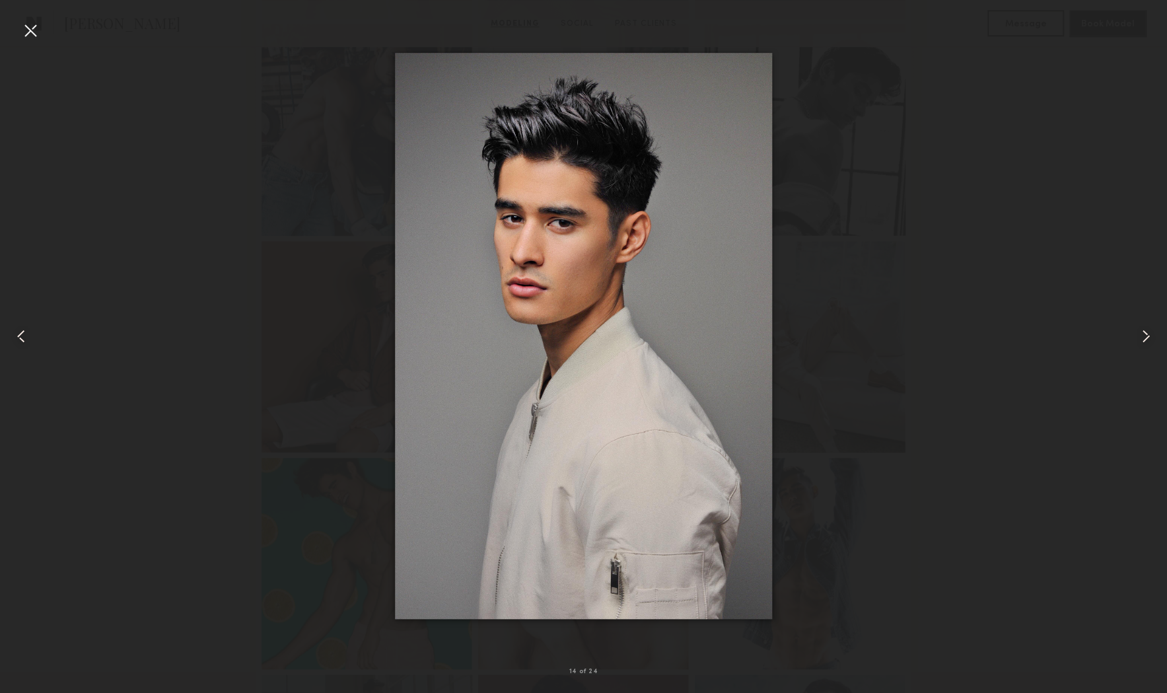
click at [908, 413] on div at bounding box center [583, 336] width 1167 height 630
click at [32, 30] on div at bounding box center [30, 30] width 21 height 21
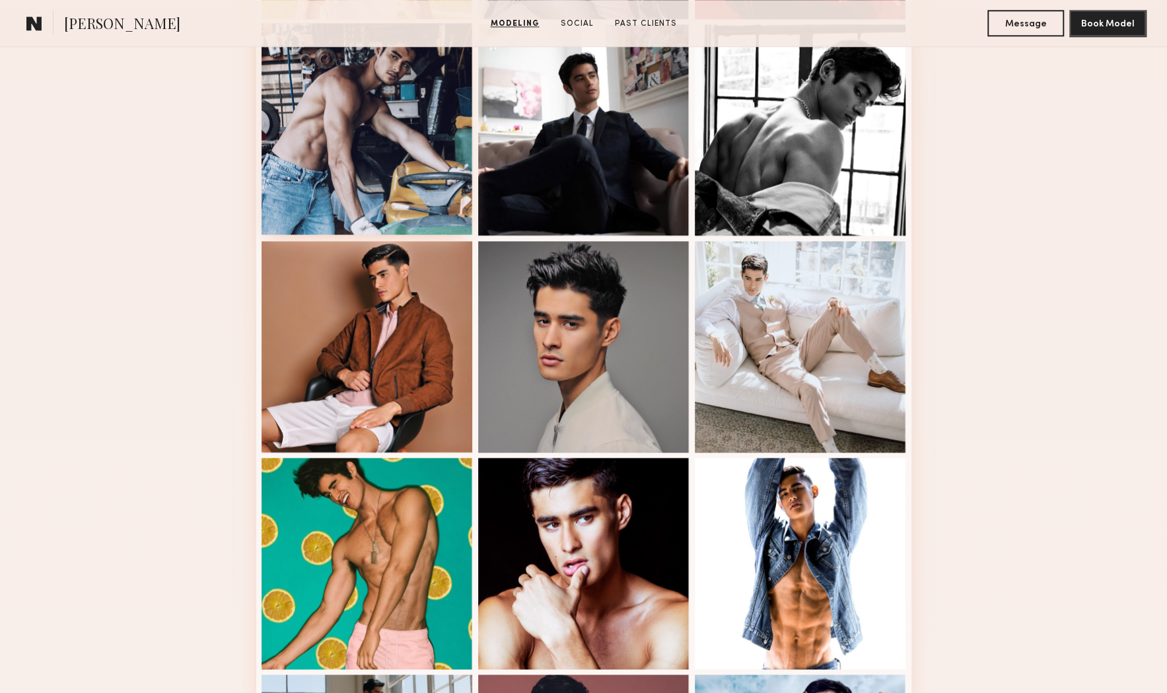
scroll to position [750, 0]
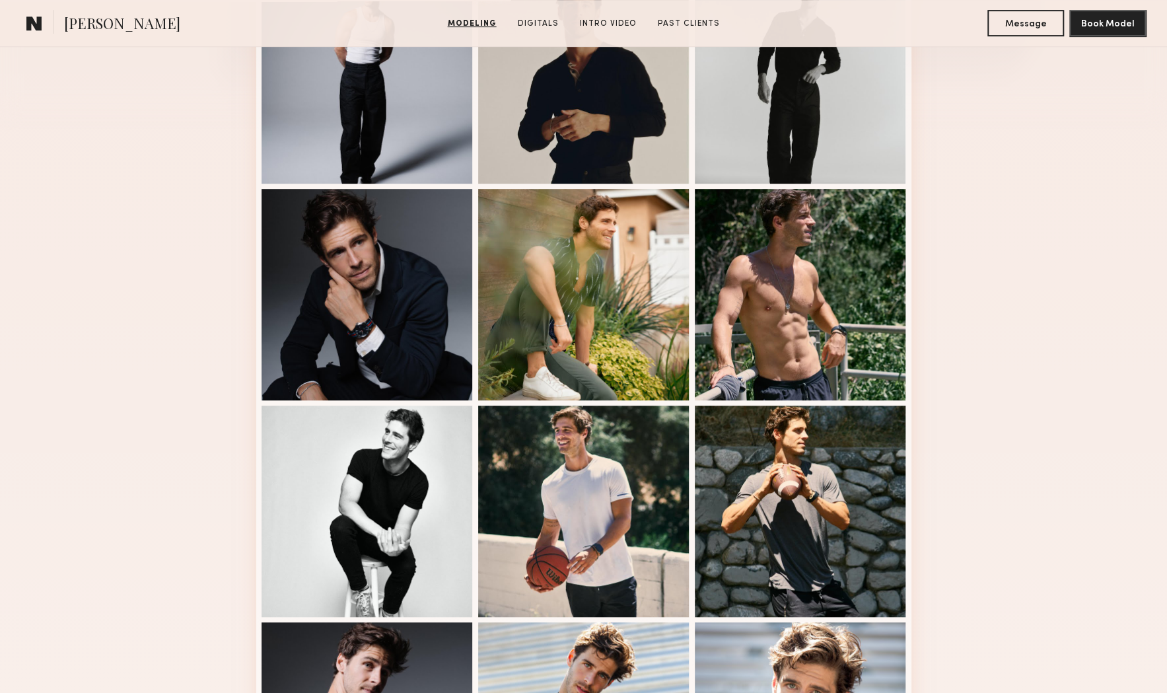
scroll to position [432, 0]
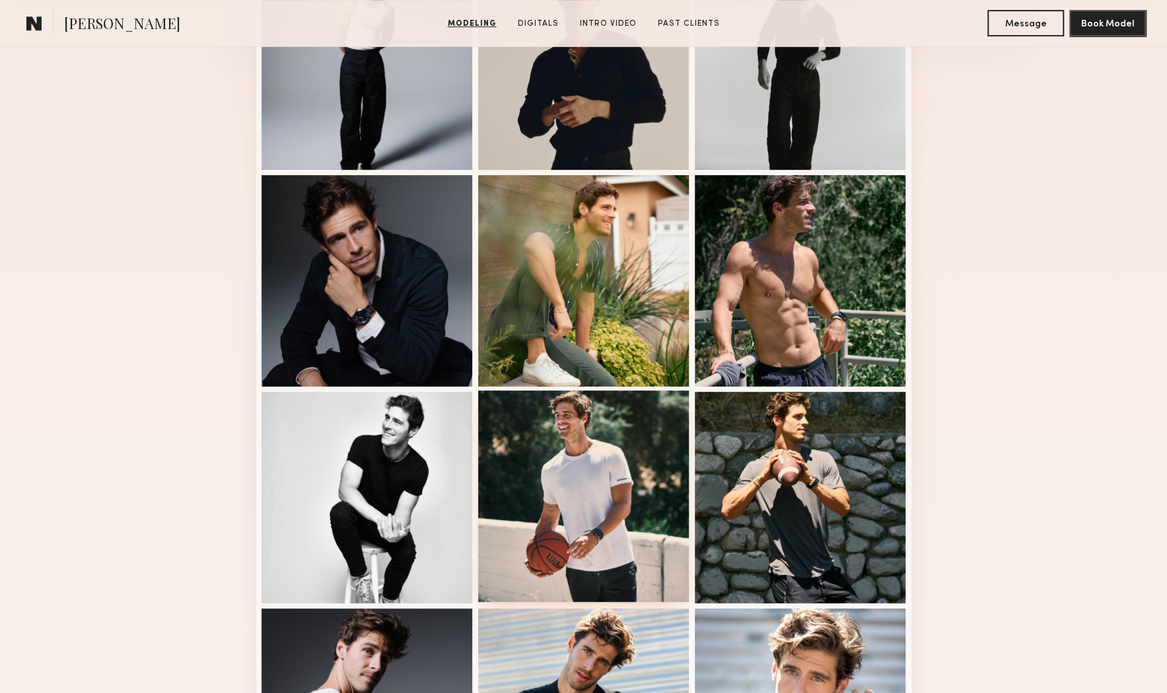
click at [565, 474] on div at bounding box center [583, 495] width 211 height 211
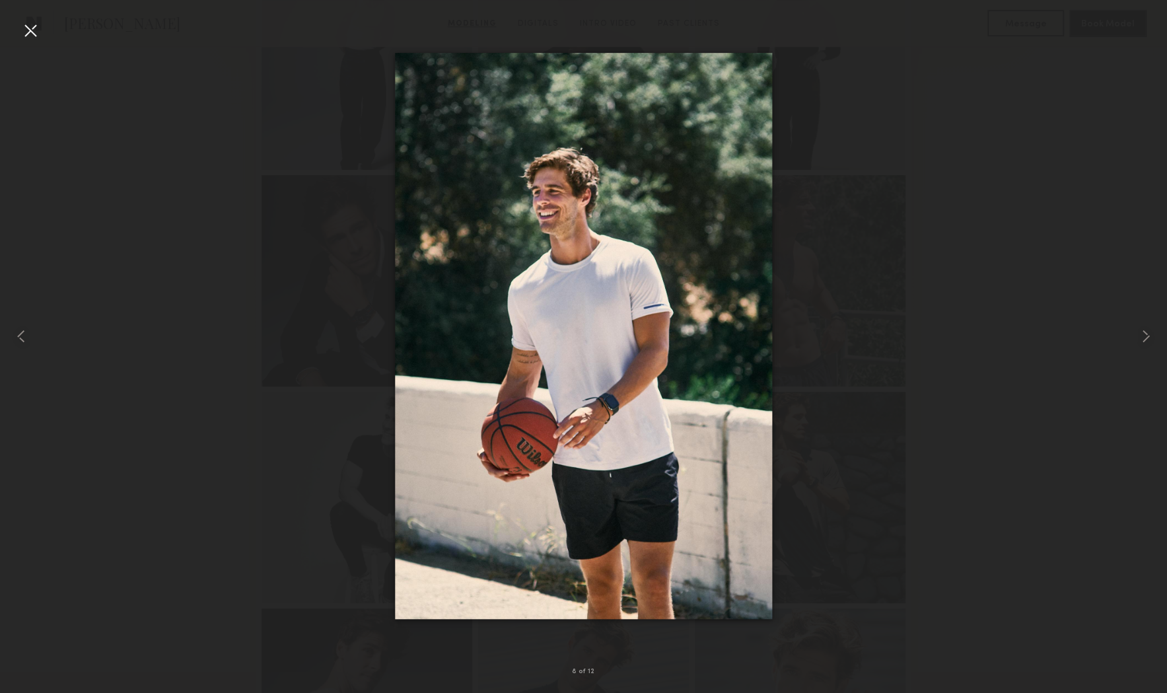
click at [996, 382] on div at bounding box center [583, 336] width 1167 height 630
click at [36, 32] on div at bounding box center [30, 30] width 21 height 21
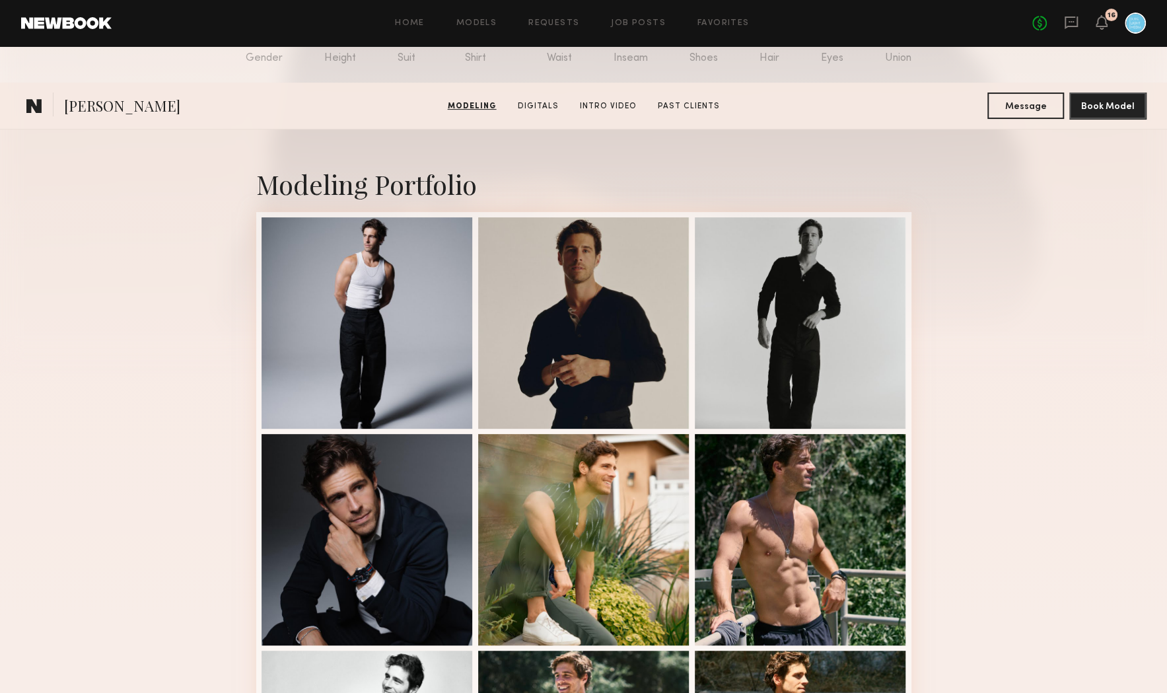
scroll to position [0, 0]
